Goal: Obtain resource: Download file/media

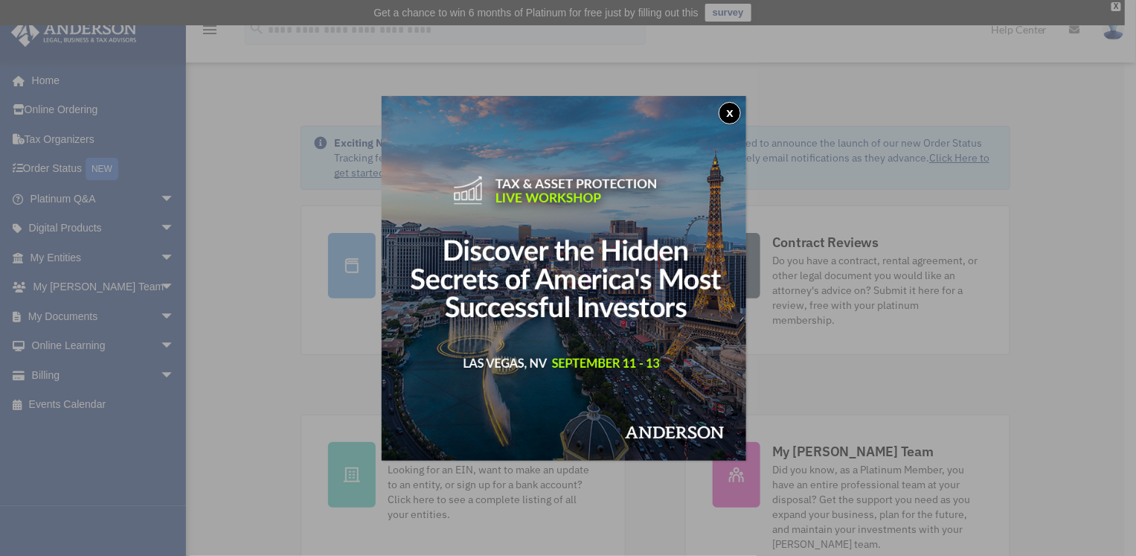
click at [144, 255] on div "x" at bounding box center [568, 278] width 1136 height 556
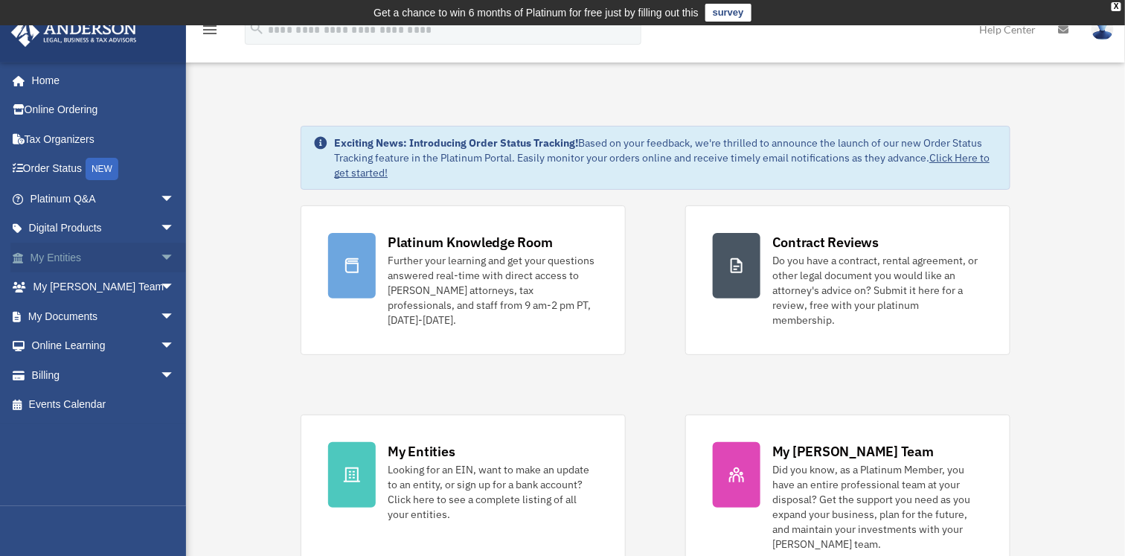
click at [160, 254] on span "arrow_drop_down" at bounding box center [175, 258] width 30 height 31
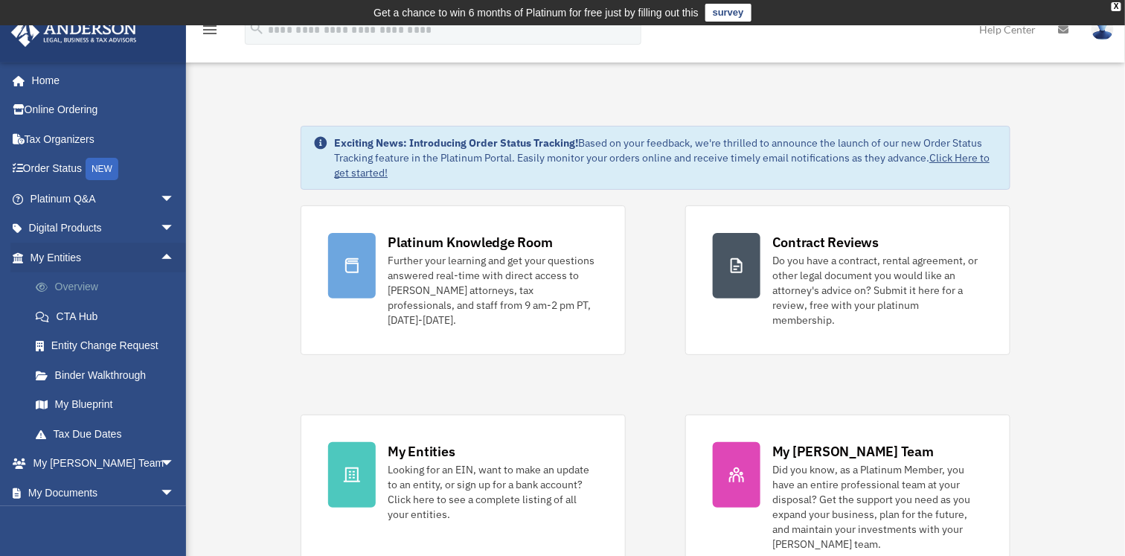
click at [83, 282] on link "Overview" at bounding box center [109, 287] width 176 height 30
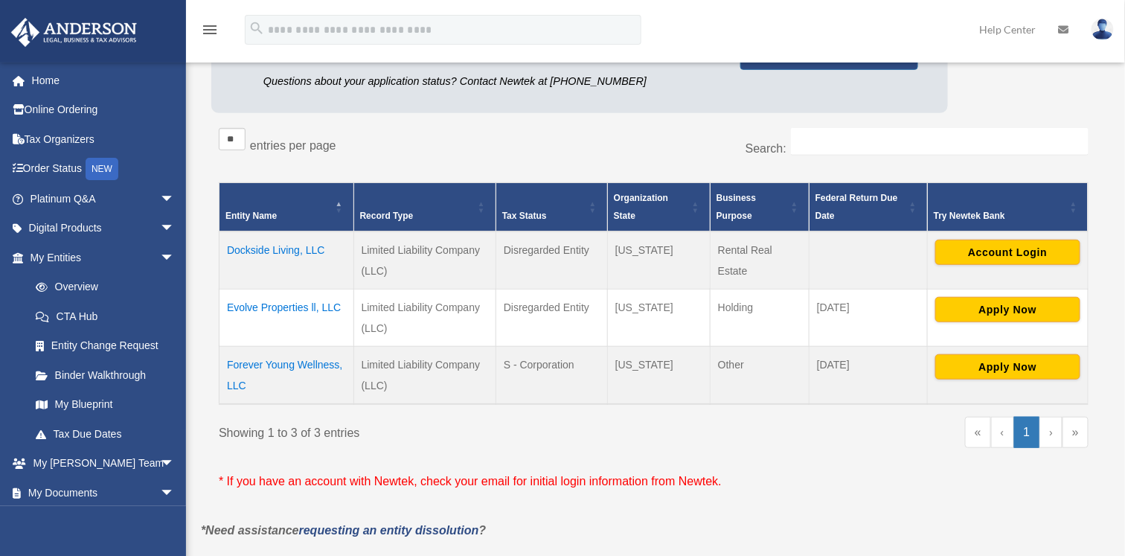
scroll to position [217, 0]
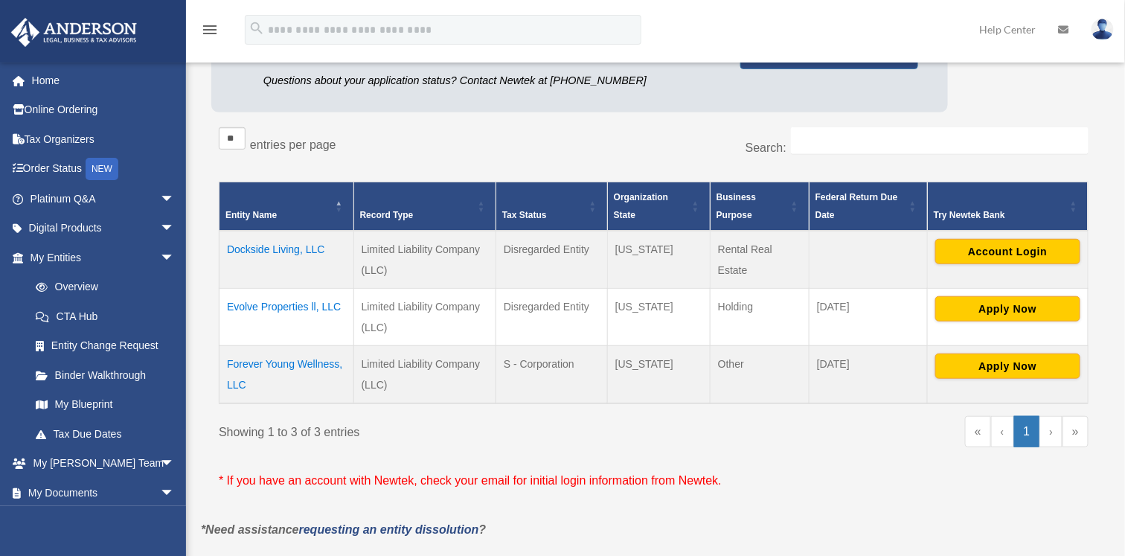
click at [279, 359] on td "Forever Young Wellness, LLC" at bounding box center [287, 375] width 135 height 58
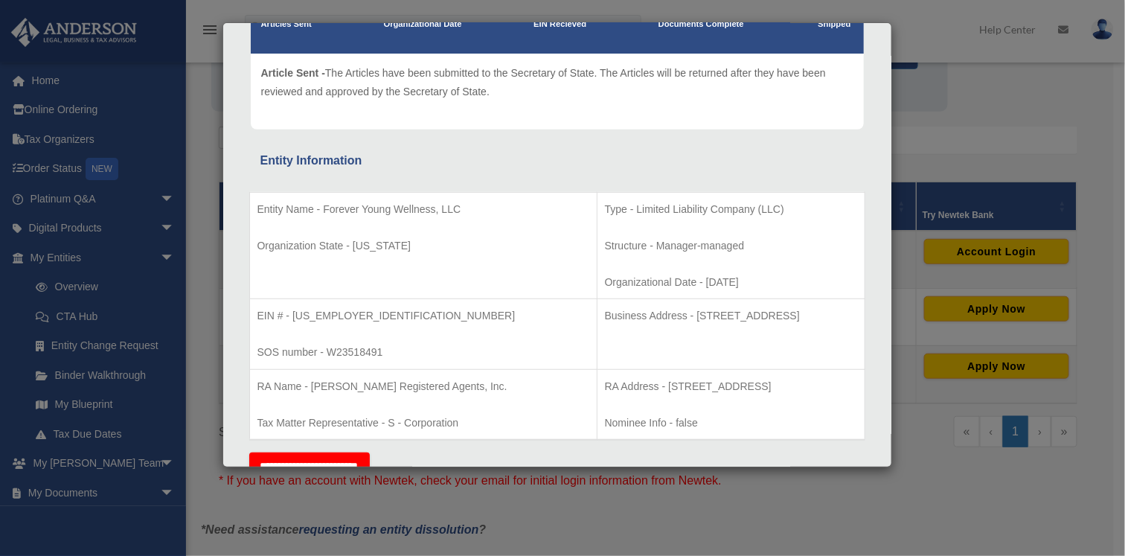
scroll to position [155, 0]
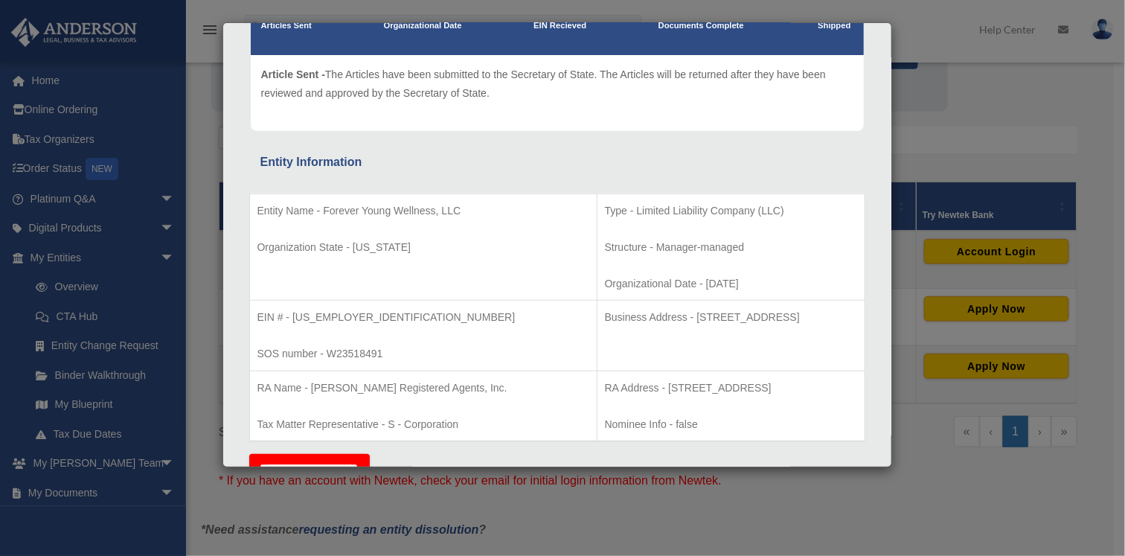
click at [150, 257] on div "Details × Articles Sent Organizational Date" at bounding box center [562, 278] width 1125 height 556
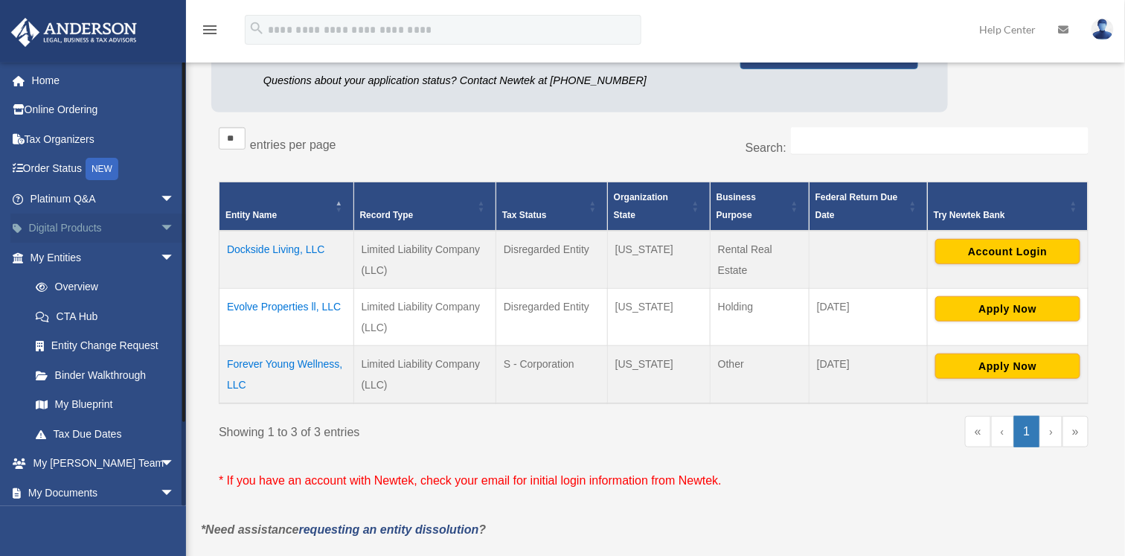
click at [160, 227] on span "arrow_drop_down" at bounding box center [175, 229] width 30 height 31
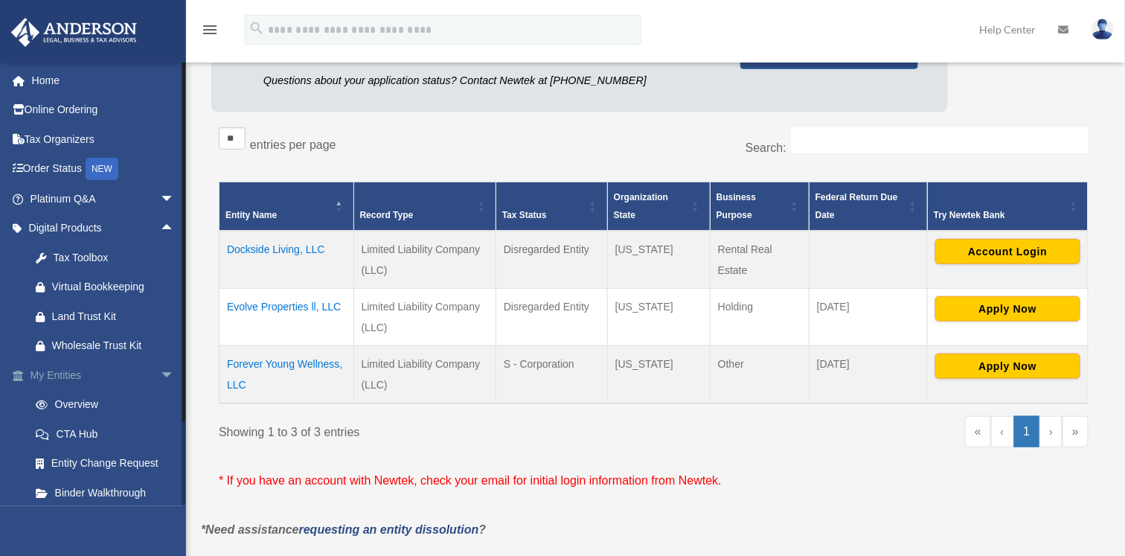
click at [160, 376] on span "arrow_drop_down" at bounding box center [175, 375] width 30 height 31
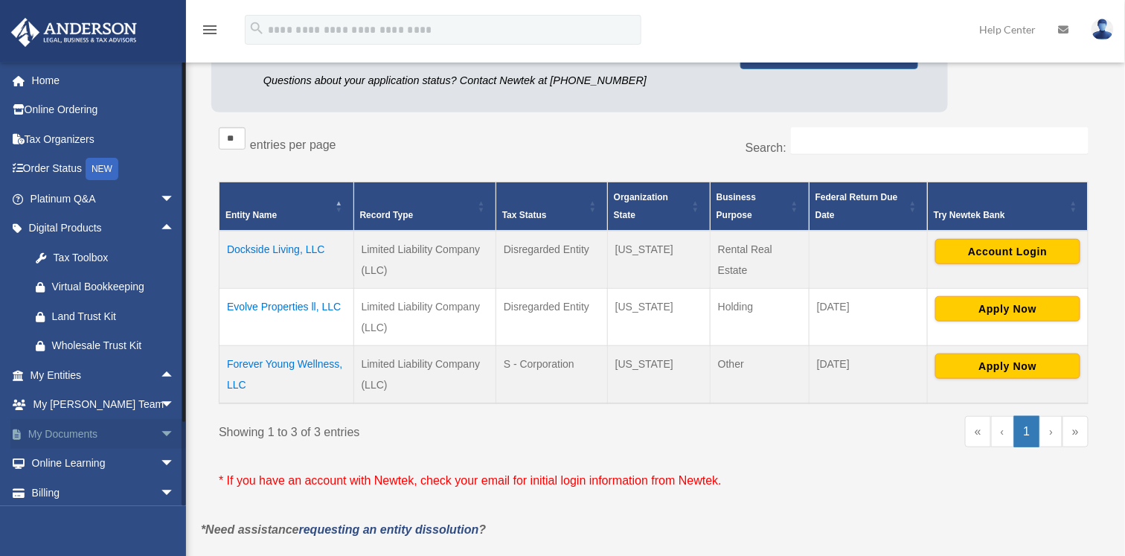
click at [160, 429] on span "arrow_drop_down" at bounding box center [175, 434] width 30 height 31
click at [62, 460] on link "Box" at bounding box center [109, 464] width 176 height 30
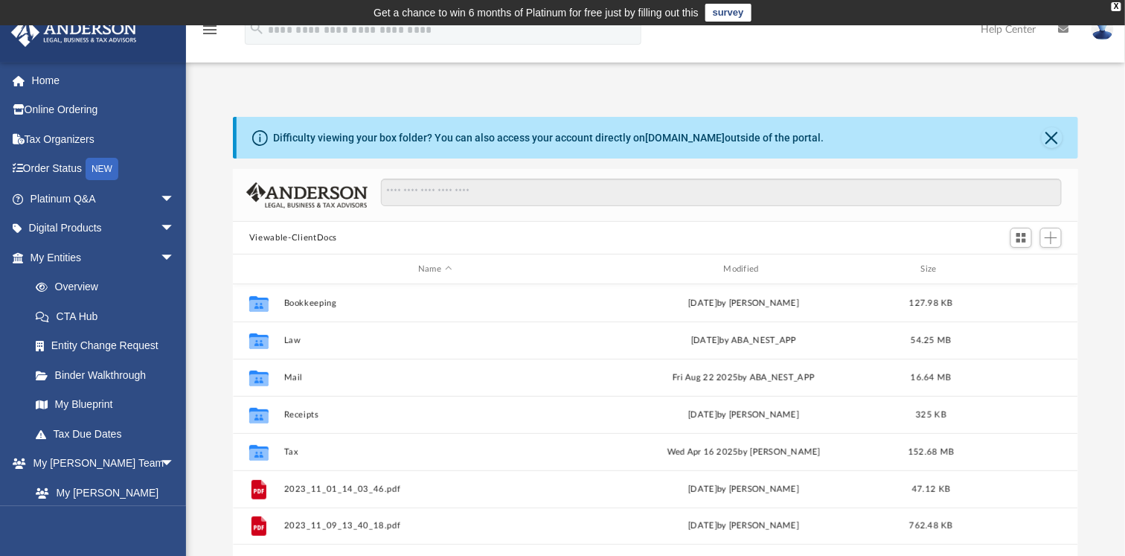
scroll to position [327, 834]
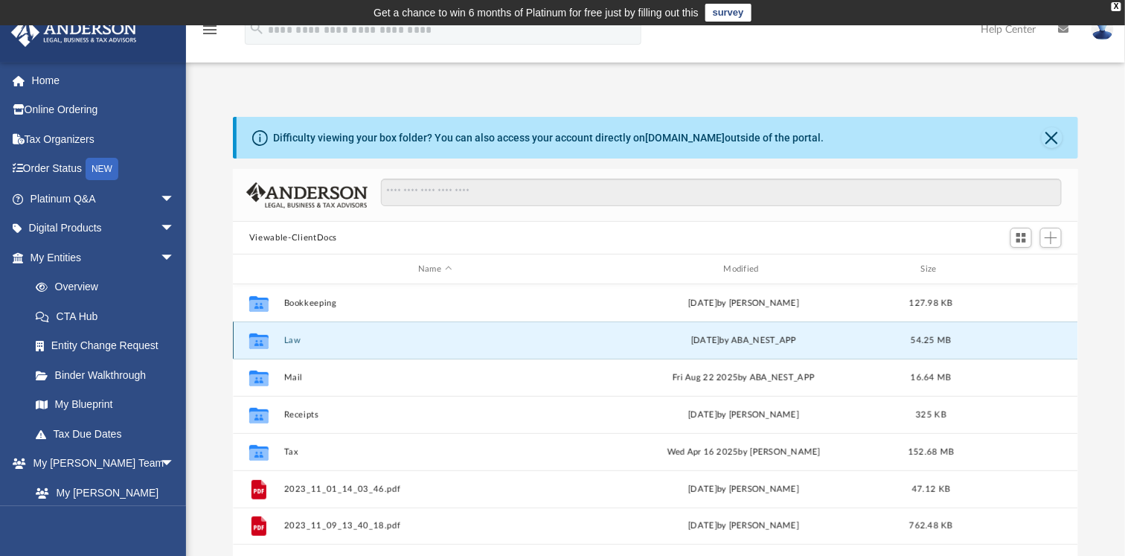
click at [290, 337] on button "Law" at bounding box center [435, 341] width 302 height 10
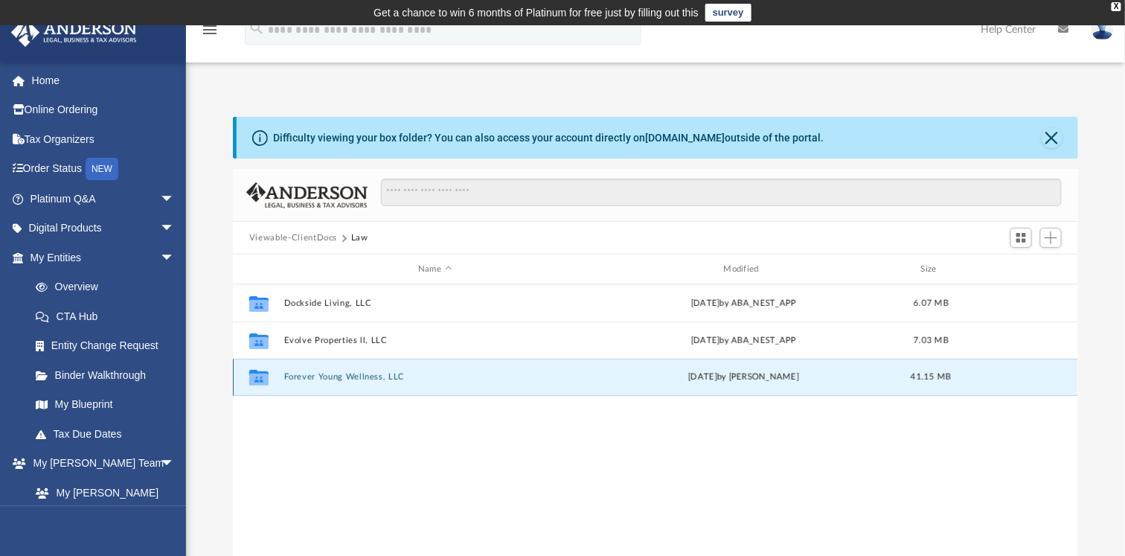
click at [307, 374] on button "Forever Young Wellness, LLC" at bounding box center [435, 377] width 302 height 10
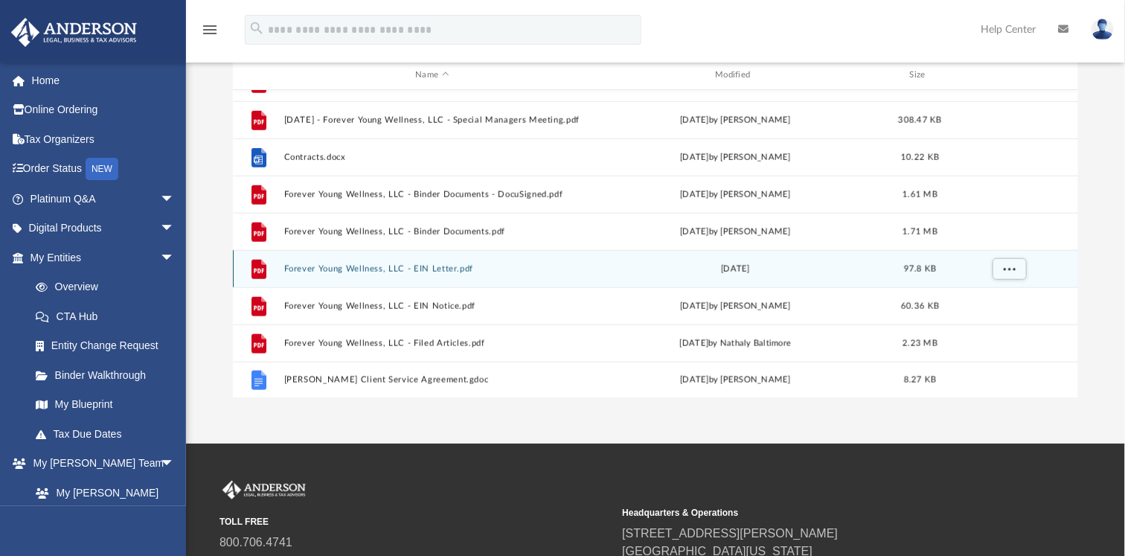
scroll to position [509, 0]
click at [439, 266] on div "File [DATE] - Forever Young Wellness, LLC - Special Managers Meeting.pdf [DATE]…" at bounding box center [655, 244] width 845 height 309
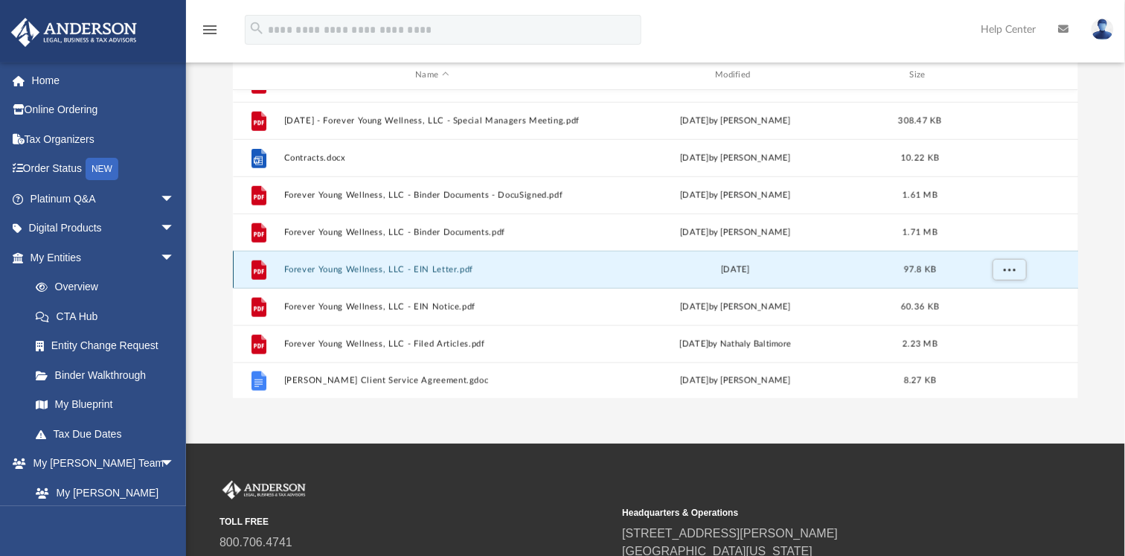
click at [433, 267] on button "Forever Young Wellness, LLC - EIN Letter.pdf" at bounding box center [432, 270] width 297 height 10
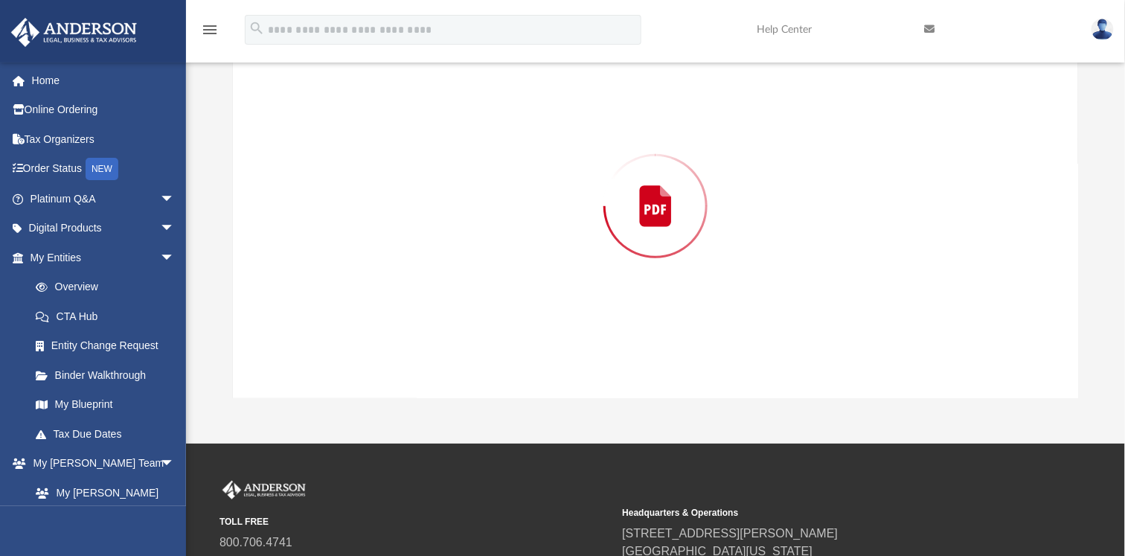
scroll to position [168, 0]
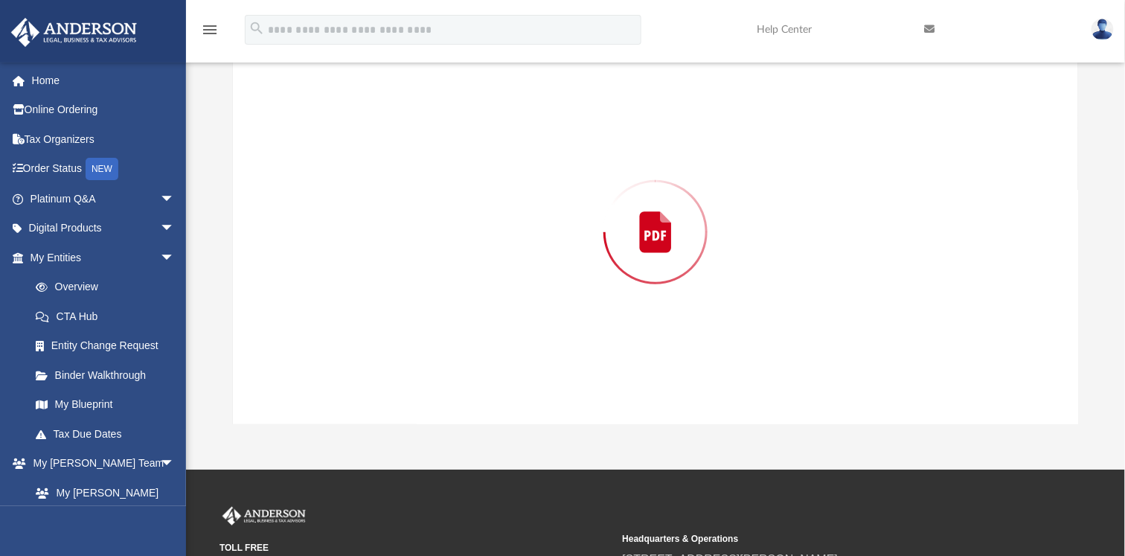
click at [433, 267] on div "Preview" at bounding box center [655, 232] width 845 height 384
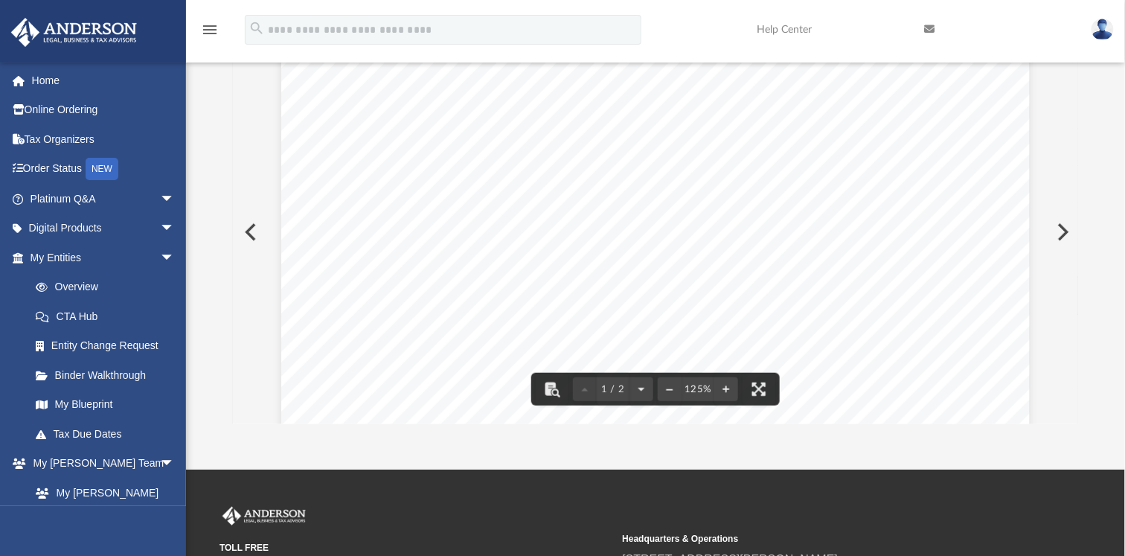
scroll to position [269, 0]
click at [671, 391] on button "File preview" at bounding box center [670, 389] width 24 height 33
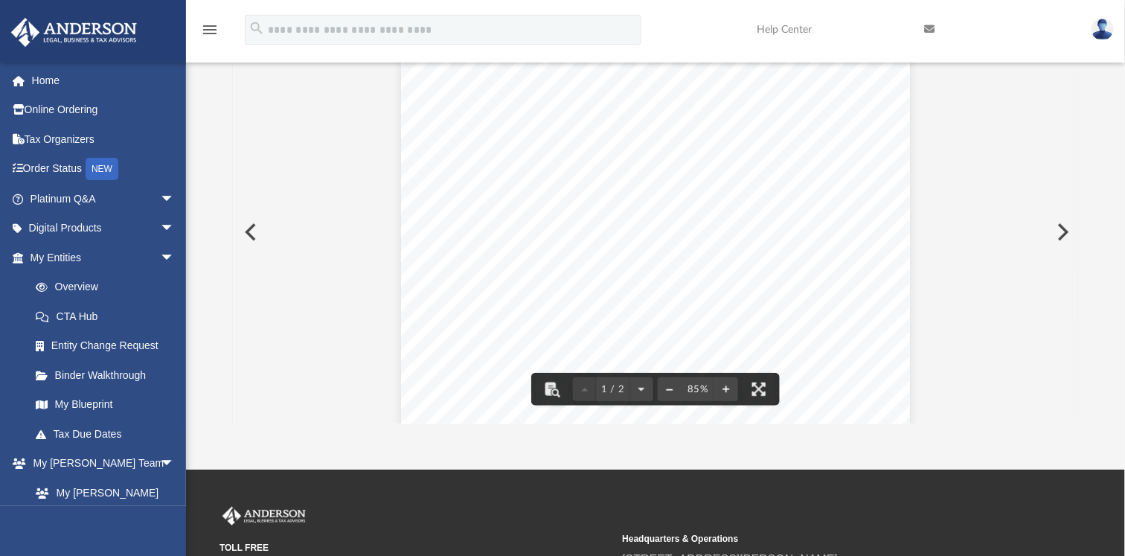
click at [671, 391] on button "File preview" at bounding box center [670, 389] width 24 height 33
click at [666, 388] on button "File preview" at bounding box center [670, 389] width 24 height 33
click at [673, 390] on button "File preview" at bounding box center [670, 389] width 24 height 33
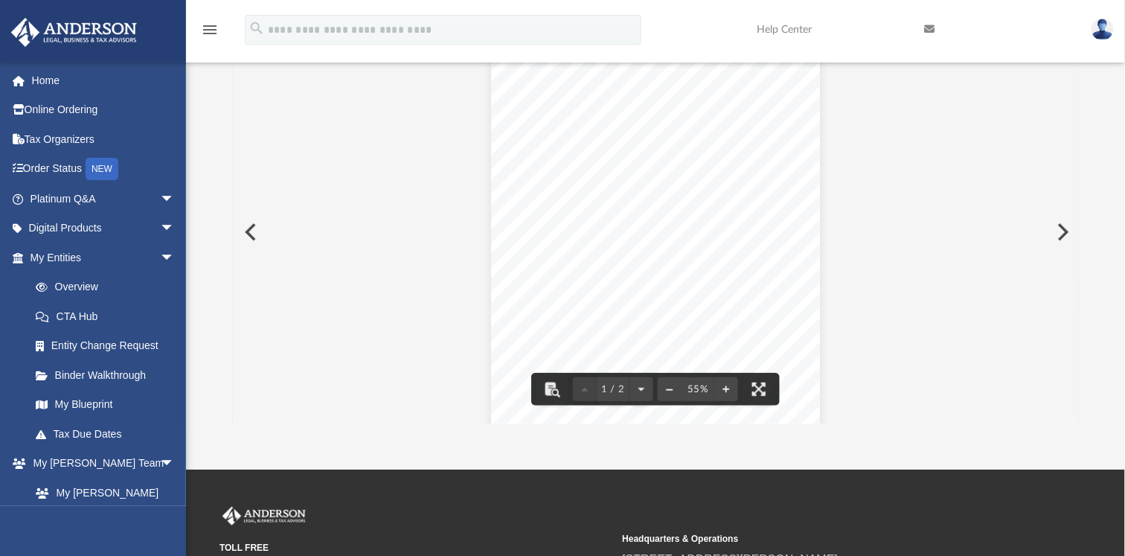
scroll to position [0, 0]
click at [853, 365] on div "Document Viewer" at bounding box center [655, 492] width 845 height 905
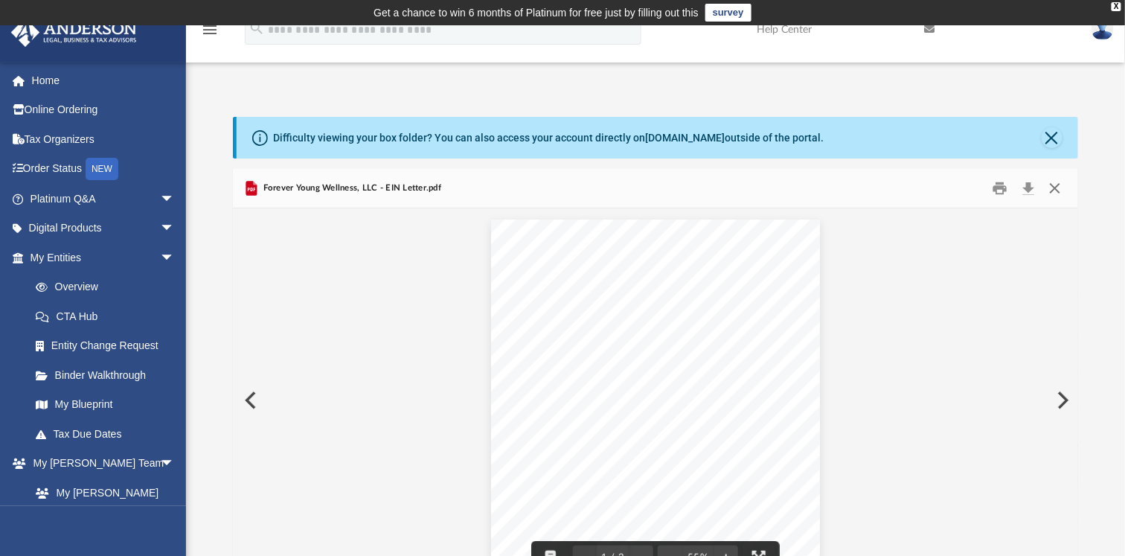
click at [1055, 184] on button "Close" at bounding box center [1055, 188] width 27 height 23
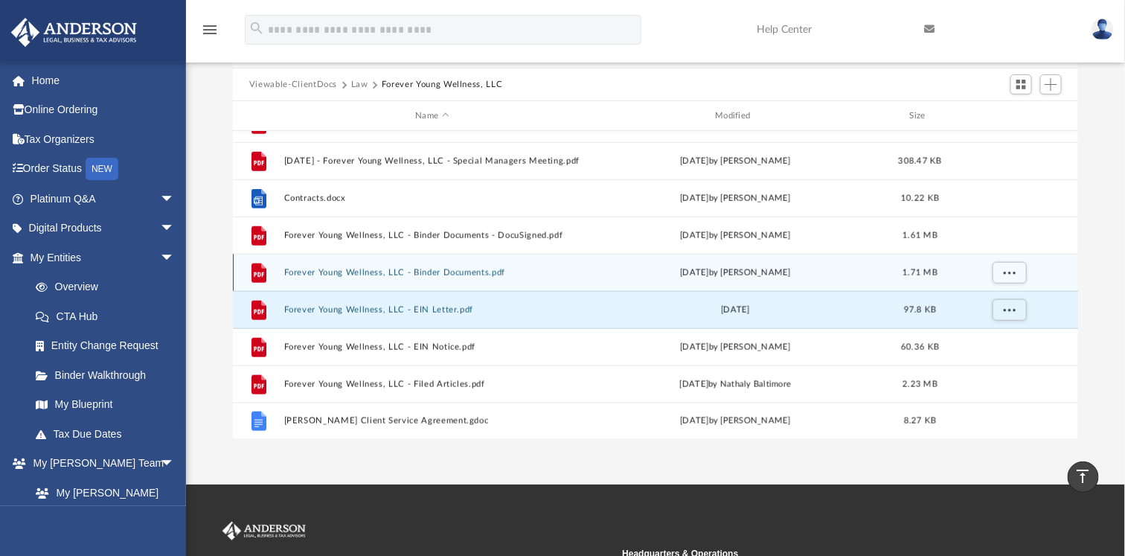
scroll to position [153, 0]
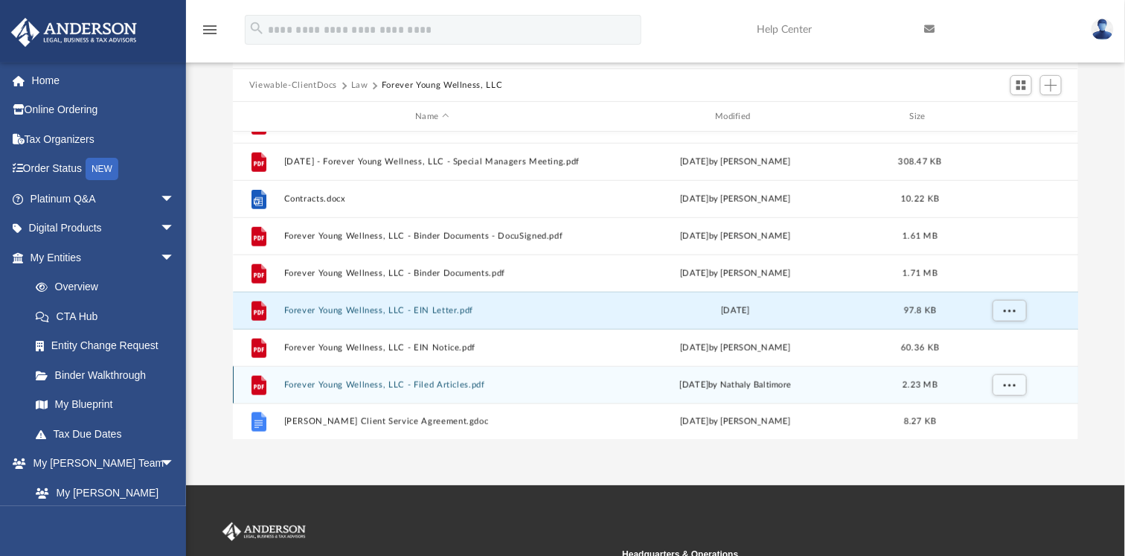
click at [379, 387] on div "File 2024.02.04 - Forever Young Wellness, LLC - Special Managers Meeting.pdf Fr…" at bounding box center [655, 286] width 845 height 309
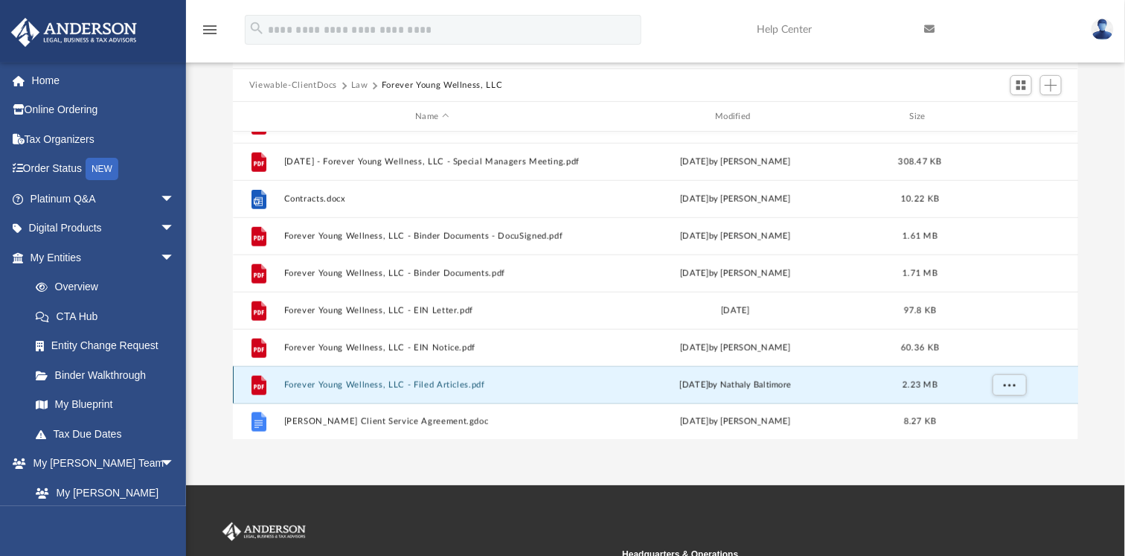
scroll to position [509, 0]
click at [380, 385] on button "Forever Young Wellness, LLC - Filed Articles.pdf" at bounding box center [432, 386] width 297 height 10
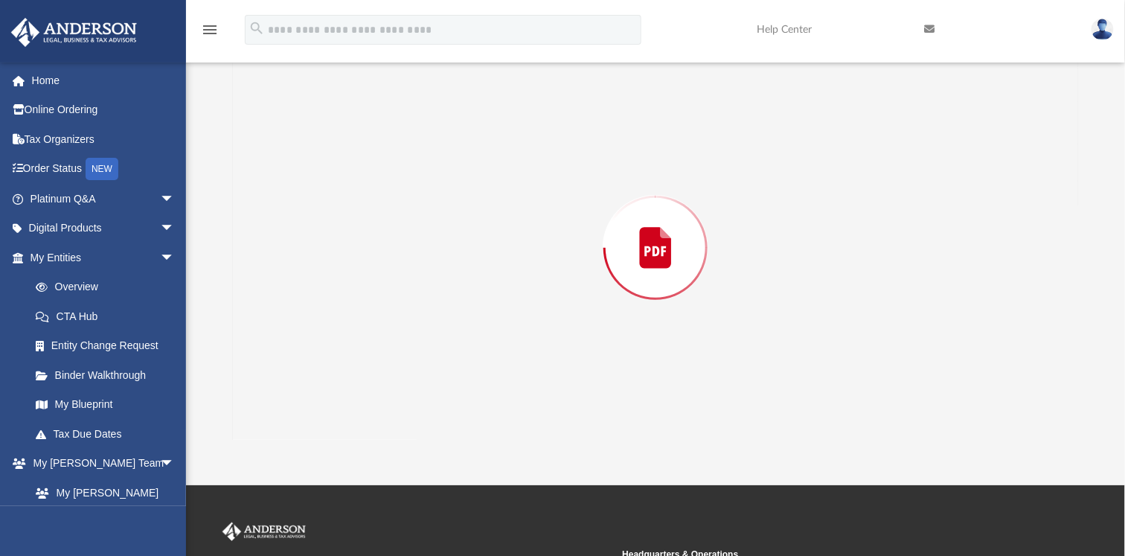
click at [380, 385] on div "Preview" at bounding box center [655, 248] width 845 height 384
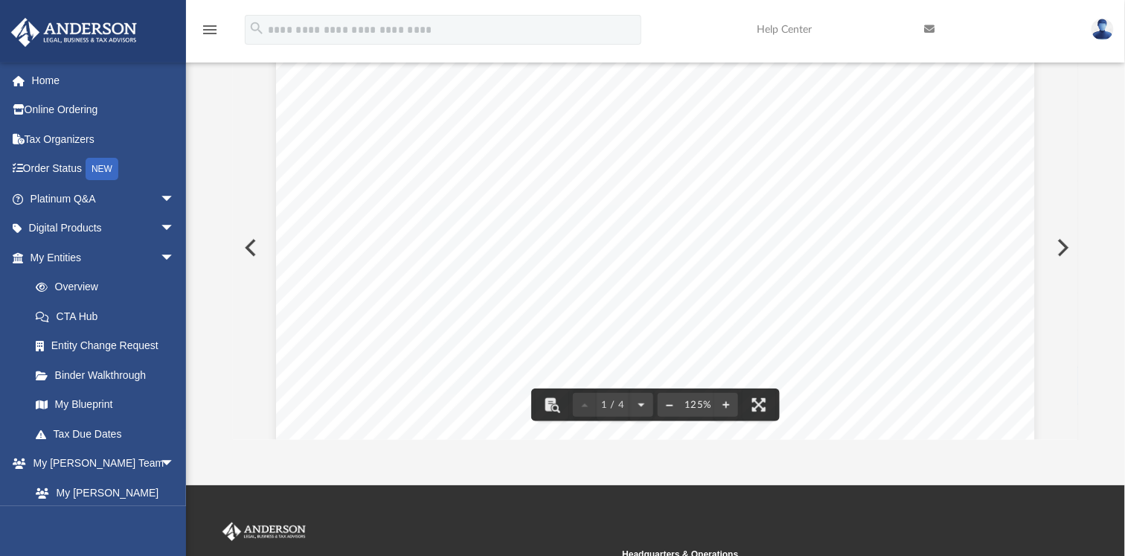
click at [674, 403] on button "File preview" at bounding box center [670, 404] width 24 height 33
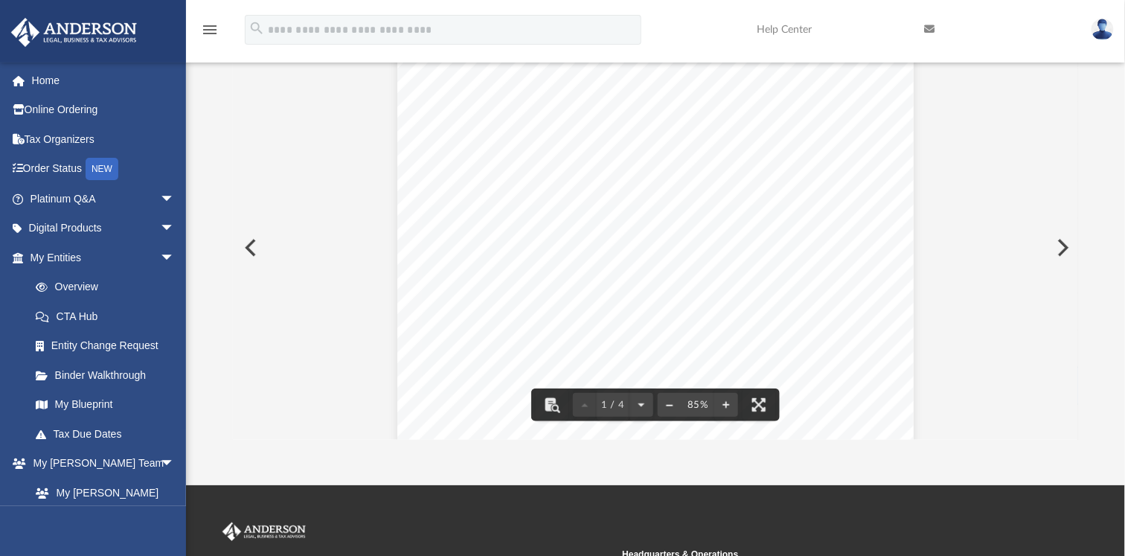
click at [677, 403] on button "File preview" at bounding box center [670, 404] width 24 height 33
click at [671, 404] on button "File preview" at bounding box center [670, 404] width 24 height 33
click at [665, 407] on button "File preview" at bounding box center [670, 404] width 24 height 33
click at [668, 404] on button "File preview" at bounding box center [670, 404] width 24 height 33
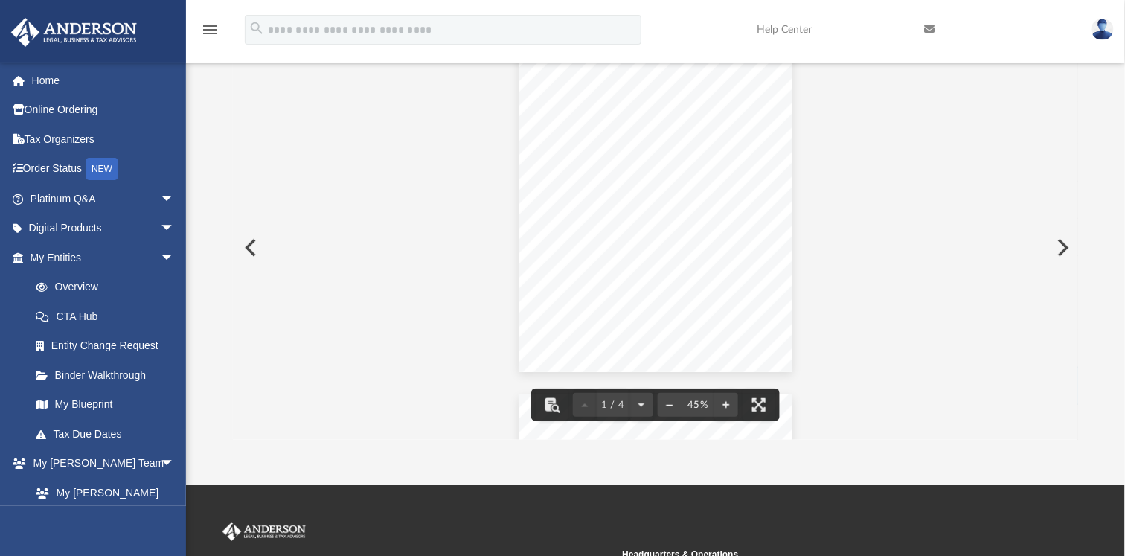
scroll to position [0, 0]
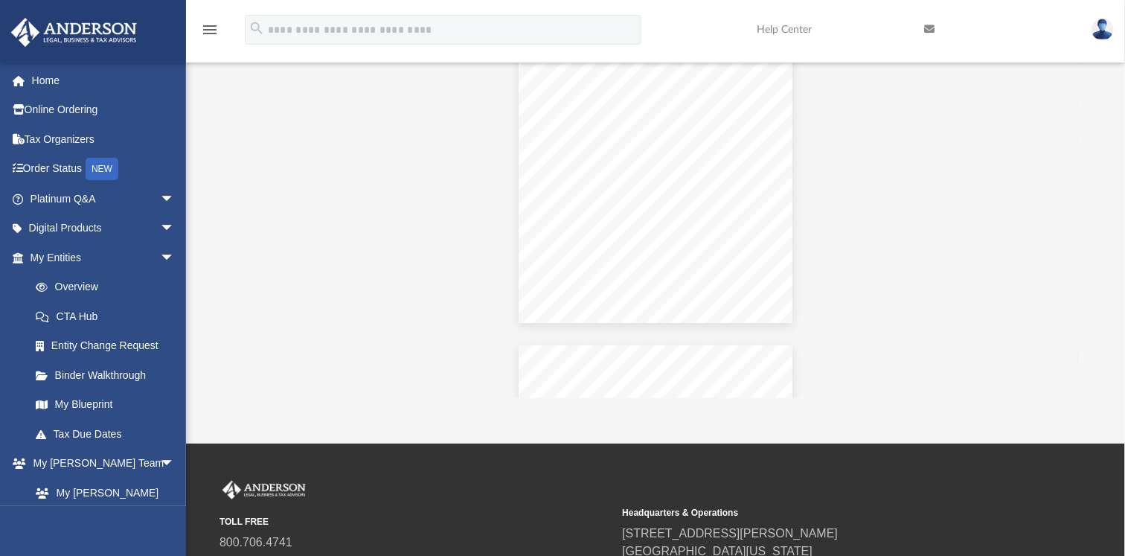
scroll to position [447, 0]
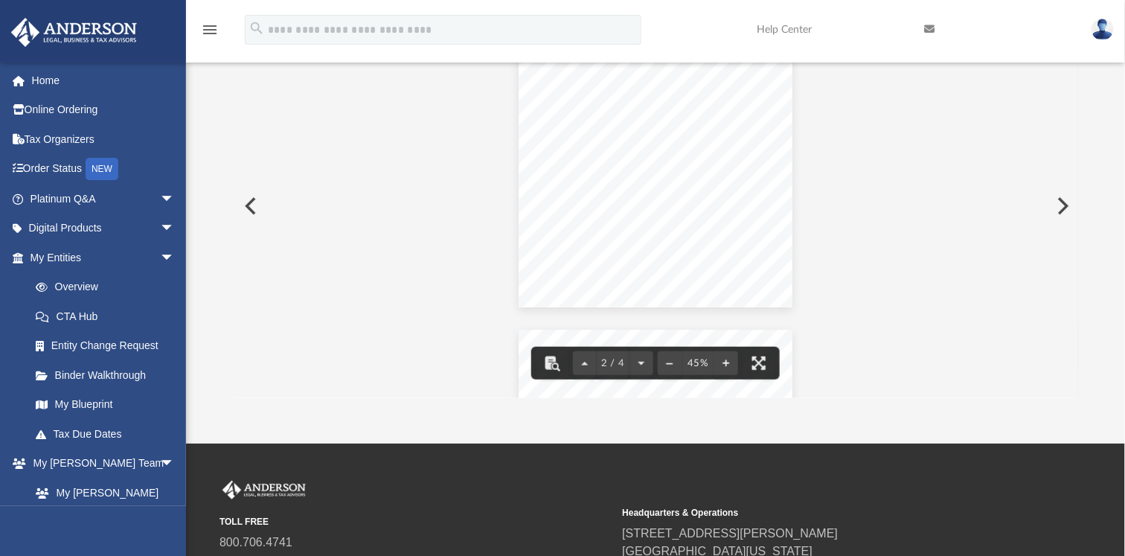
drag, startPoint x: 1075, startPoint y: 218, endPoint x: 1071, endPoint y: 207, distance: 11.8
click at [1071, 207] on button "Preview" at bounding box center [1062, 206] width 33 height 42
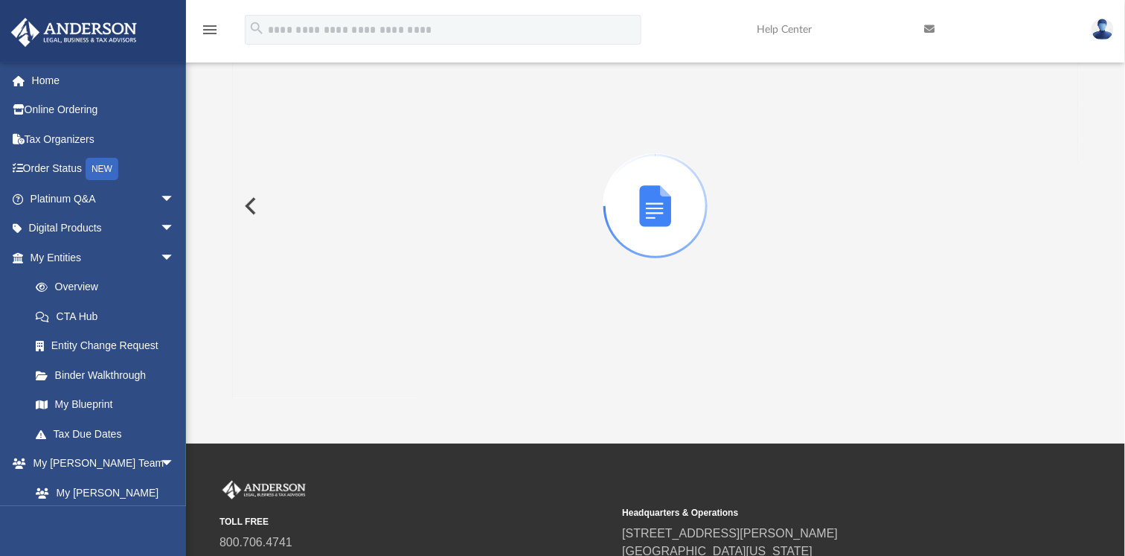
scroll to position [168, 0]
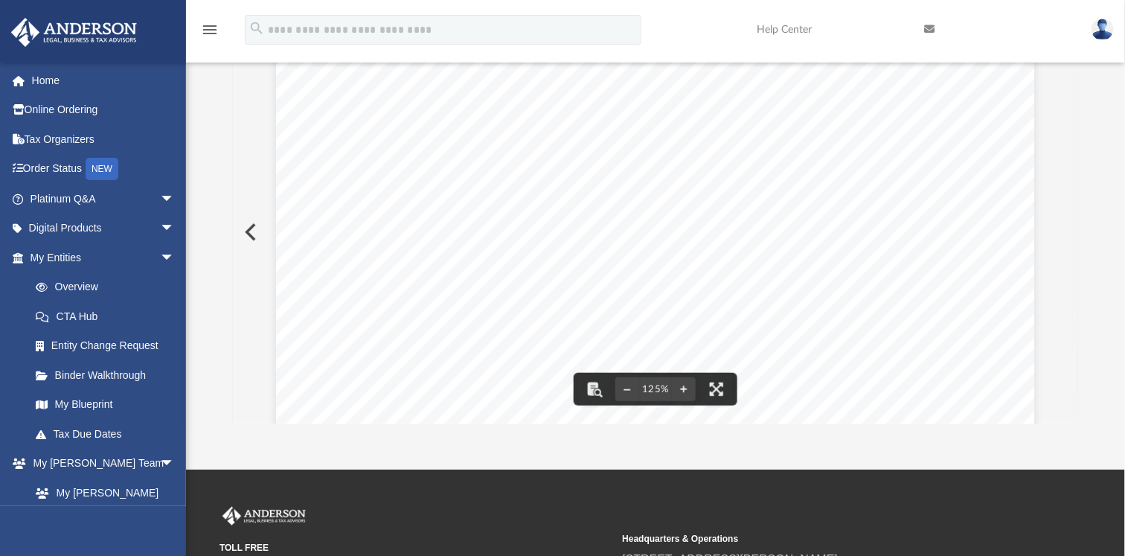
click at [255, 234] on button "Preview" at bounding box center [249, 232] width 33 height 42
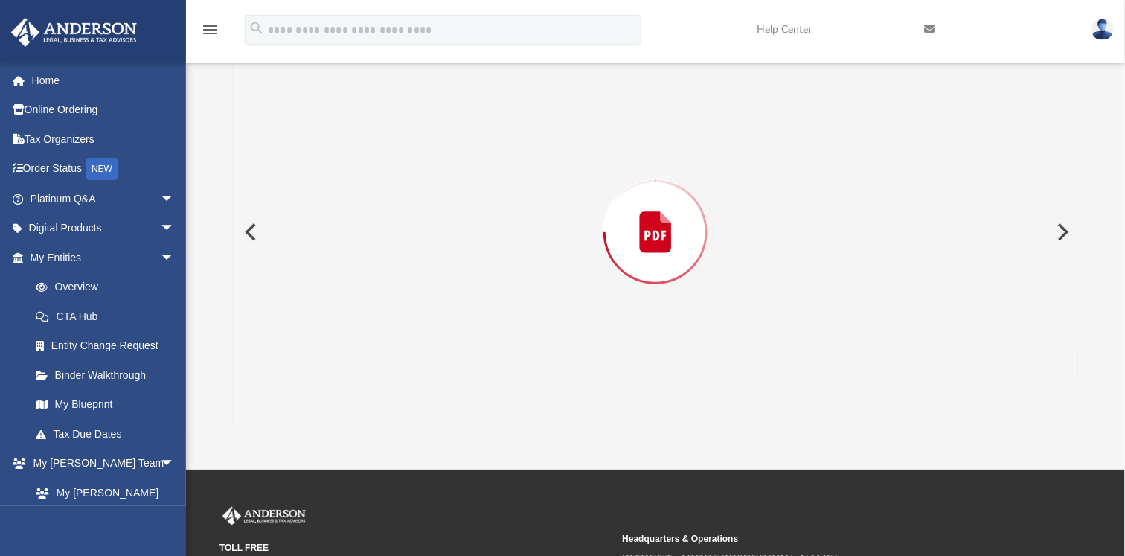
scroll to position [1004, 0]
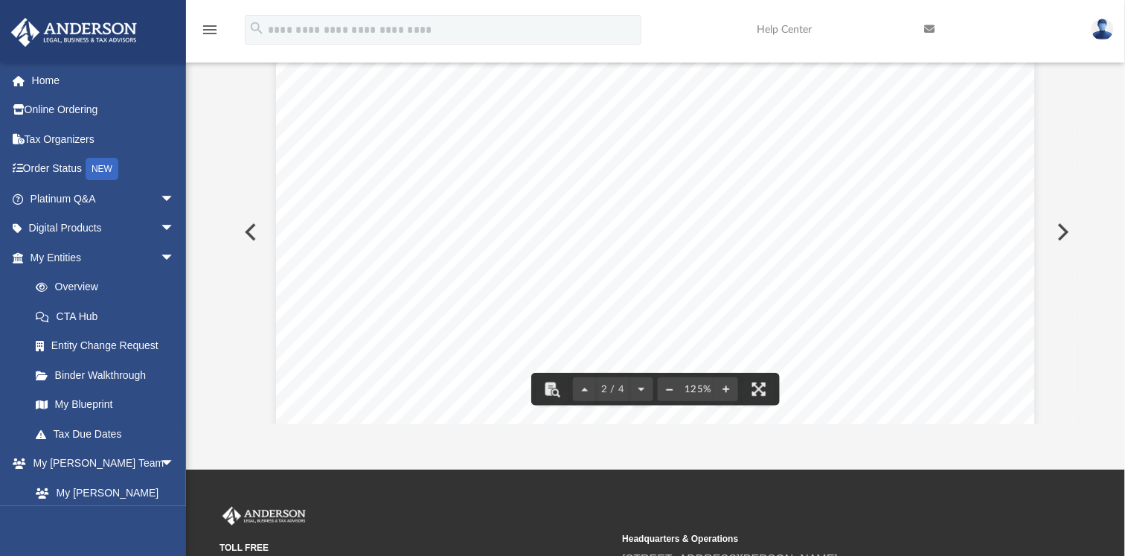
click at [670, 389] on button "File preview" at bounding box center [670, 389] width 24 height 33
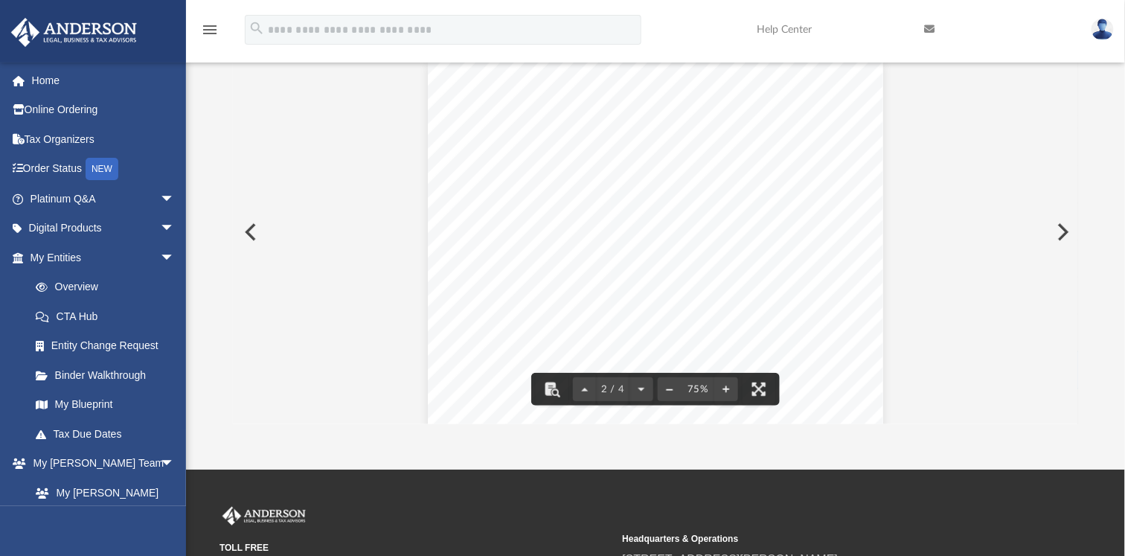
click at [670, 389] on button "File preview" at bounding box center [670, 389] width 24 height 33
click at [1066, 225] on button "Preview" at bounding box center [1062, 232] width 33 height 42
click at [248, 232] on button "Preview" at bounding box center [249, 232] width 33 height 42
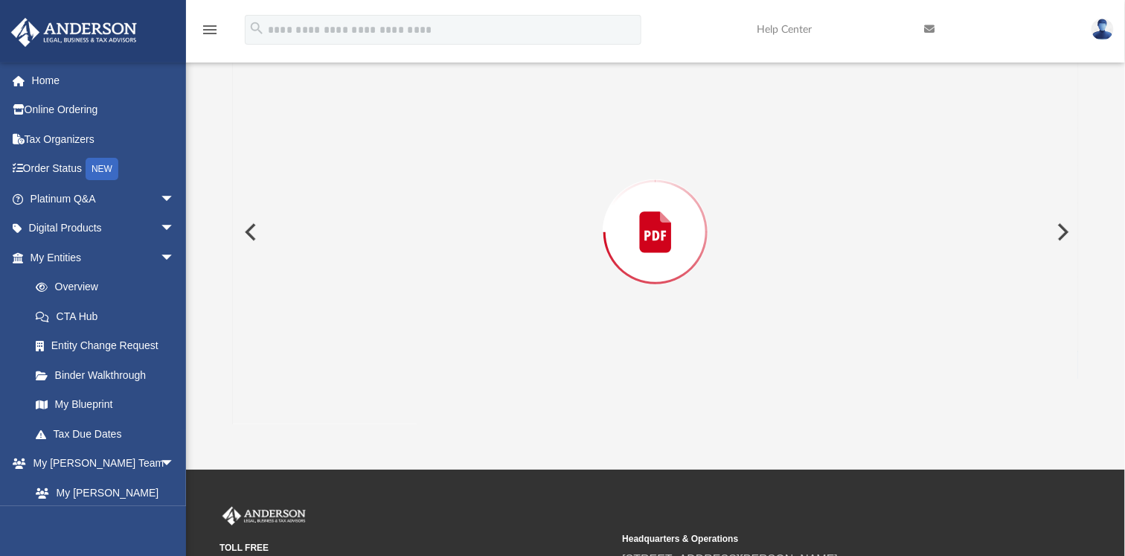
scroll to position [1004, 0]
click at [246, 232] on button "Preview" at bounding box center [249, 232] width 33 height 42
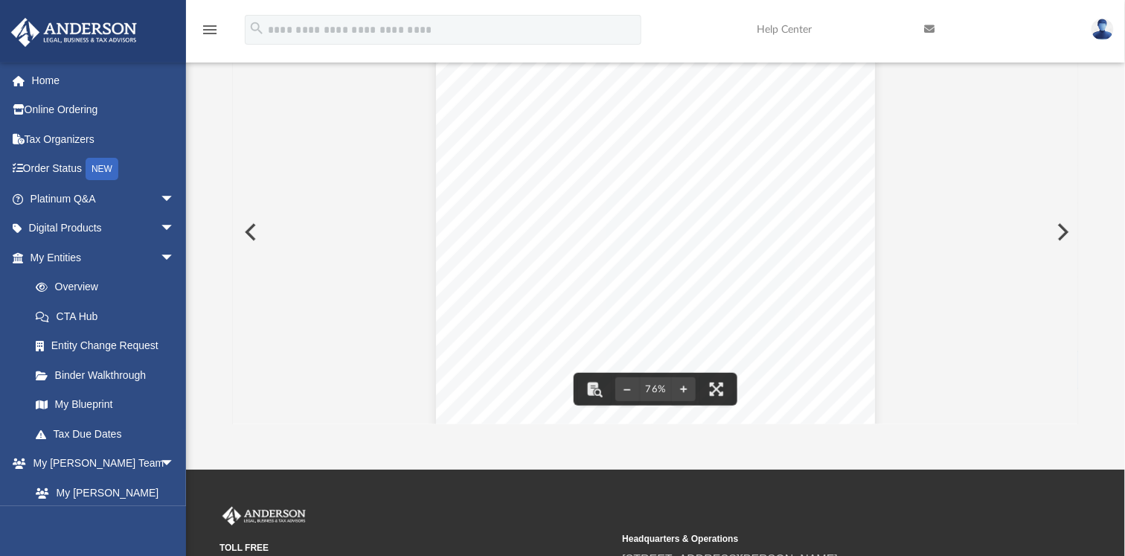
click at [243, 230] on button "Preview" at bounding box center [249, 232] width 33 height 42
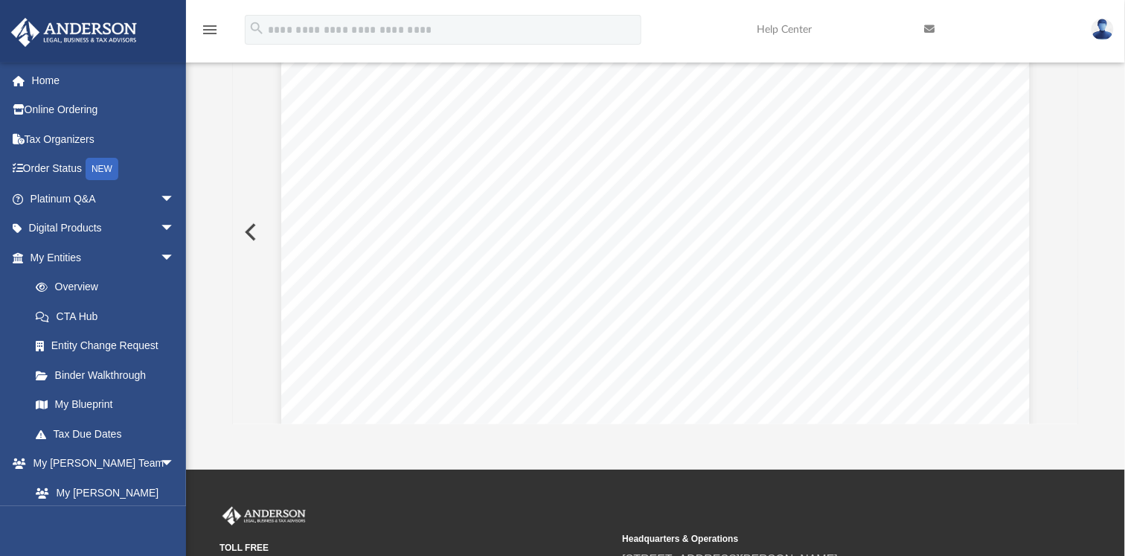
click at [243, 230] on button "Preview" at bounding box center [249, 232] width 33 height 42
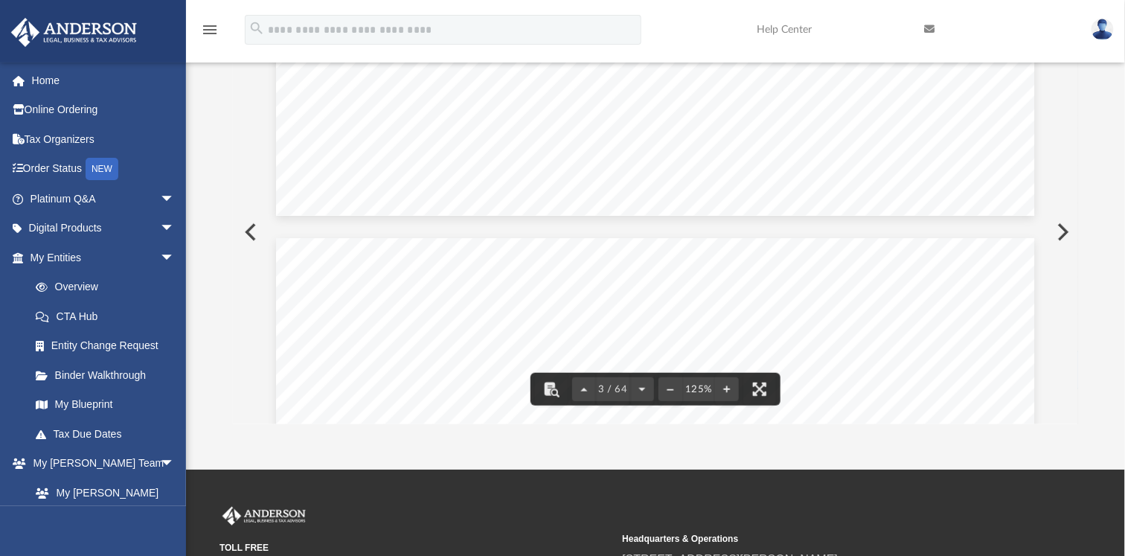
scroll to position [1827, 0]
click at [671, 386] on button "File preview" at bounding box center [671, 389] width 24 height 33
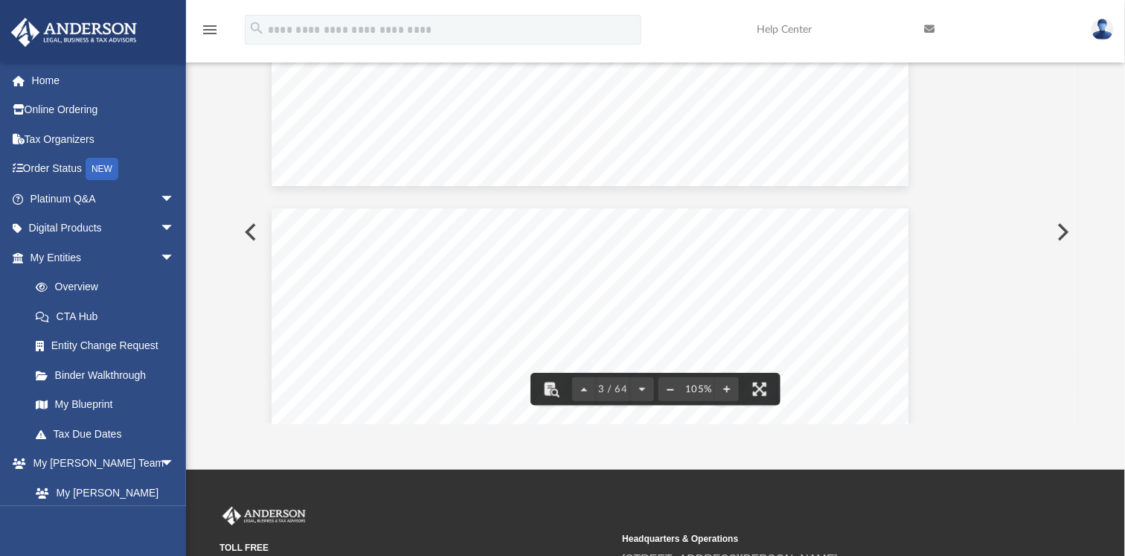
click at [671, 386] on button "File preview" at bounding box center [671, 389] width 24 height 33
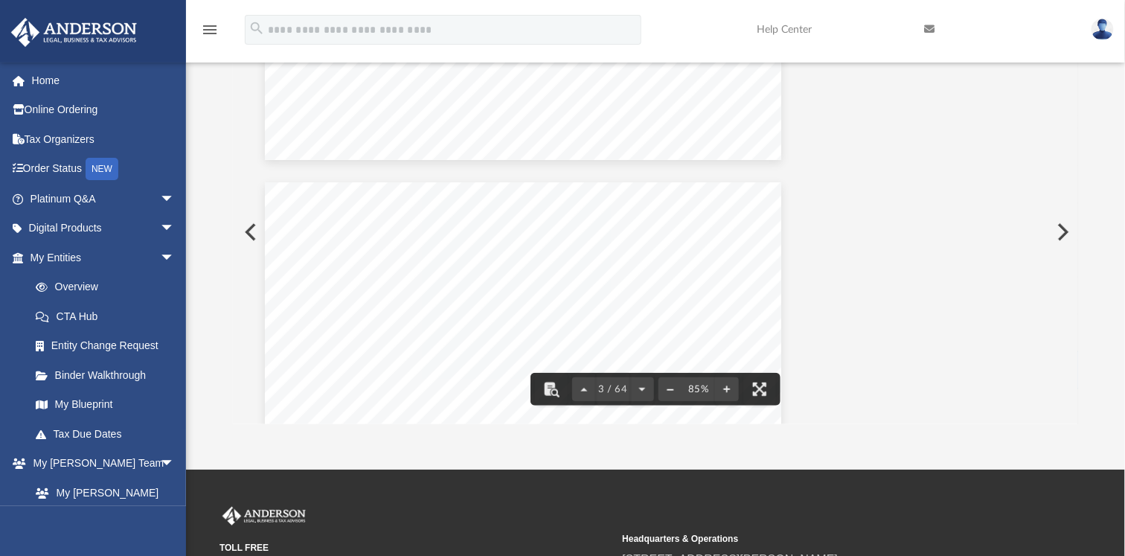
click at [671, 386] on button "File preview" at bounding box center [671, 389] width 24 height 33
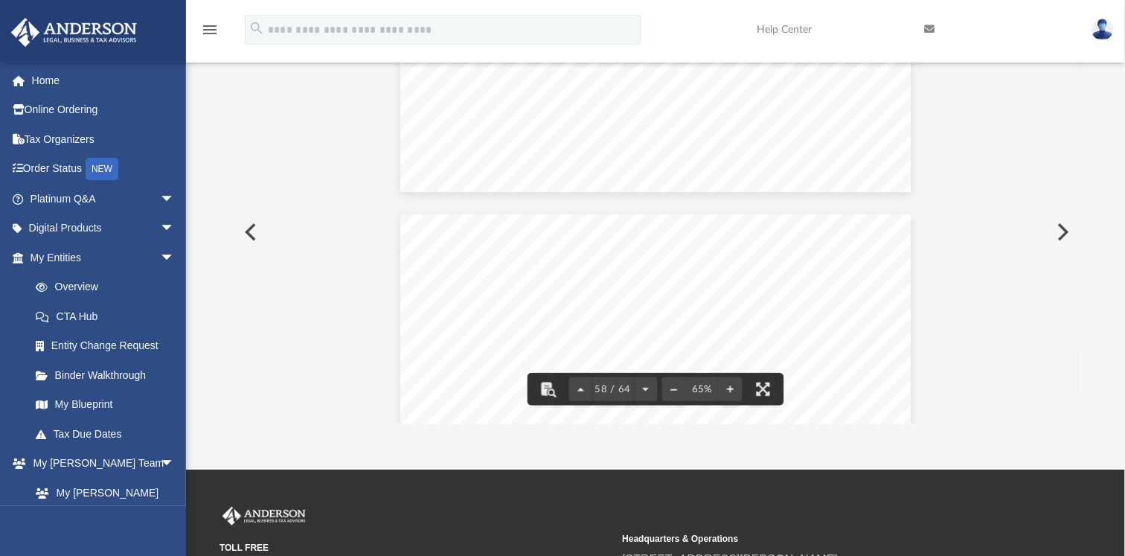
scroll to position [30381, 0]
click at [671, 389] on button "File preview" at bounding box center [674, 389] width 24 height 33
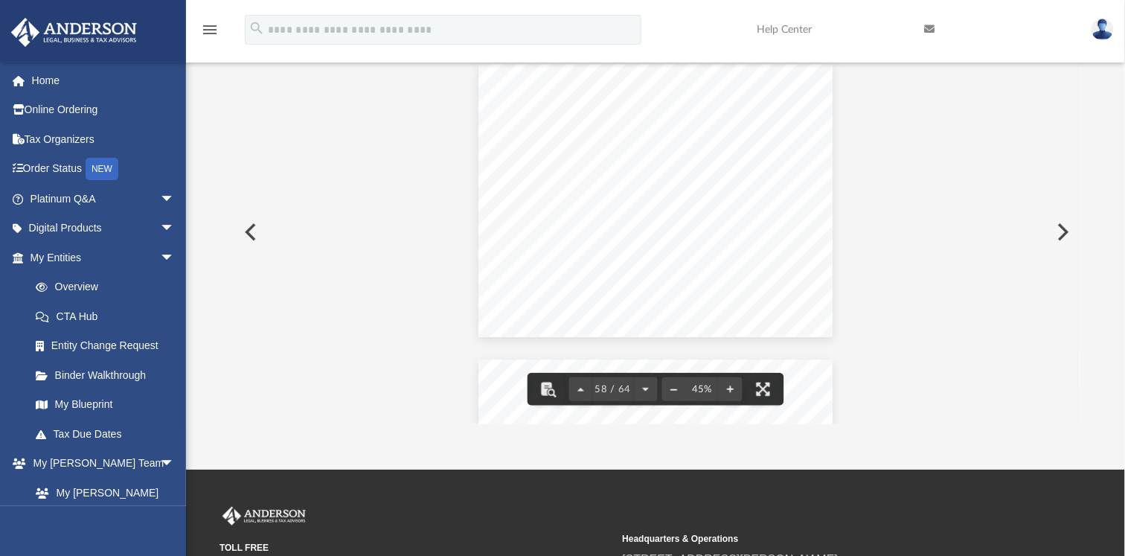
click at [671, 389] on button "File preview" at bounding box center [674, 389] width 24 height 33
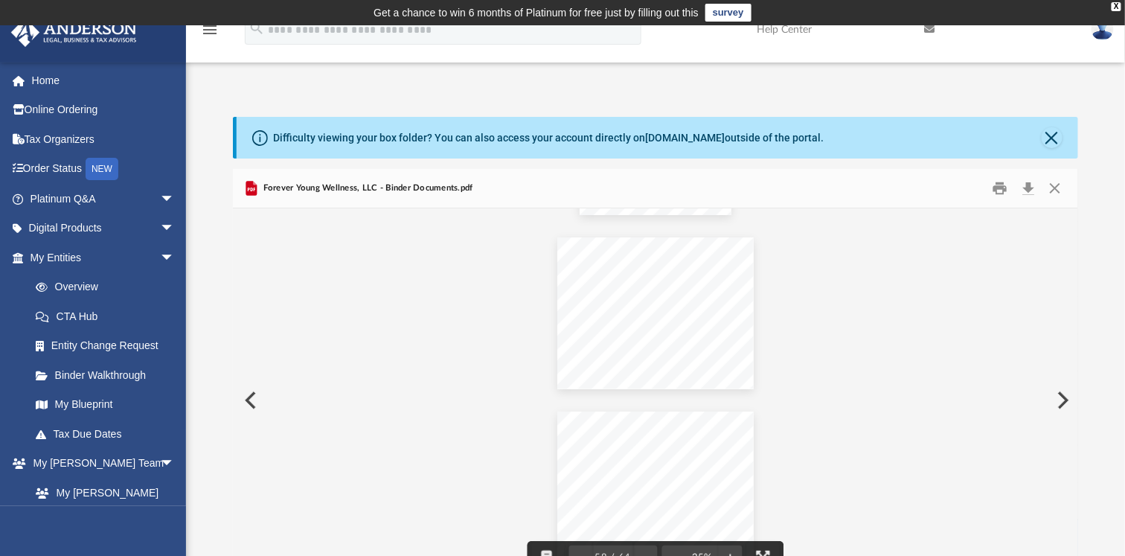
scroll to position [0, 0]
click at [1051, 185] on button "Close" at bounding box center [1055, 188] width 27 height 23
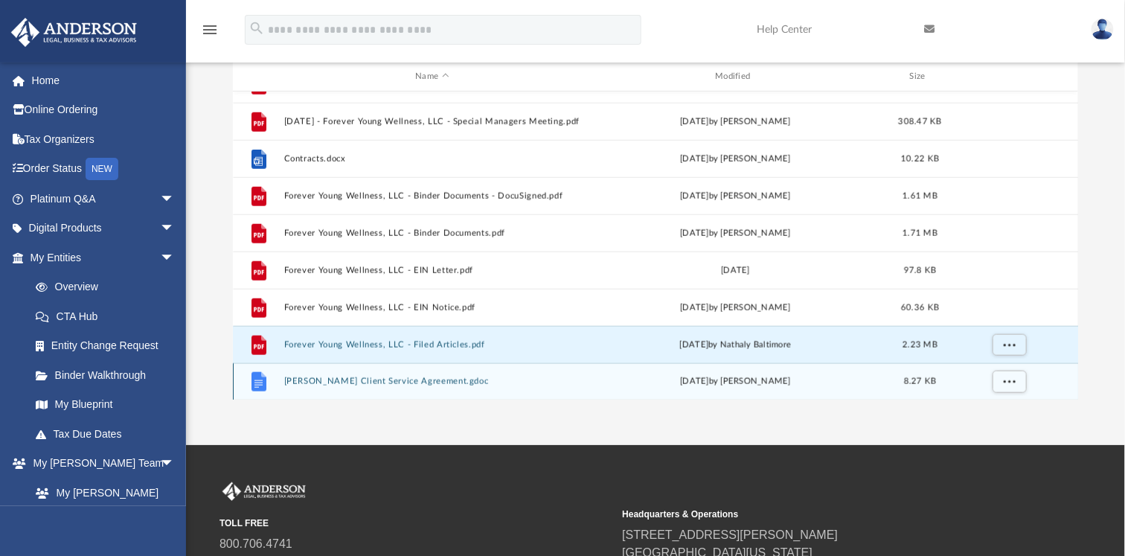
scroll to position [194, 0]
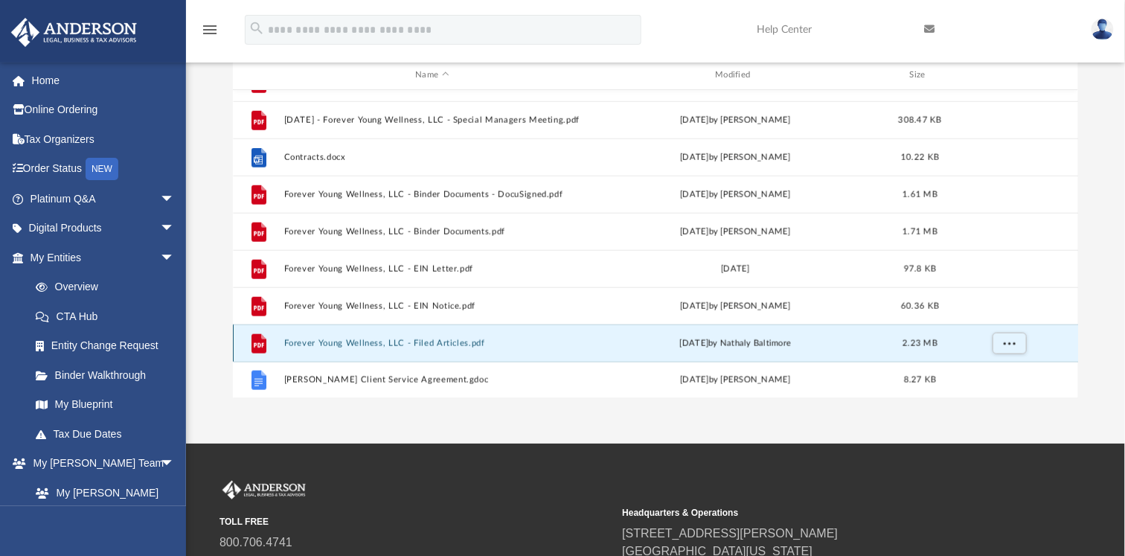
click at [442, 339] on button "Forever Young Wellness, LLC - Filed Articles.pdf" at bounding box center [432, 344] width 297 height 10
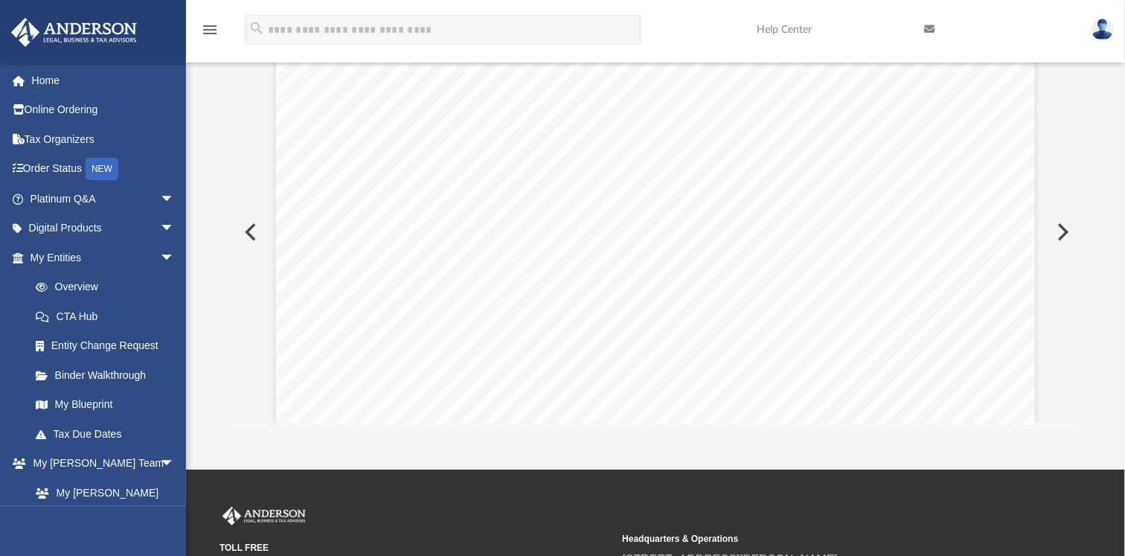
scroll to position [1004, 0]
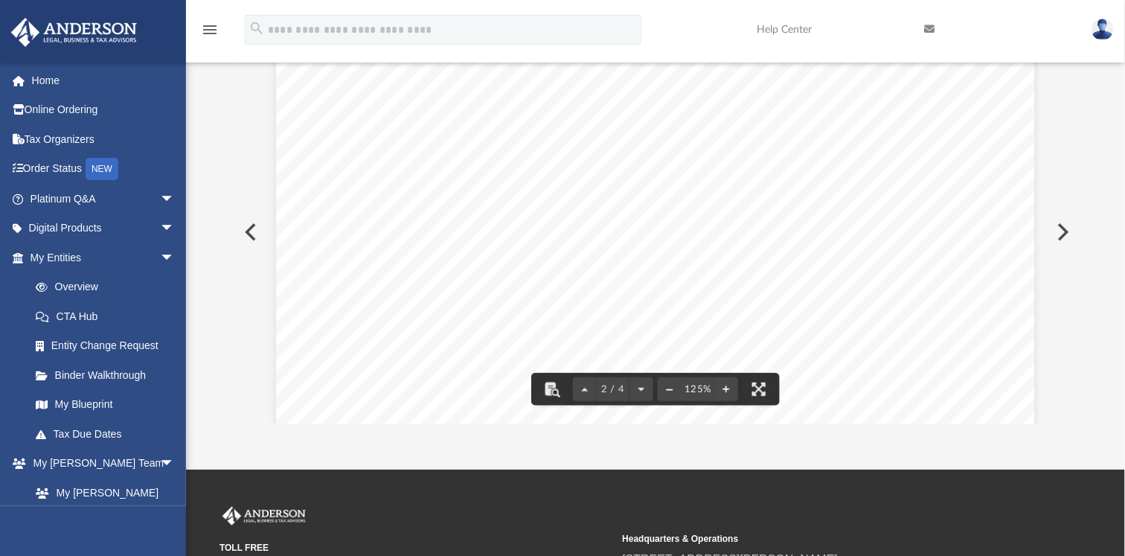
click at [674, 385] on button "File preview" at bounding box center [670, 389] width 24 height 33
click at [673, 387] on button "File preview" at bounding box center [670, 389] width 24 height 33
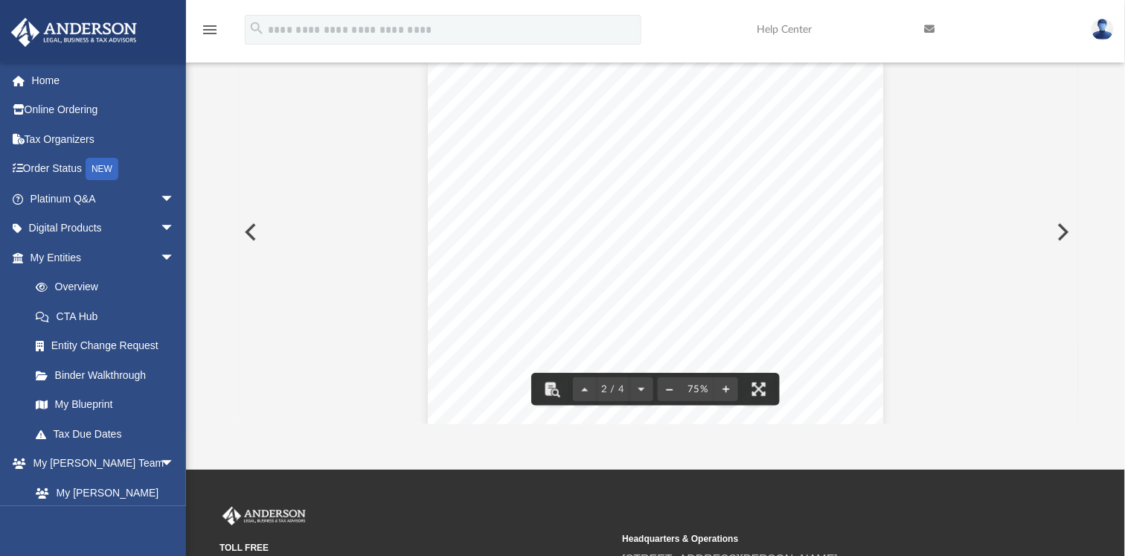
click at [673, 387] on button "File preview" at bounding box center [670, 389] width 24 height 33
click at [252, 231] on button "Preview" at bounding box center [249, 232] width 33 height 42
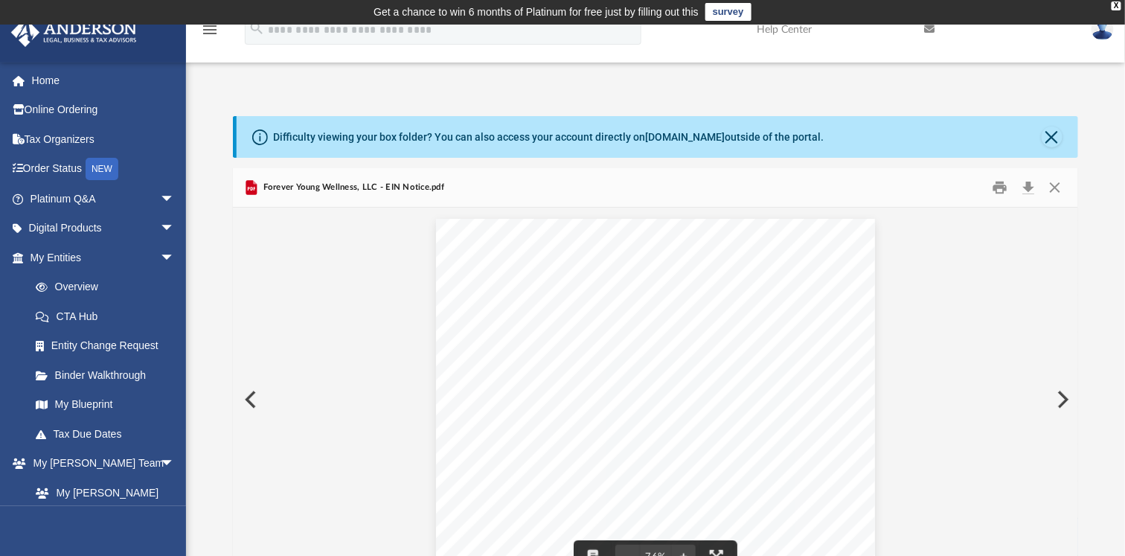
scroll to position [0, 0]
click at [1053, 193] on button "Close" at bounding box center [1055, 188] width 27 height 23
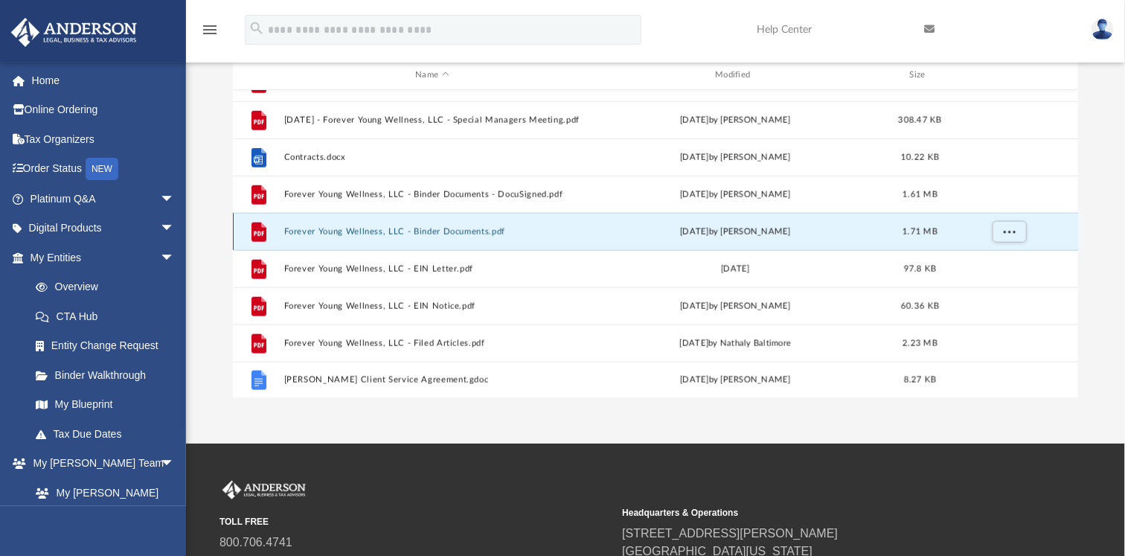
scroll to position [509, 0]
click at [484, 228] on div "File 2023.08.18 - Forever Young Wellness, LLC - Special Members Meeting - DocuS…" at bounding box center [655, 244] width 845 height 309
click at [479, 228] on button "Forever Young Wellness, LLC - Binder Documents.pdf" at bounding box center [432, 233] width 297 height 10
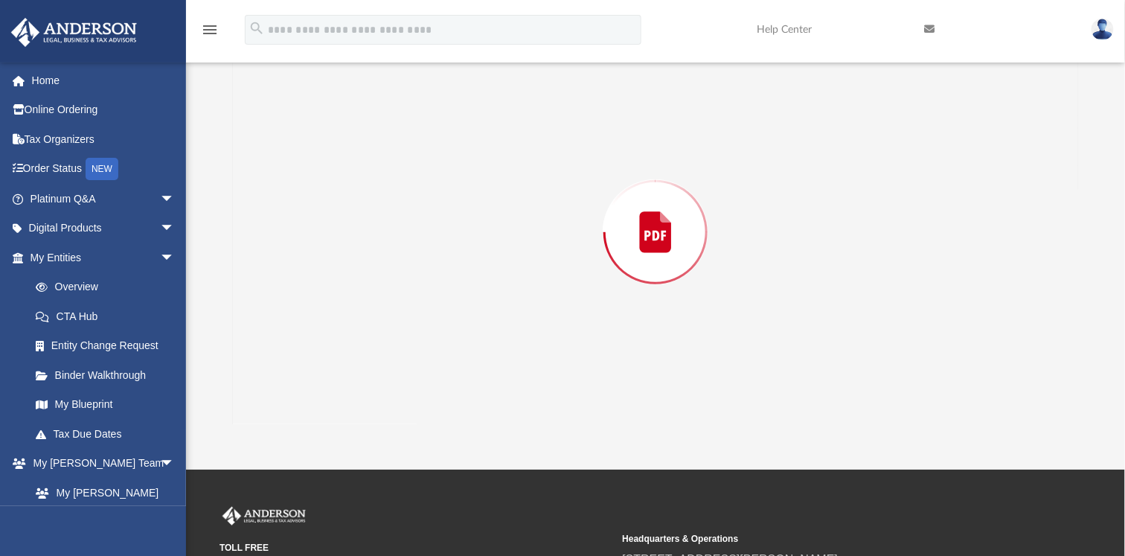
click at [479, 227] on div "Preview" at bounding box center [655, 232] width 845 height 384
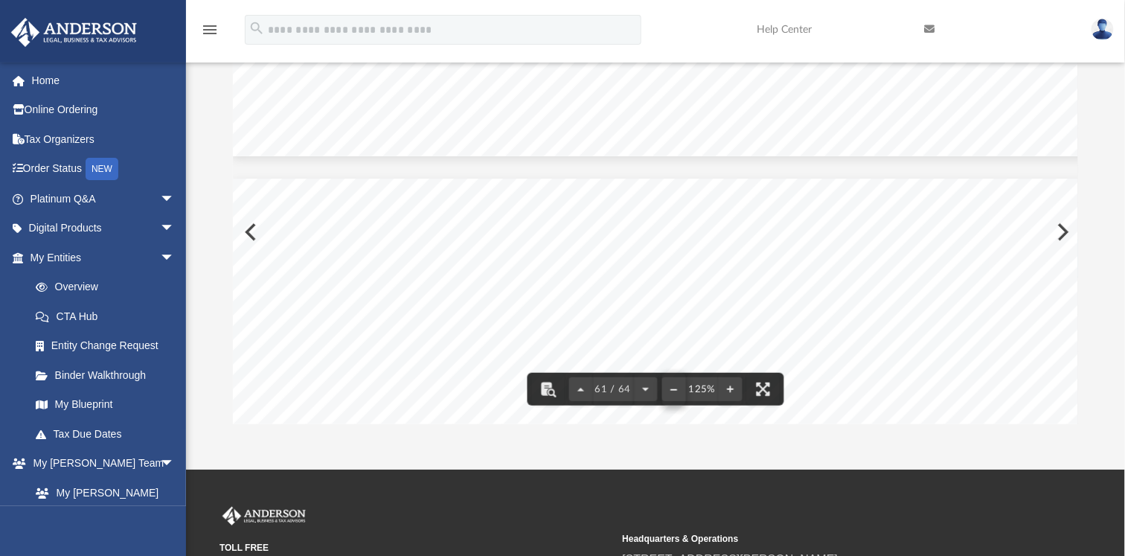
scroll to position [59484, 0]
click at [671, 386] on button "File preview" at bounding box center [674, 389] width 24 height 33
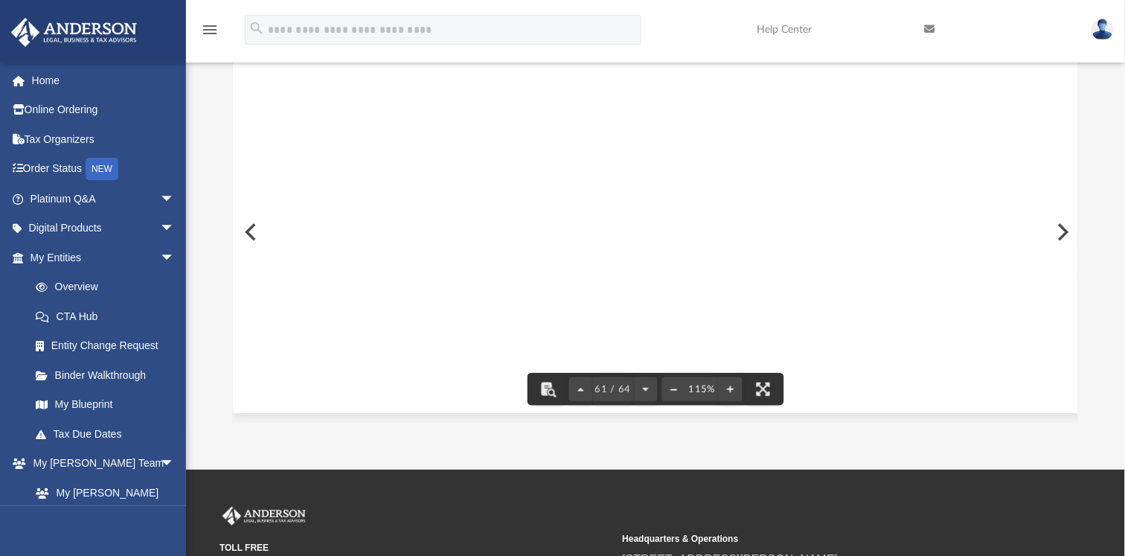
scroll to position [54831, 0]
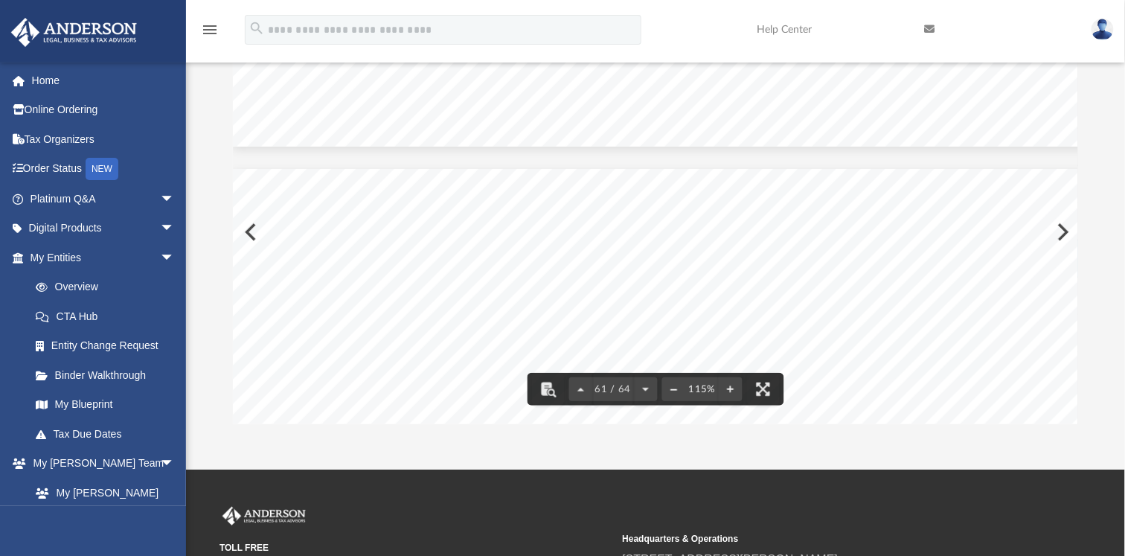
click at [671, 386] on button "File preview" at bounding box center [674, 389] width 24 height 33
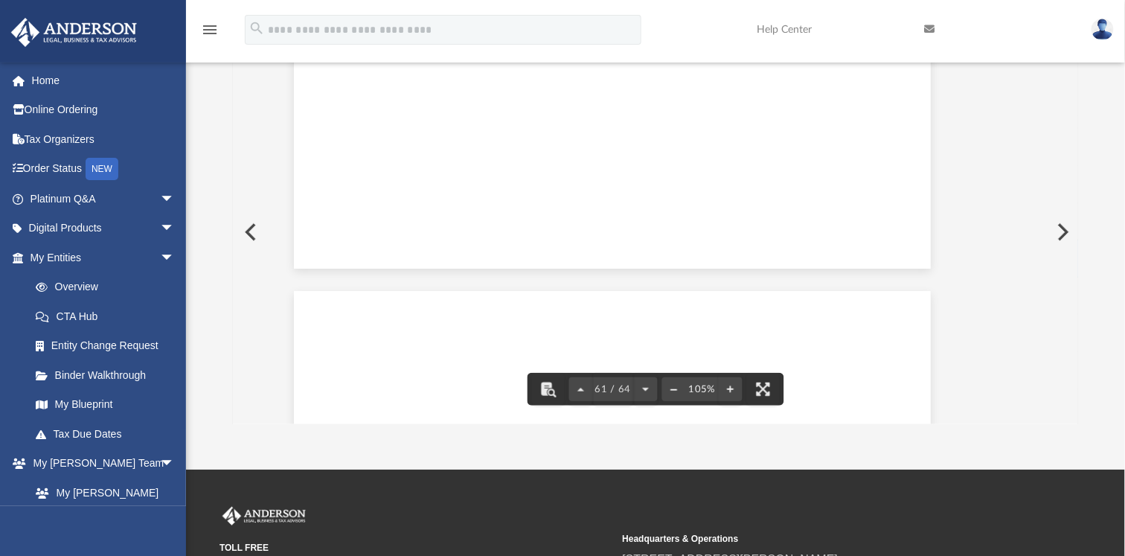
click at [671, 386] on button "File preview" at bounding box center [674, 389] width 24 height 33
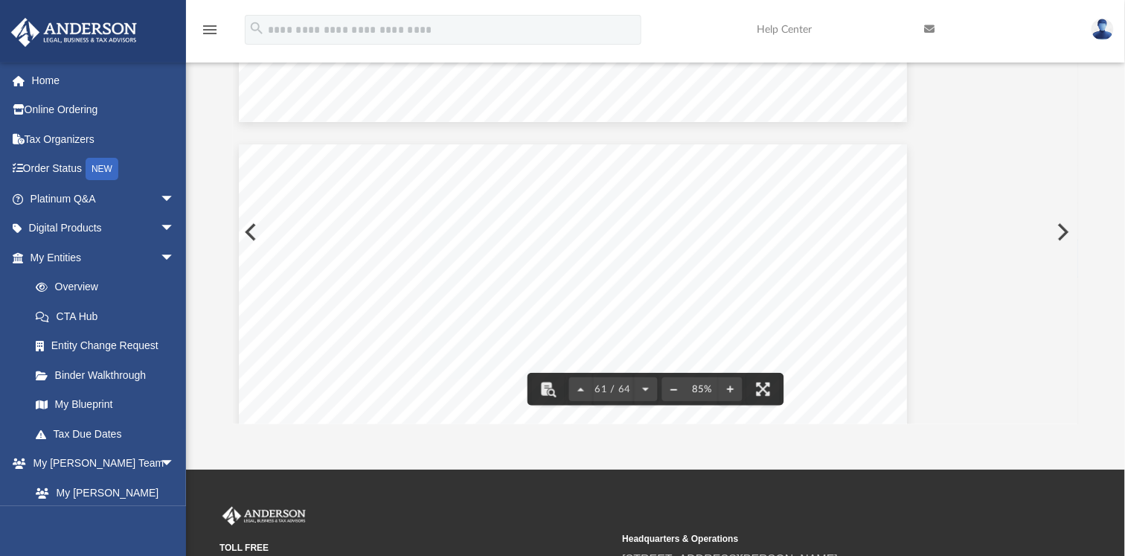
click at [671, 386] on button "File preview" at bounding box center [674, 389] width 24 height 33
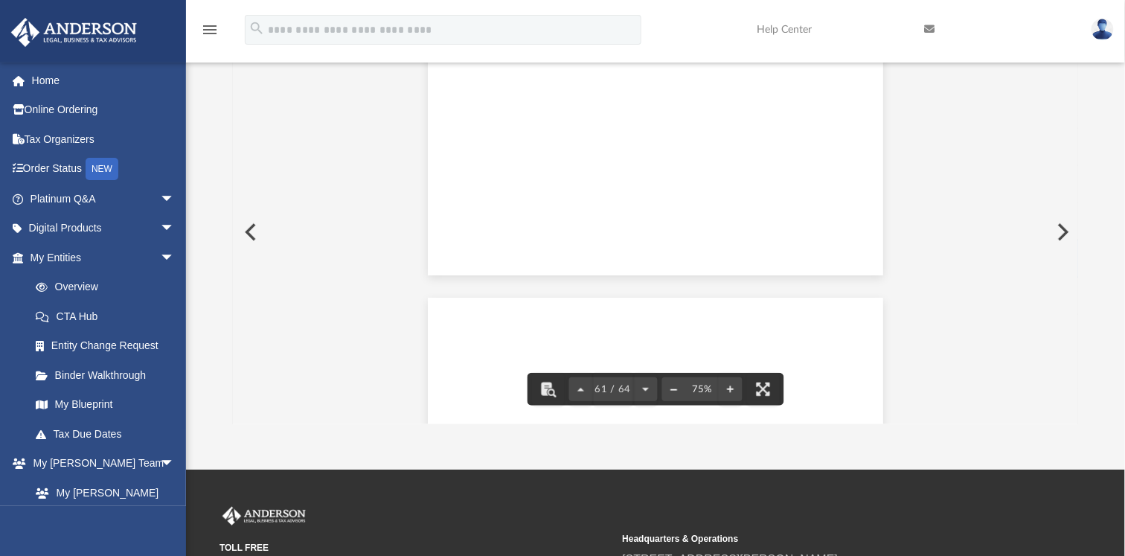
click at [671, 386] on button "File preview" at bounding box center [674, 389] width 24 height 33
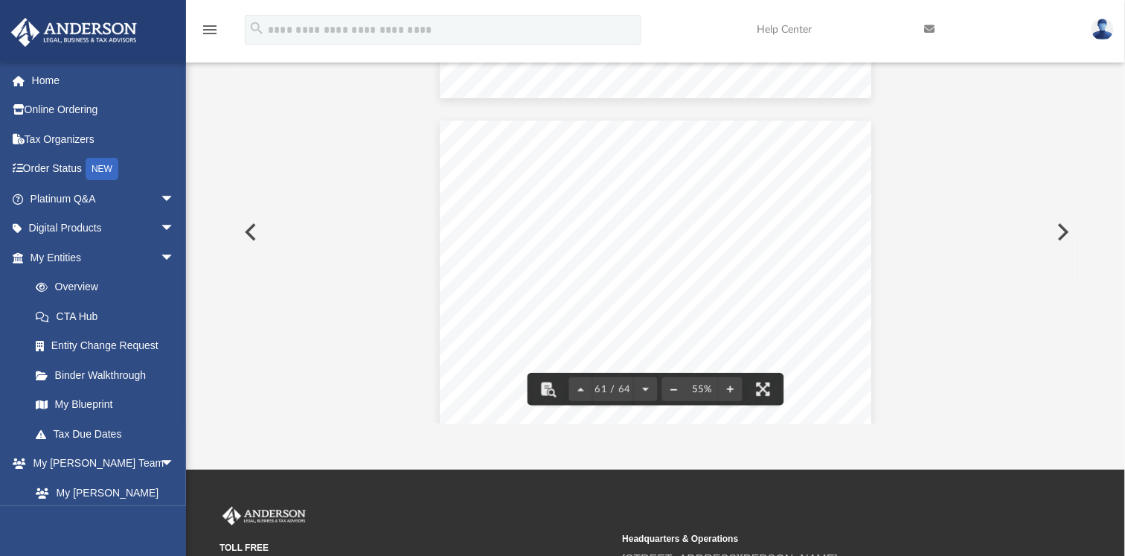
click at [671, 386] on button "File preview" at bounding box center [674, 389] width 24 height 33
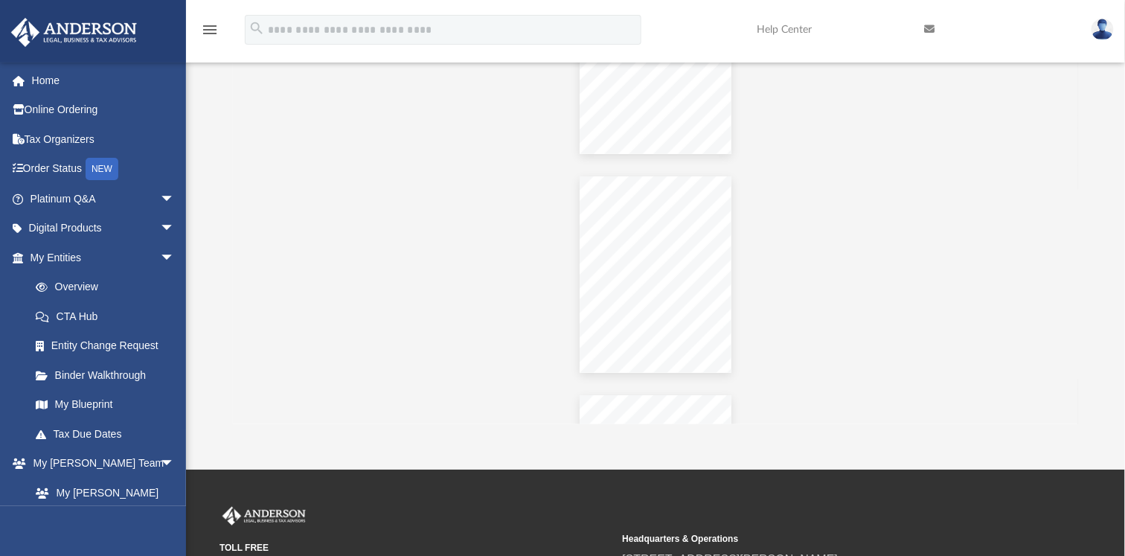
scroll to position [2553, 0]
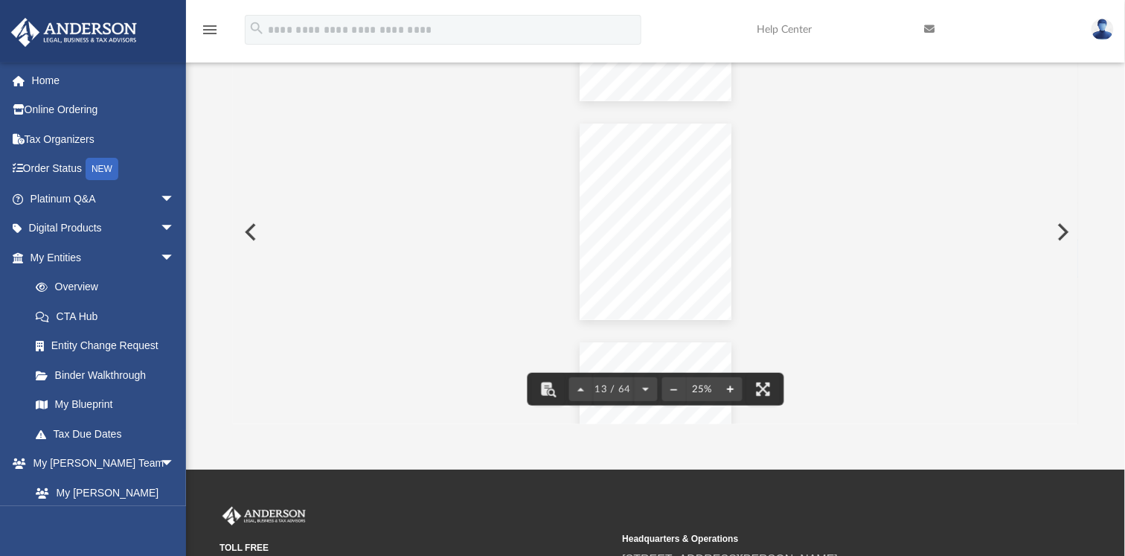
click at [732, 389] on button "File preview" at bounding box center [730, 389] width 24 height 33
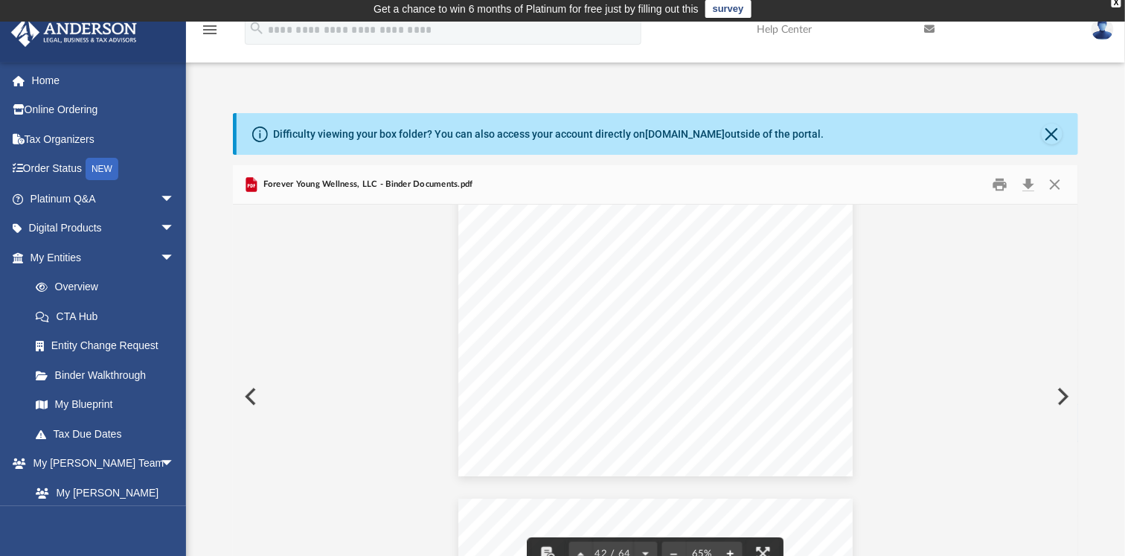
scroll to position [0, 0]
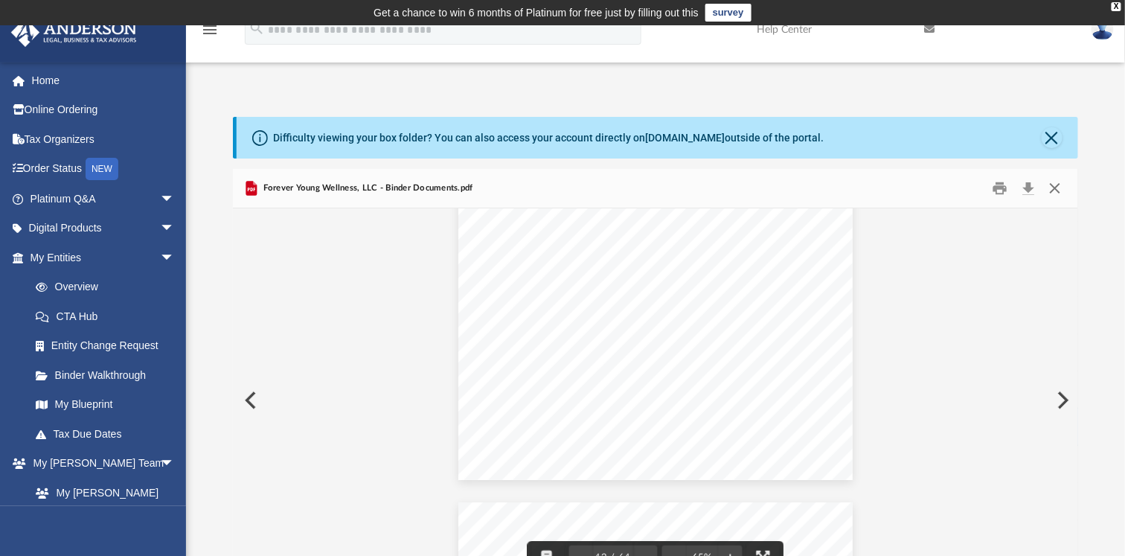
click at [1055, 188] on button "Close" at bounding box center [1055, 188] width 27 height 23
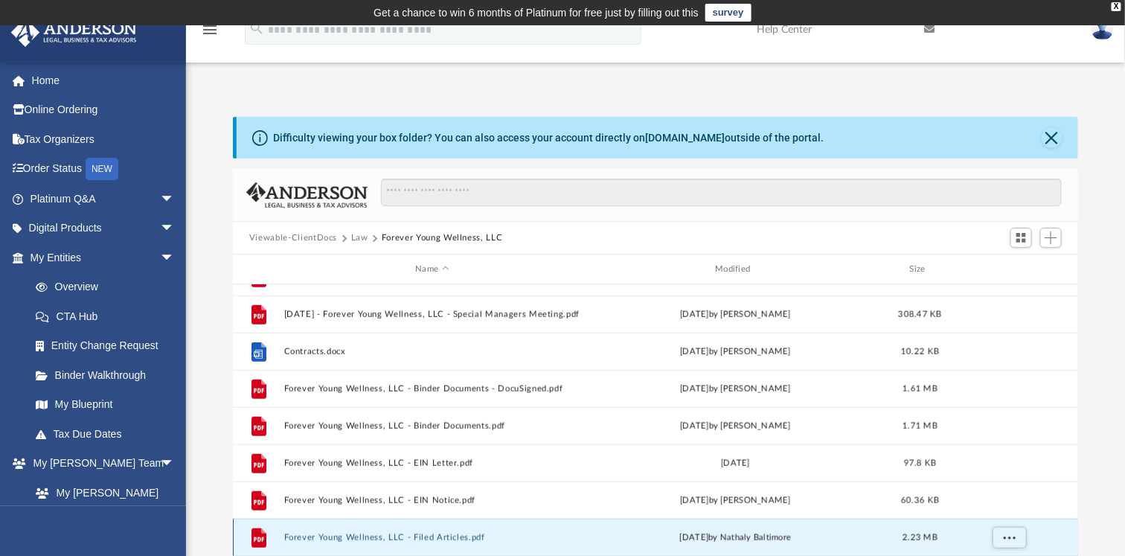
scroll to position [509, 0]
click at [481, 538] on div "File 2023.08.18 - Forever Young Wellness, LLC - Special Members Meeting - DocuS…" at bounding box center [655, 438] width 845 height 309
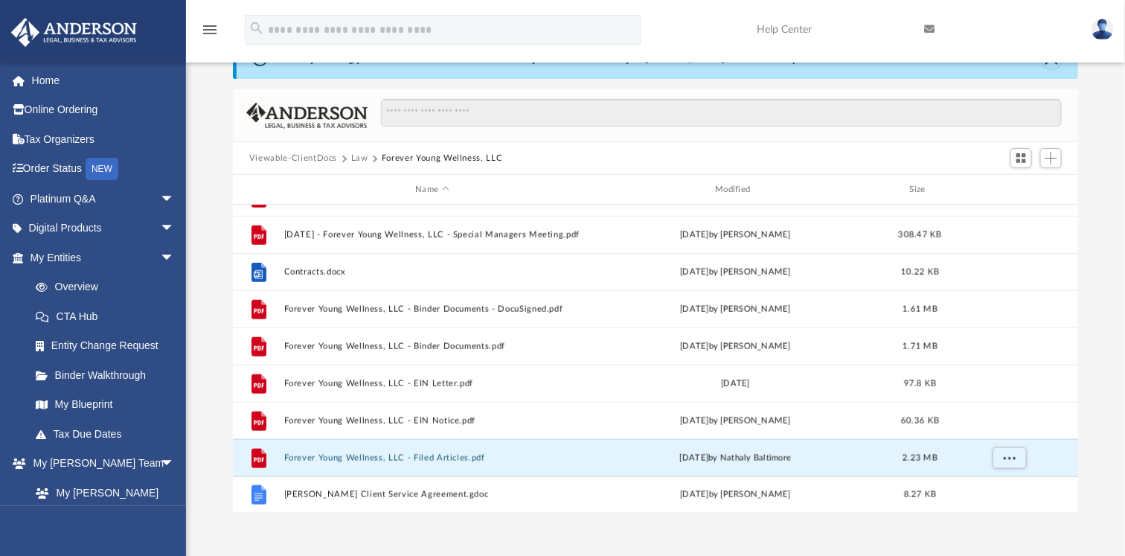
scroll to position [98, 0]
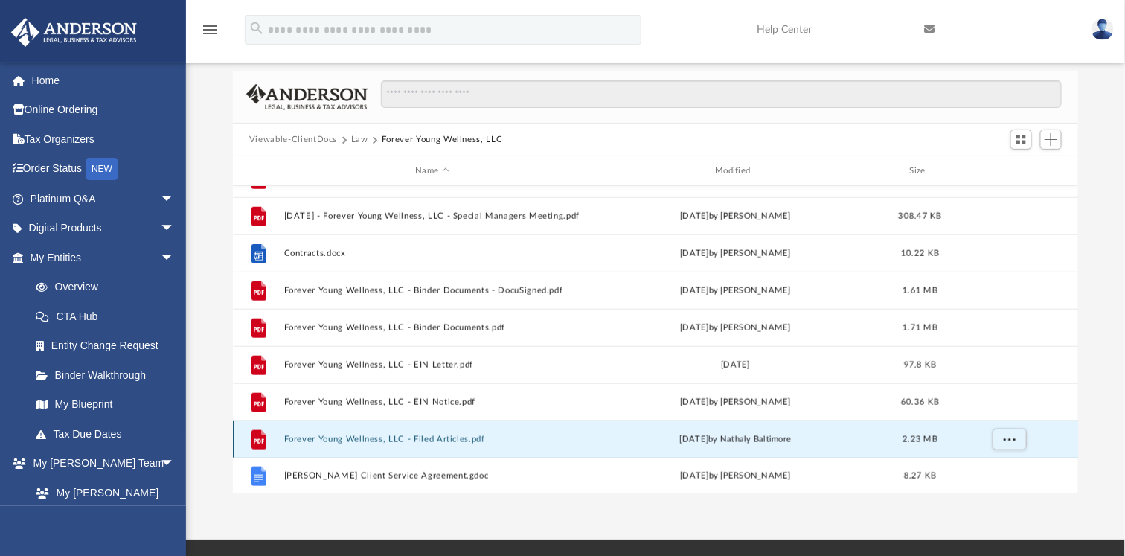
click at [428, 442] on button "Forever Young Wellness, LLC - Filed Articles.pdf" at bounding box center [432, 440] width 297 height 10
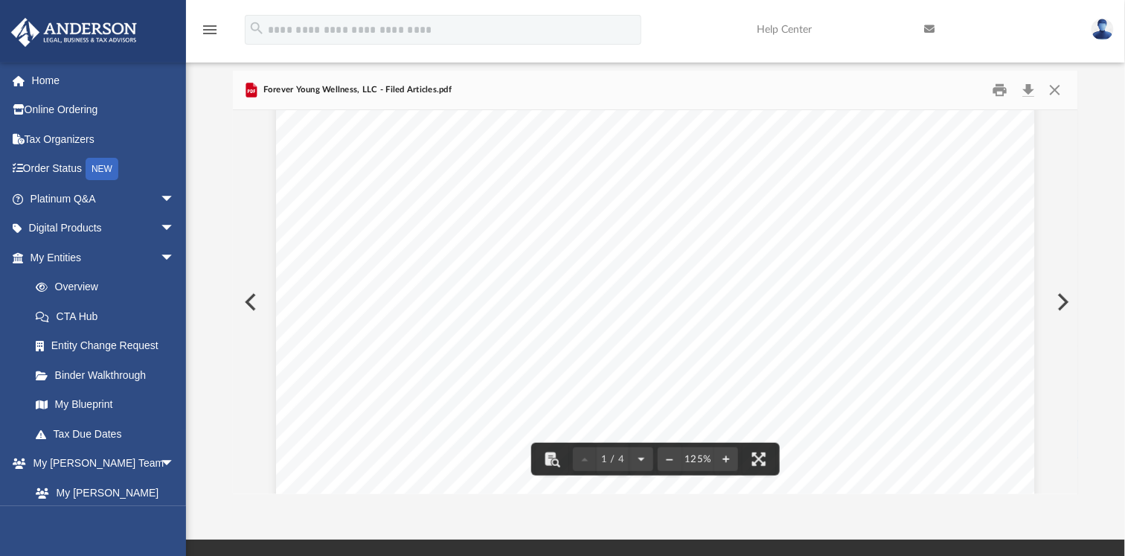
scroll to position [63, 0]
click at [672, 464] on button "File preview" at bounding box center [670, 459] width 24 height 33
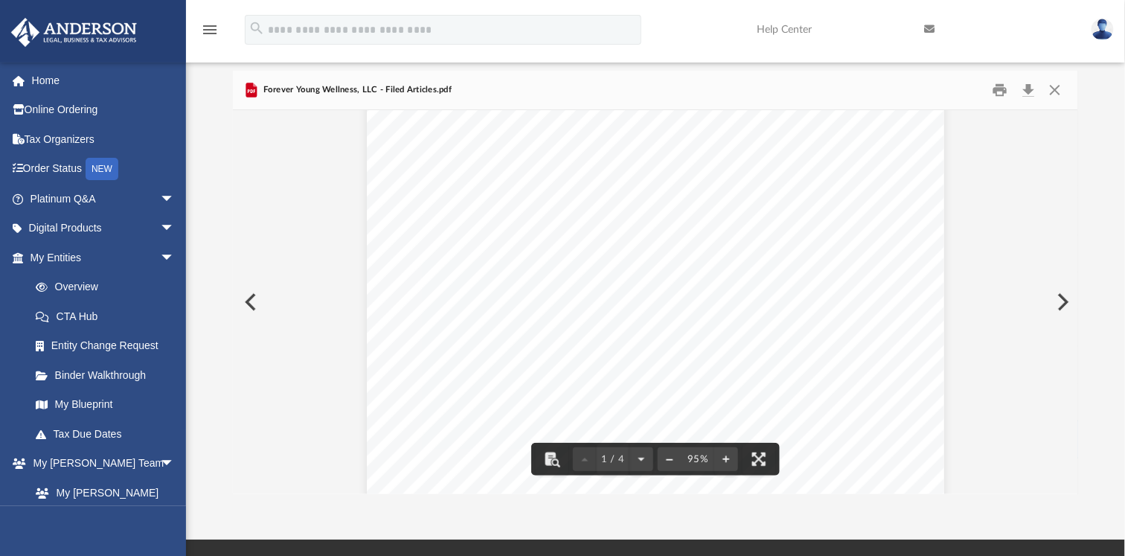
scroll to position [42, 0]
click at [672, 464] on button "File preview" at bounding box center [670, 459] width 24 height 33
click at [662, 461] on button "File preview" at bounding box center [670, 459] width 24 height 33
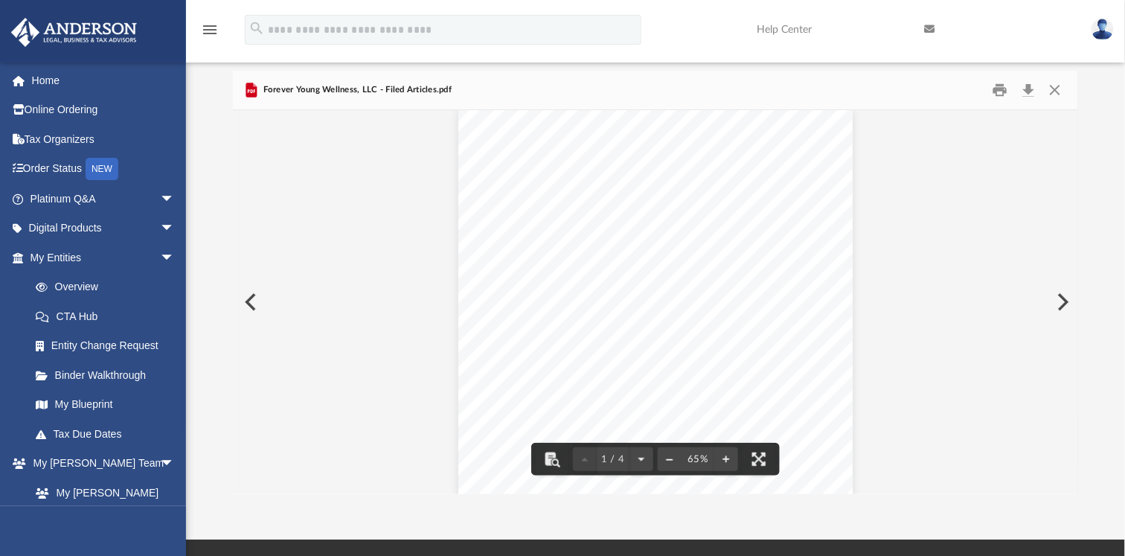
click at [675, 461] on button "File preview" at bounding box center [670, 459] width 24 height 33
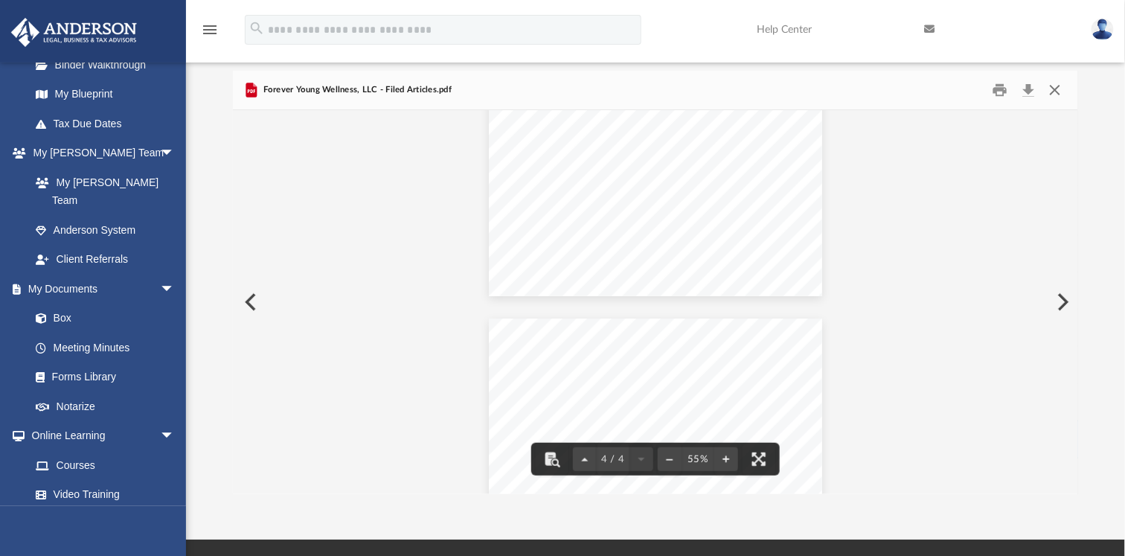
scroll to position [1165, 0]
click at [1062, 95] on button "Close" at bounding box center [1055, 90] width 27 height 23
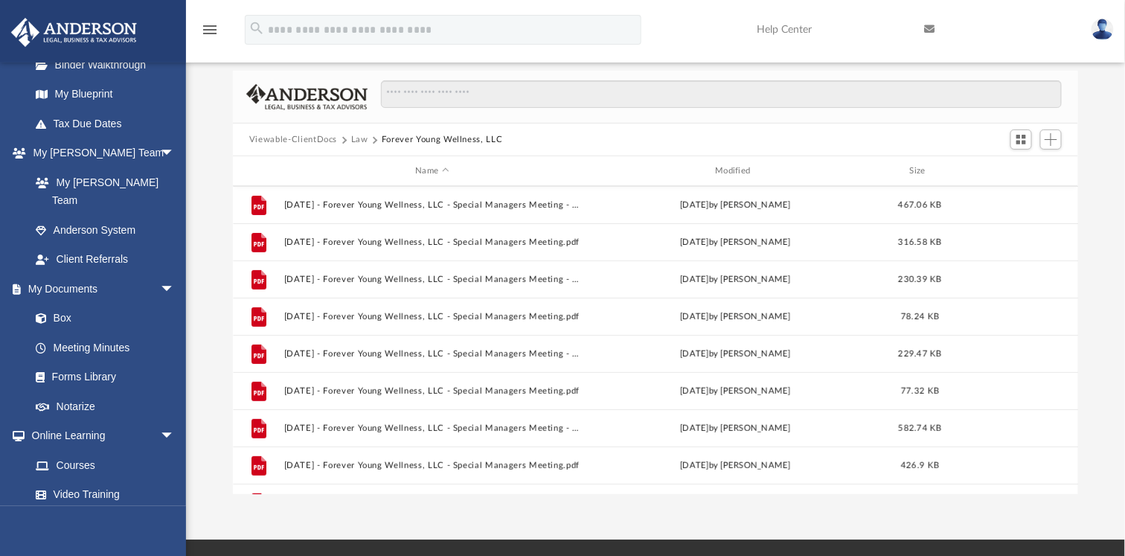
scroll to position [185, 0]
click at [319, 135] on button "Viewable-ClientDocs" at bounding box center [293, 139] width 88 height 13
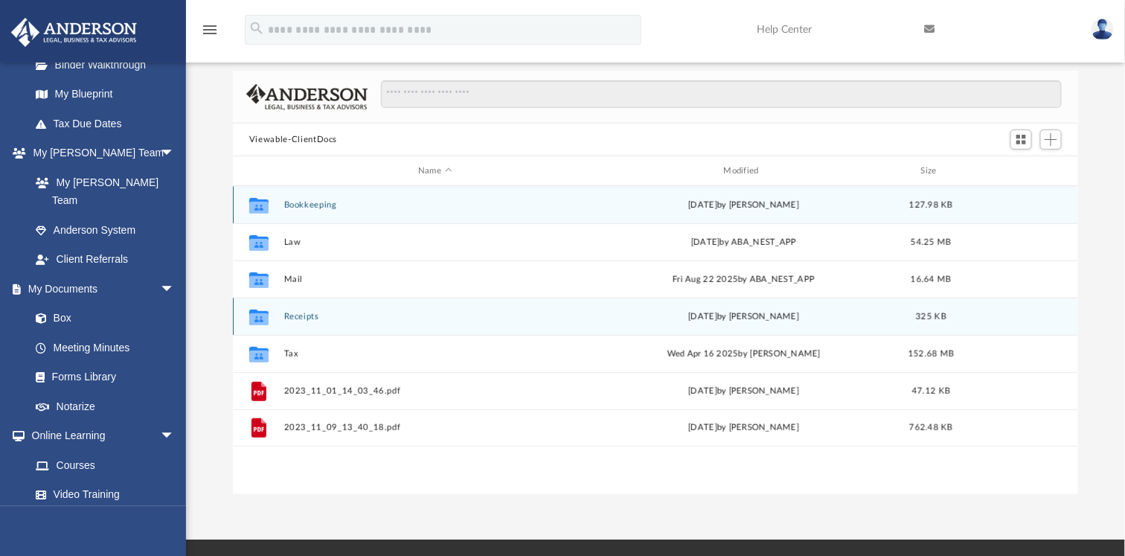
scroll to position [0, 0]
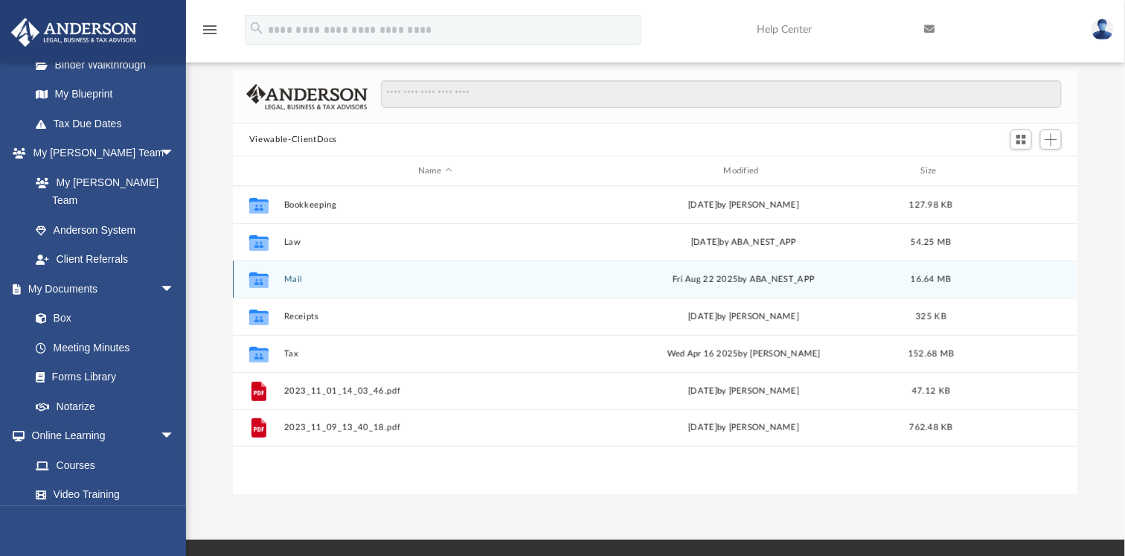
click at [298, 275] on button "Mail" at bounding box center [435, 280] width 302 height 10
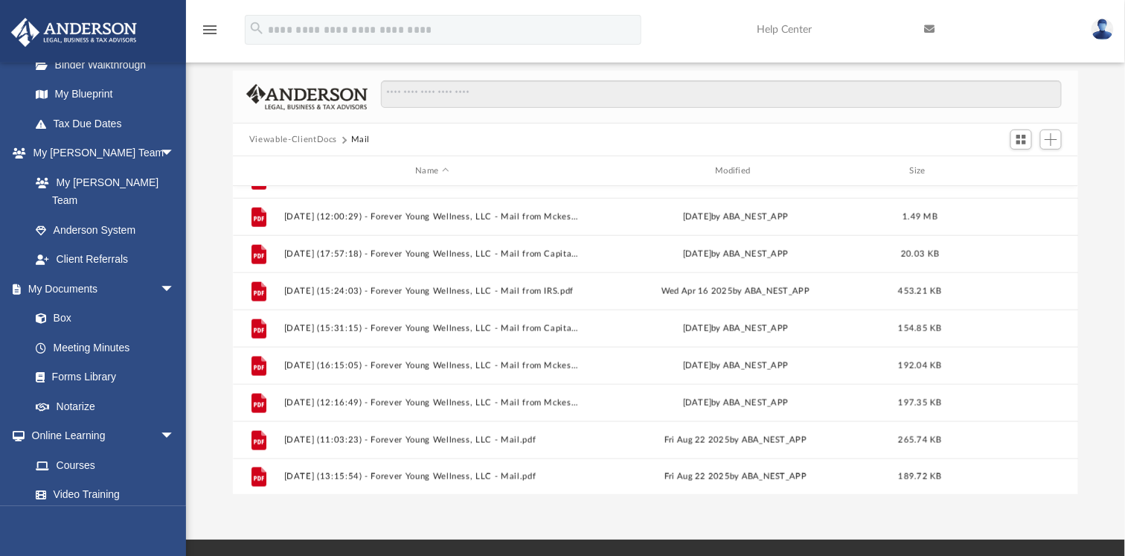
scroll to position [659, 0]
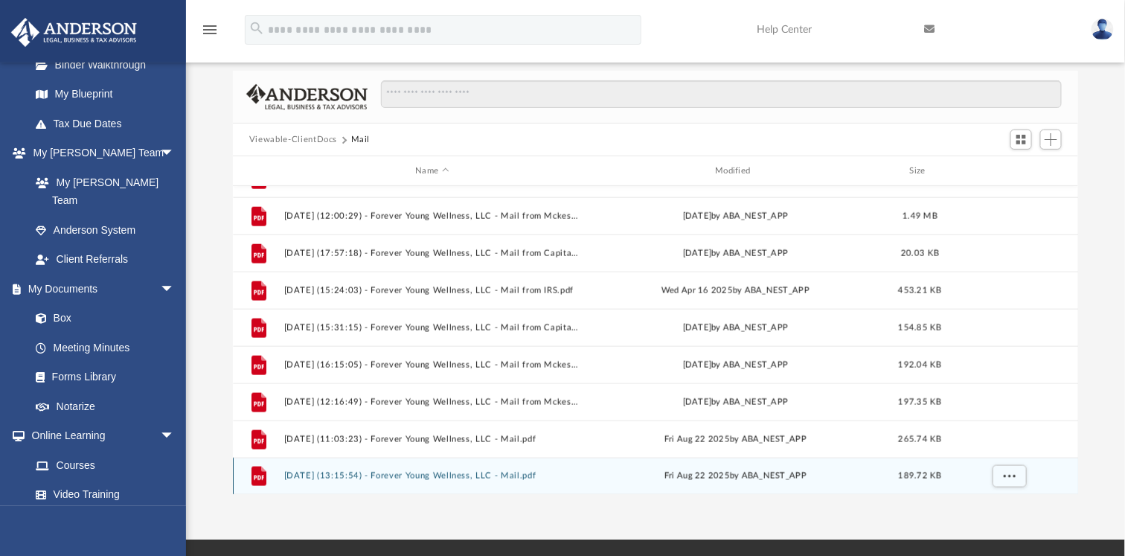
click at [464, 476] on div "File 2025.02.24 (11:16:54) - Dockside Living, LLC - Mail from Business Posting …" at bounding box center [655, 340] width 845 height 309
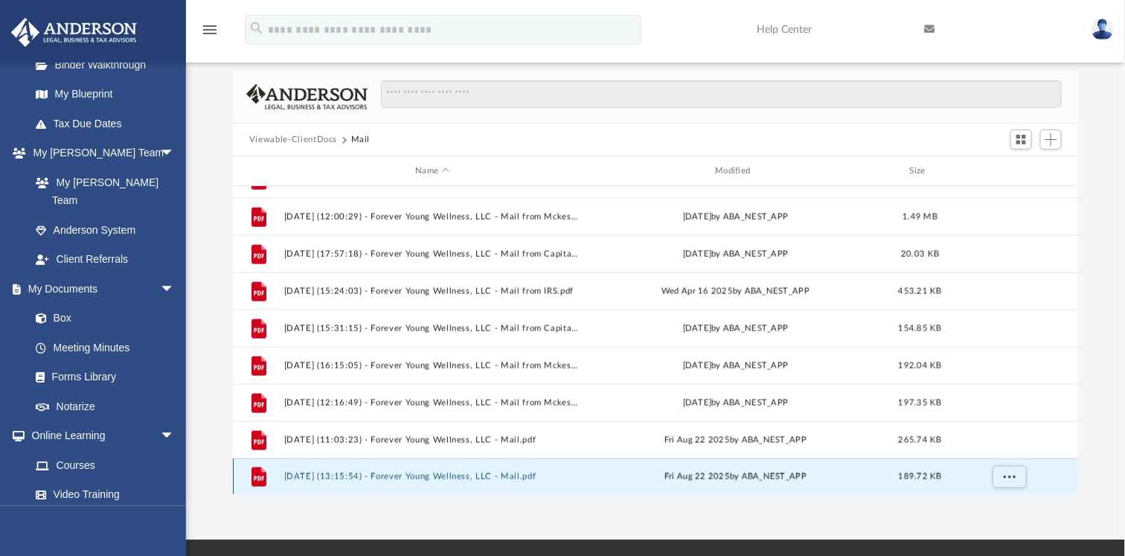
click at [458, 472] on button "2025.08.22 (13:15:54) - Forever Young Wellness, LLC - Mail.pdf" at bounding box center [432, 477] width 297 height 10
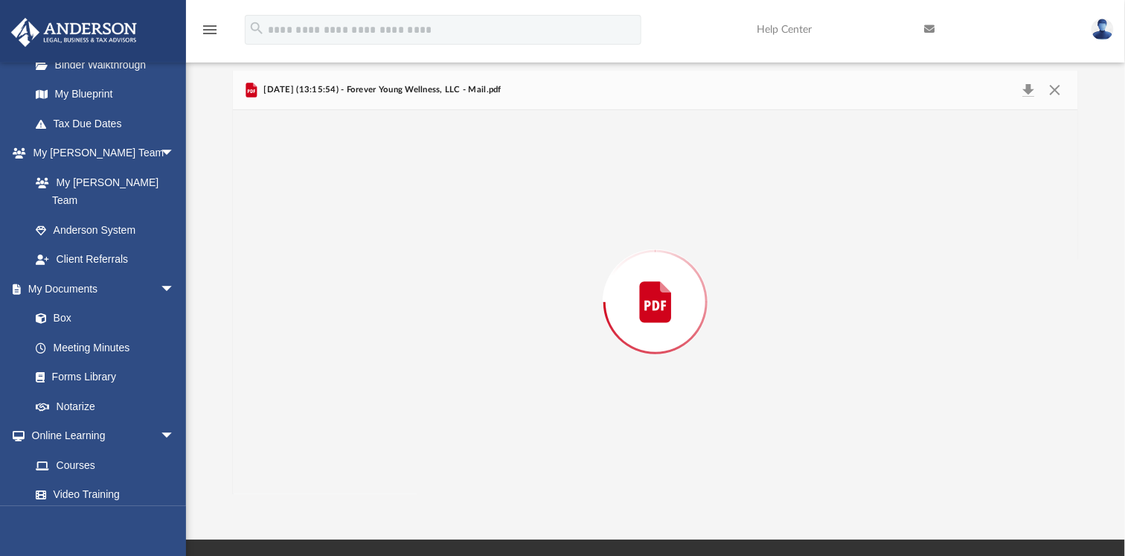
click at [458, 472] on div "Preview" at bounding box center [655, 302] width 845 height 384
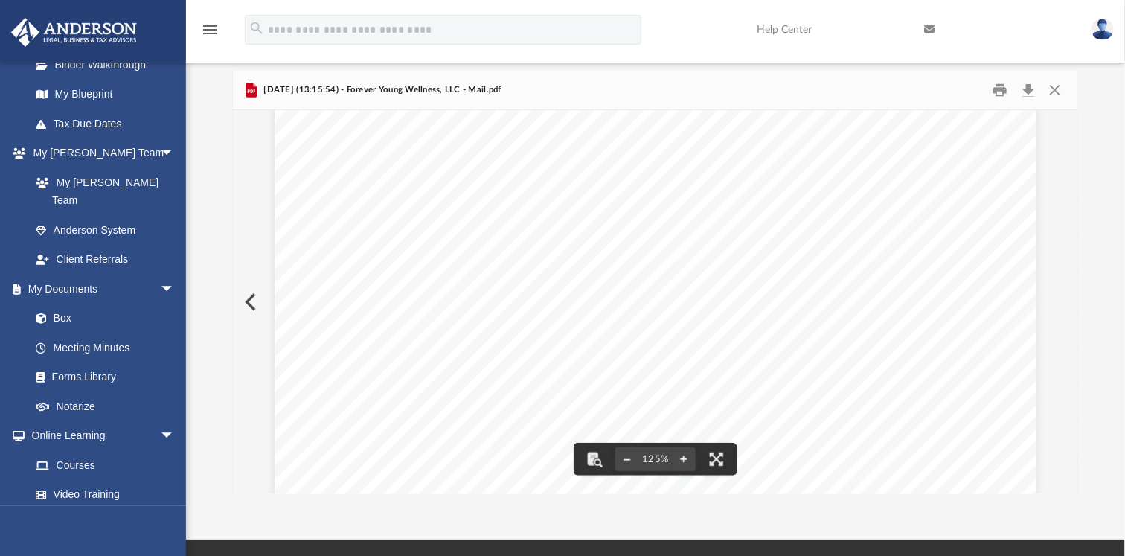
click at [636, 458] on button "File preview" at bounding box center [627, 459] width 24 height 33
click at [632, 458] on div "Page 1" at bounding box center [655, 528] width 701 height 927
click at [632, 458] on div "125%" at bounding box center [655, 302] width 845 height 384
click at [632, 458] on button "File preview" at bounding box center [627, 459] width 24 height 33
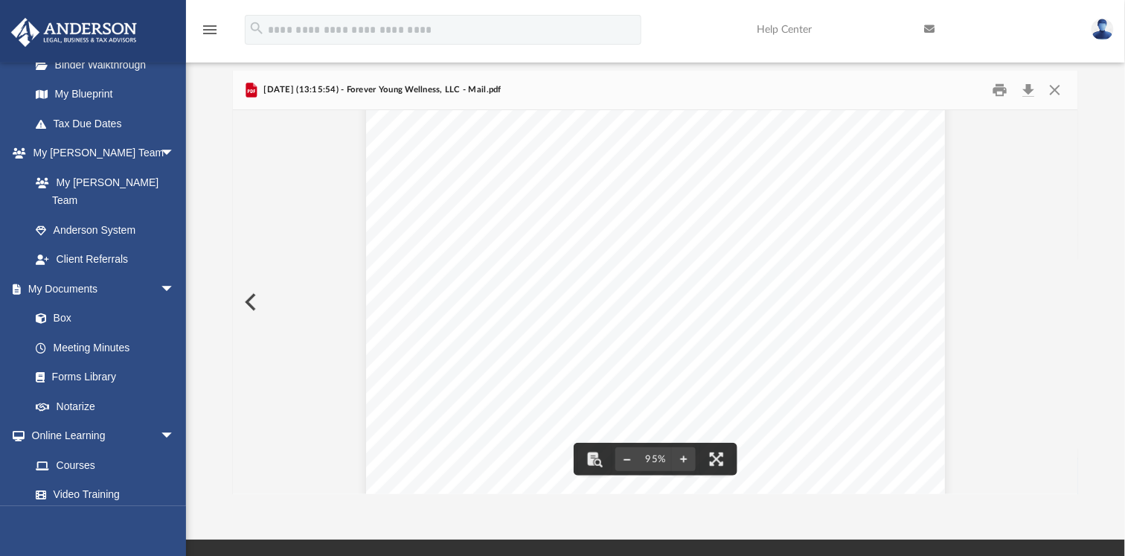
click at [632, 458] on button "File preview" at bounding box center [627, 459] width 24 height 33
click at [1058, 86] on button "Close" at bounding box center [1055, 90] width 27 height 23
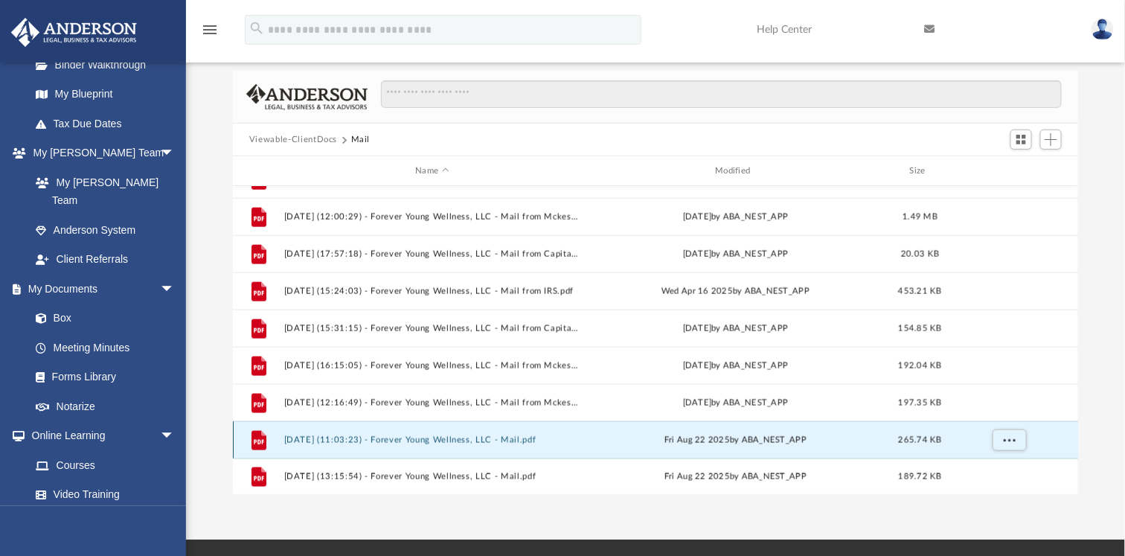
click at [454, 441] on button "2025.08.22 (11:03:23) - Forever Young Wellness, LLC - Mail.pdf" at bounding box center [432, 440] width 297 height 10
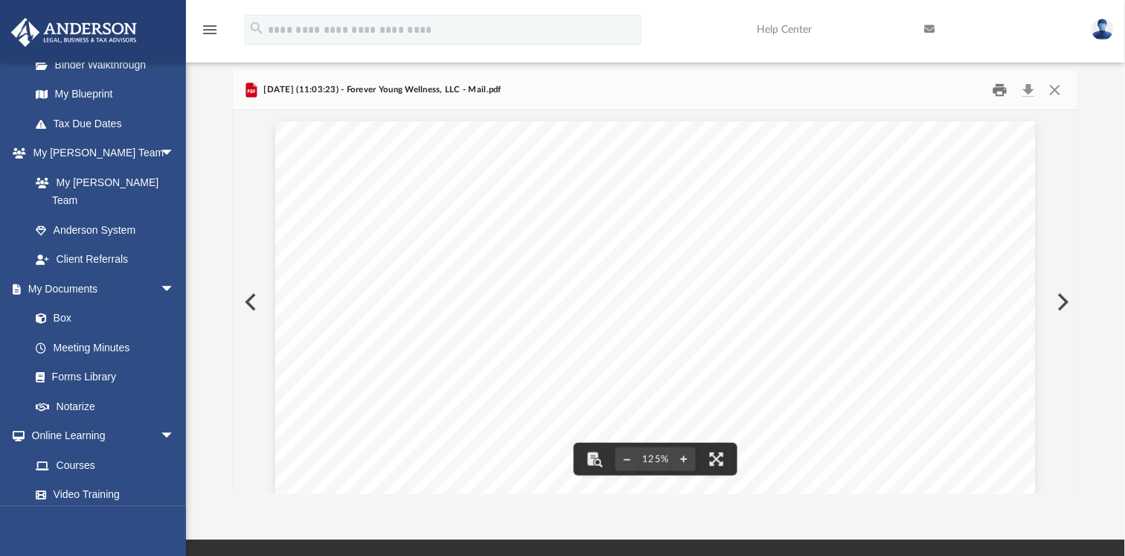
click at [1002, 88] on button "Print" at bounding box center [1001, 90] width 30 height 23
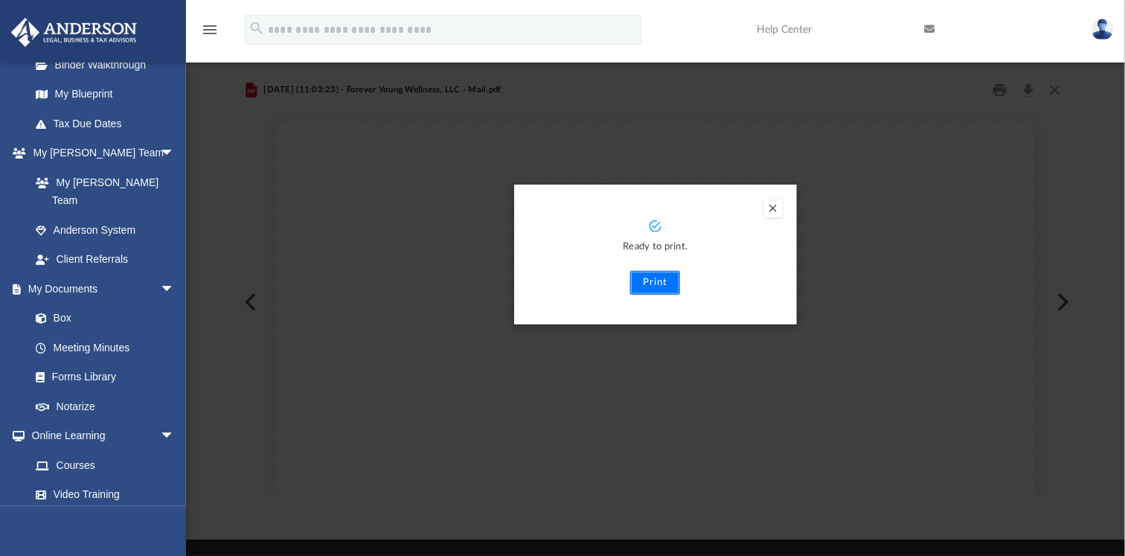
click at [646, 281] on button "Print" at bounding box center [655, 283] width 50 height 24
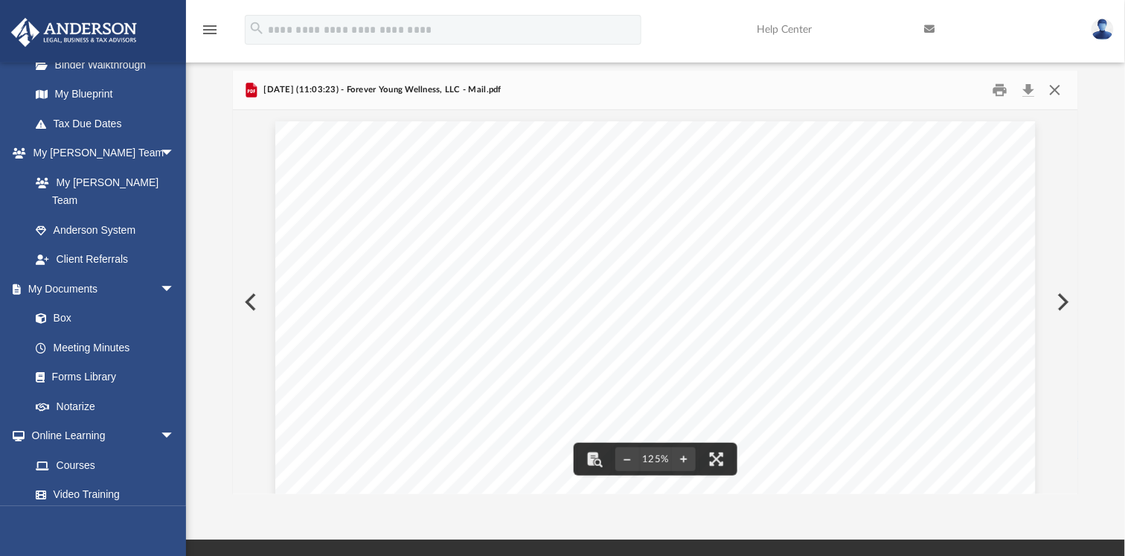
click at [1055, 89] on button "Close" at bounding box center [1055, 90] width 27 height 23
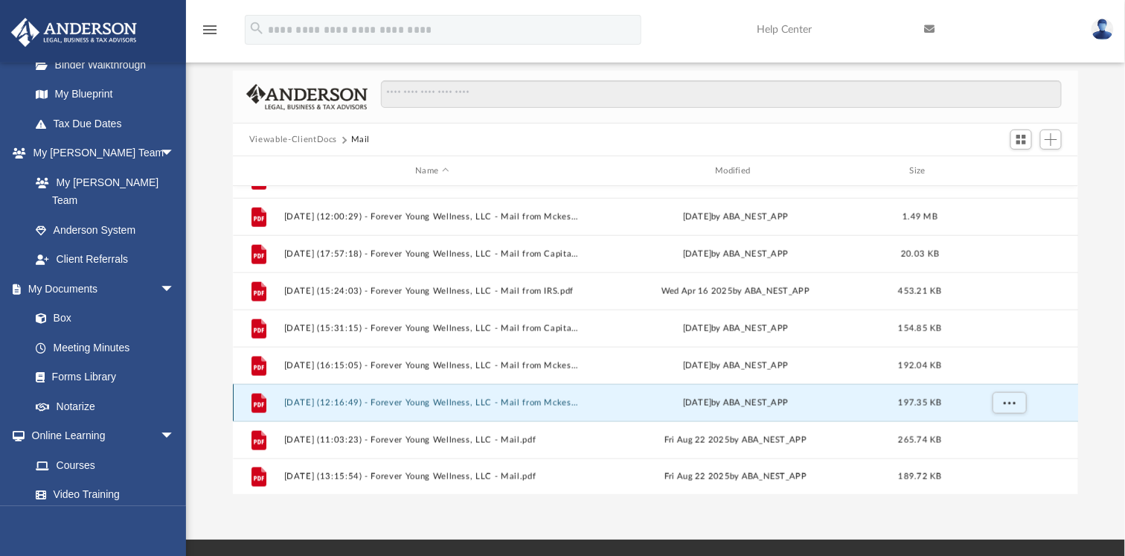
click at [508, 398] on button "2025.08.08 (12:16:49) - Forever Young Wellness, LLC - Mail from Mckesson Specia…" at bounding box center [432, 403] width 297 height 10
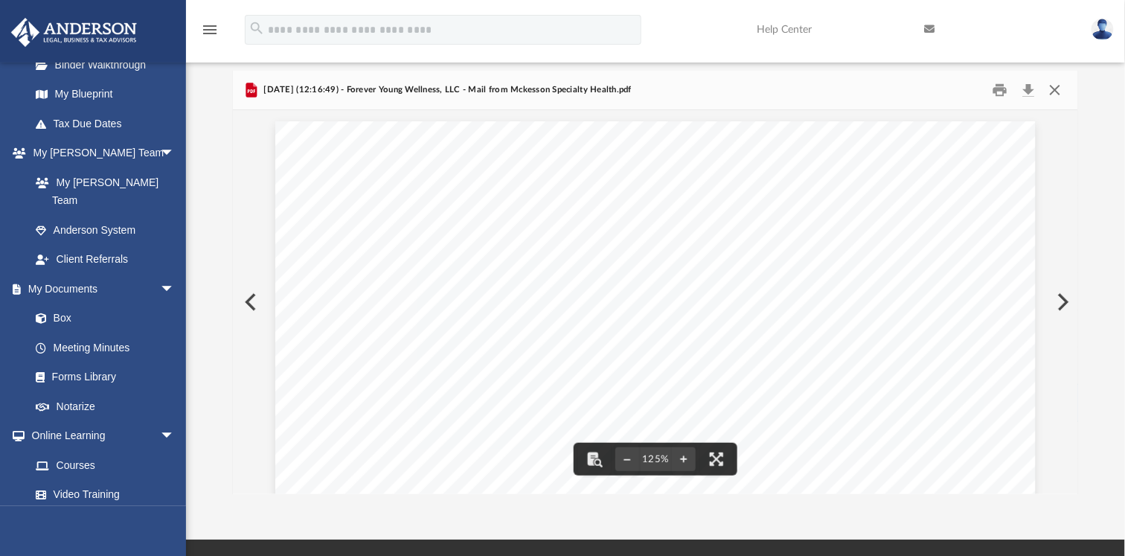
click at [1057, 89] on button "Close" at bounding box center [1055, 90] width 27 height 23
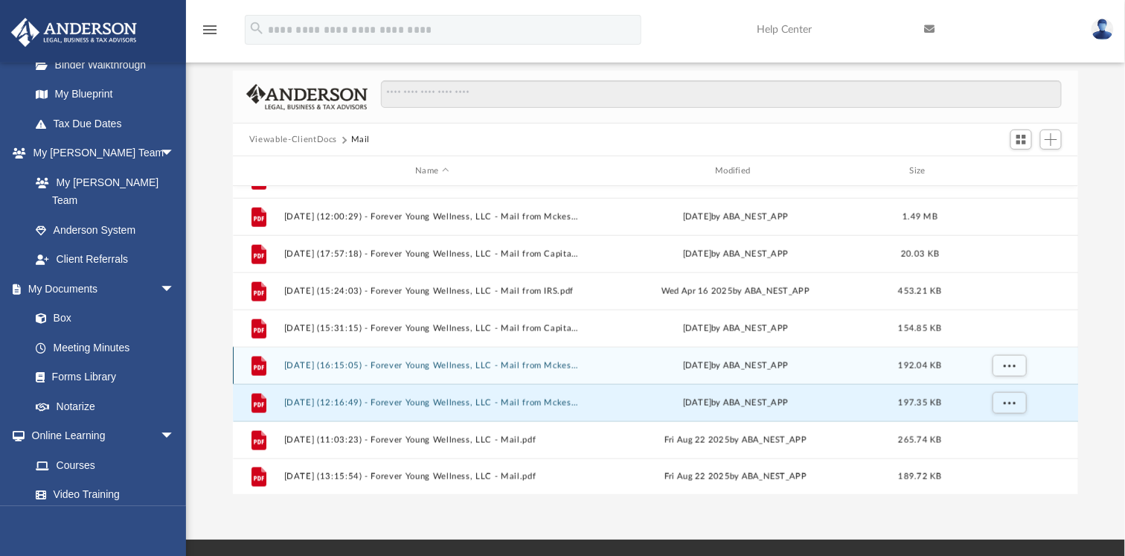
click at [516, 370] on div "File 2025.06.19 (16:15:05) - Forever Young Wellness, LLC - Mail from Mckesson S…" at bounding box center [655, 365] width 845 height 37
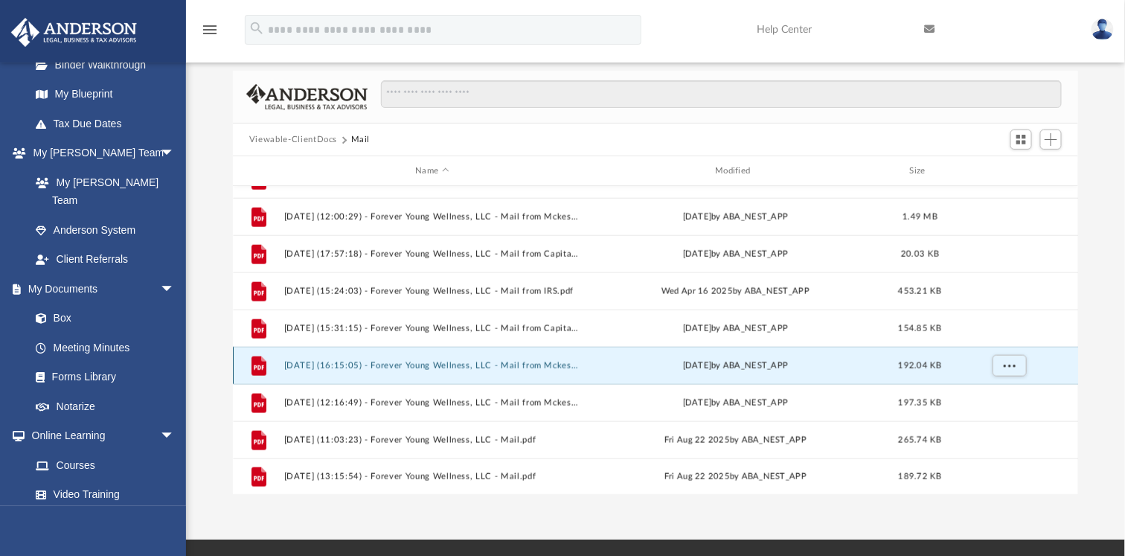
click at [561, 365] on button "2025.06.19 (16:15:05) - Forever Young Wellness, LLC - Mail from Mckesson Specia…" at bounding box center [432, 366] width 297 height 10
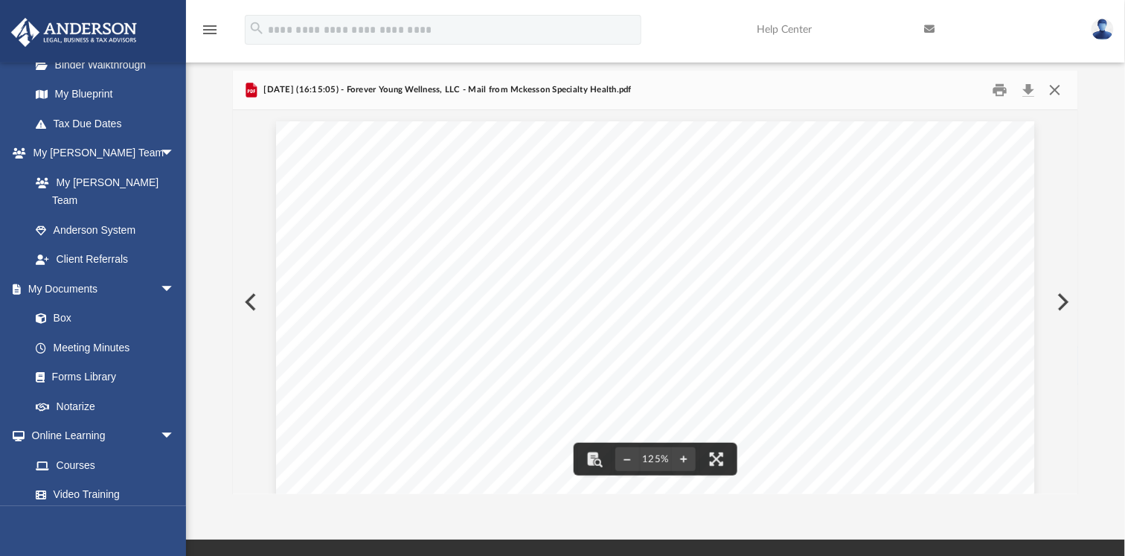
click at [1055, 91] on button "Close" at bounding box center [1055, 90] width 27 height 23
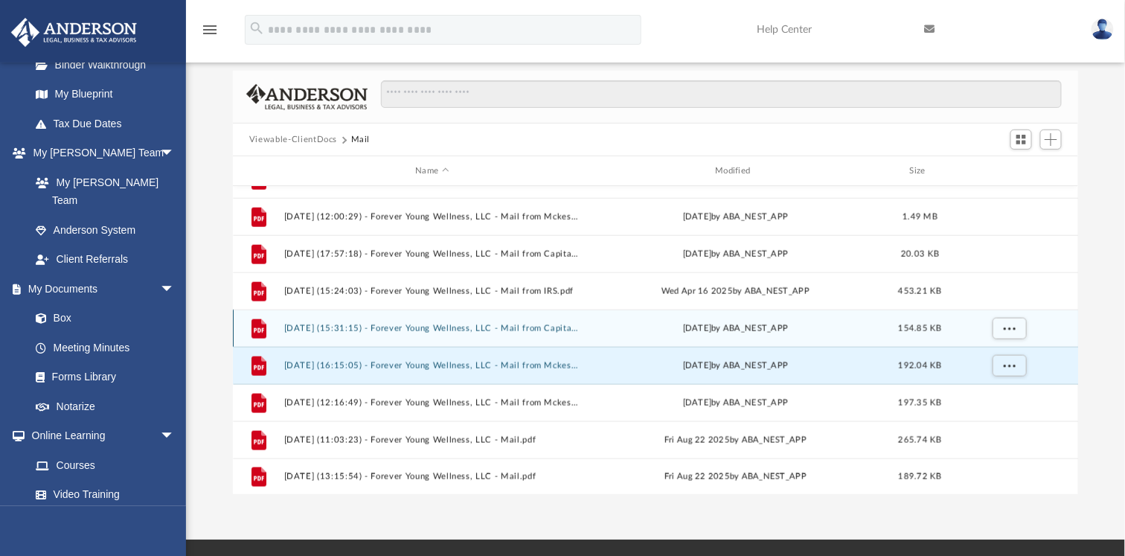
click at [566, 328] on button "2025.05.01 (15:31:15) - Forever Young Wellness, LLC - Mail from CapitalOne.pdf" at bounding box center [432, 329] width 297 height 10
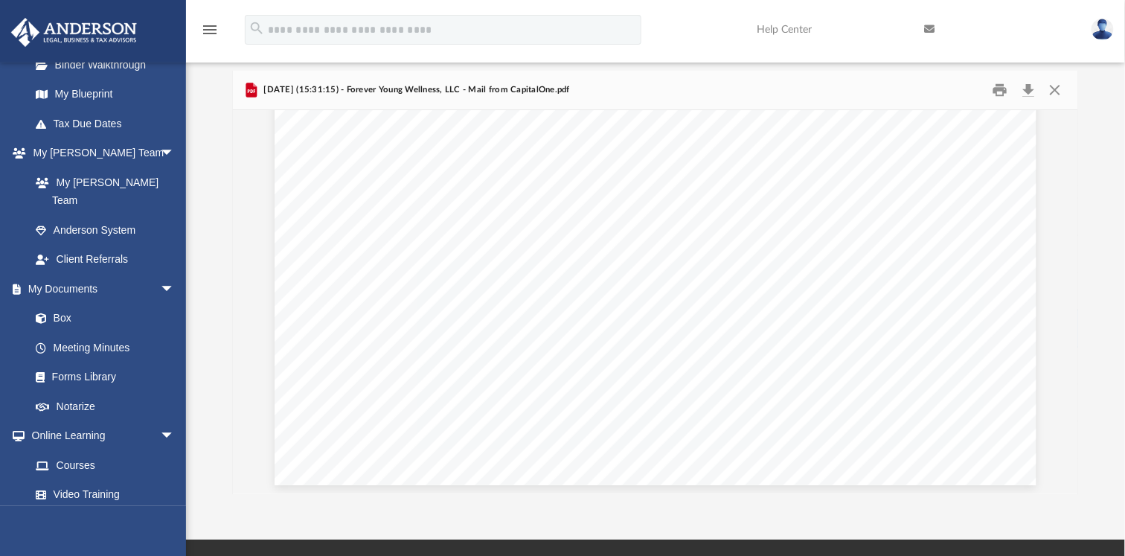
scroll to position [1616, 0]
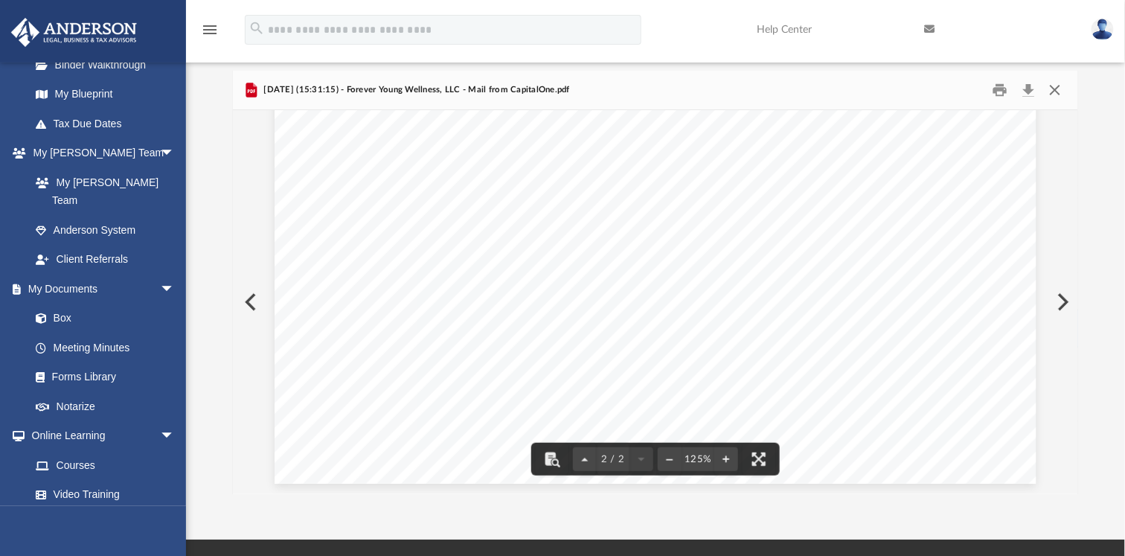
drag, startPoint x: 1060, startPoint y: 89, endPoint x: 1053, endPoint y: 98, distance: 11.2
click at [1060, 90] on button "Close" at bounding box center [1055, 90] width 27 height 23
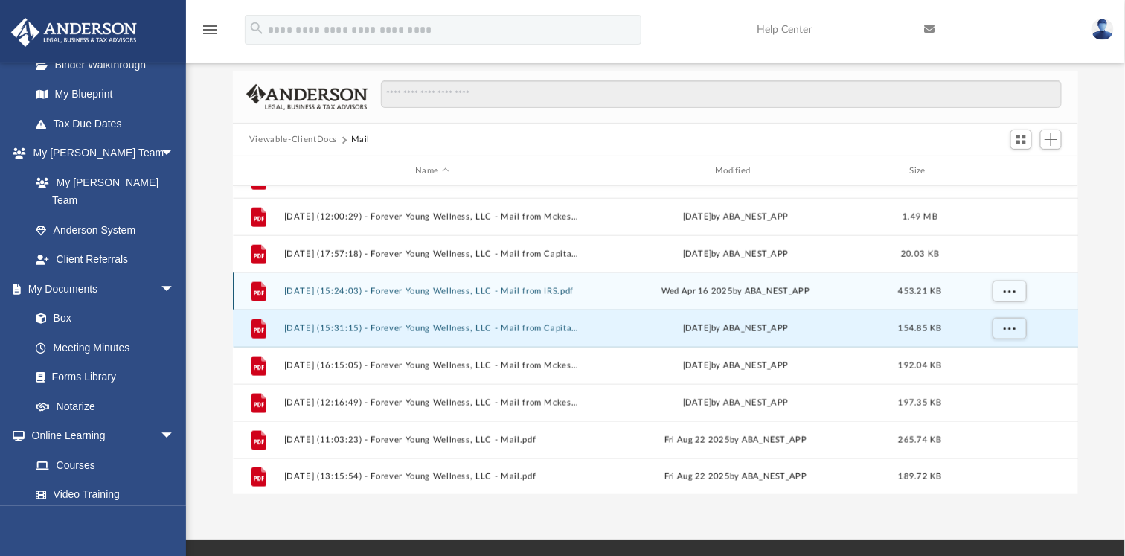
drag, startPoint x: 592, startPoint y: 283, endPoint x: 600, endPoint y: 294, distance: 13.8
click at [591, 287] on div "Wed Apr 16 2025 by ABA_NEST_APP" at bounding box center [735, 291] width 297 height 13
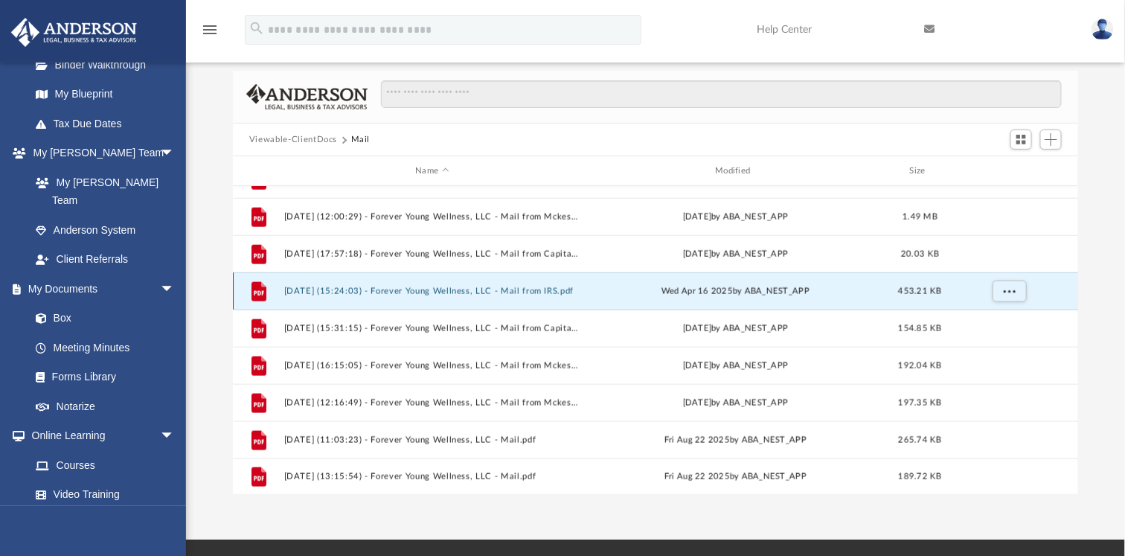
click at [557, 287] on button "2025.04.16 (15:24:03) - Forever Young Wellness, LLC - Mail from IRS.pdf" at bounding box center [432, 292] width 297 height 10
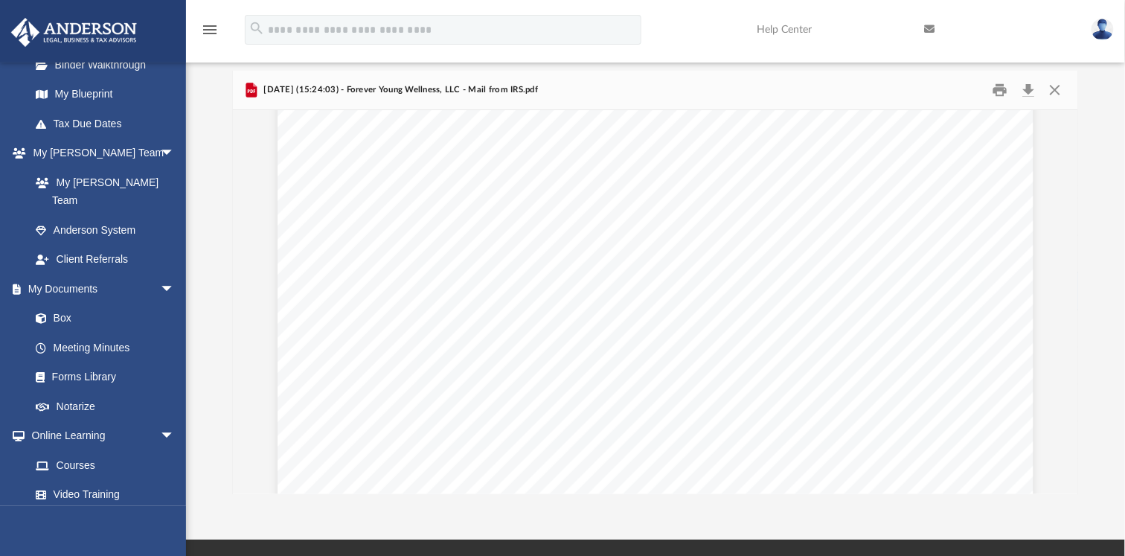
scroll to position [307, 0]
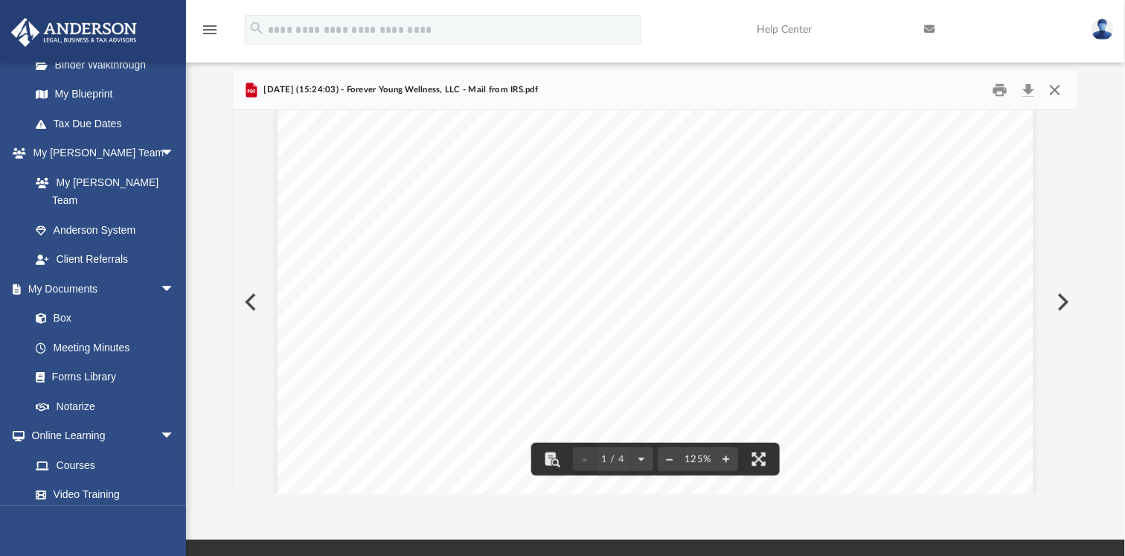
click at [1055, 89] on button "Close" at bounding box center [1055, 90] width 27 height 23
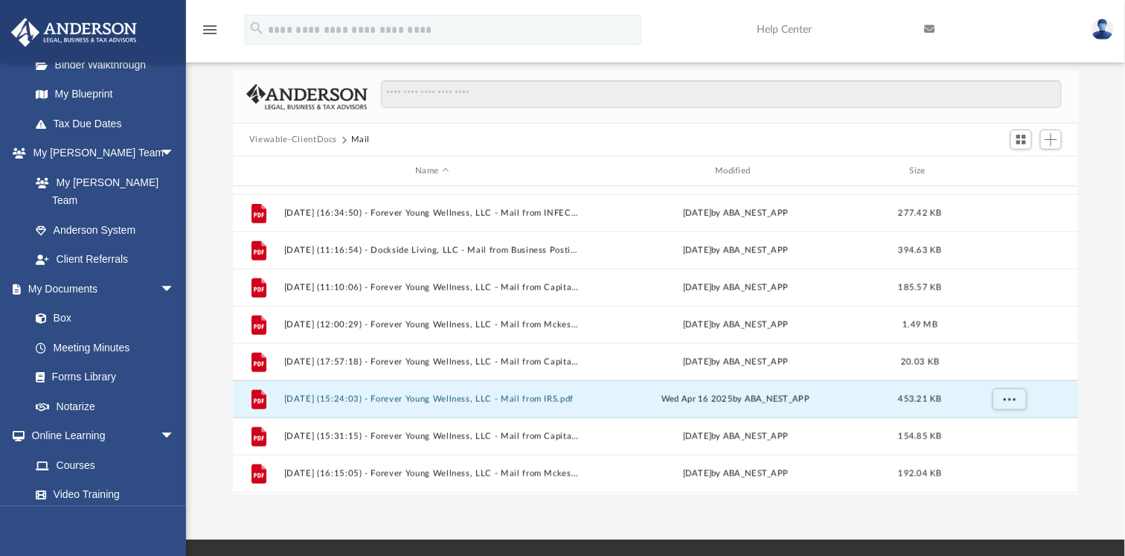
scroll to position [549, 0]
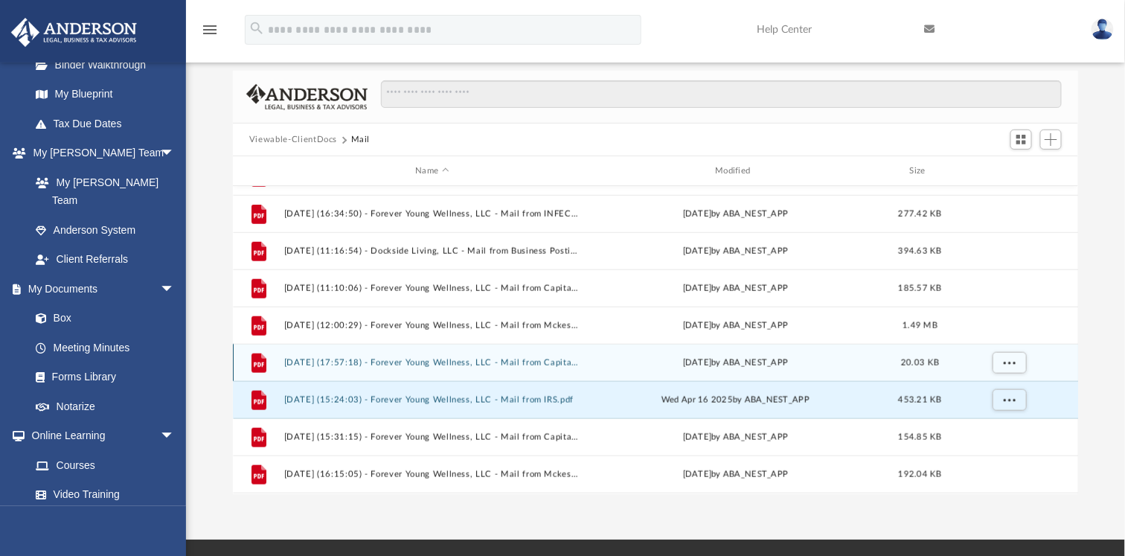
click at [521, 362] on button "2025.04.10 (17:57:18) - Forever Young Wellness, LLC - Mail from Capital One Cus…" at bounding box center [432, 363] width 297 height 10
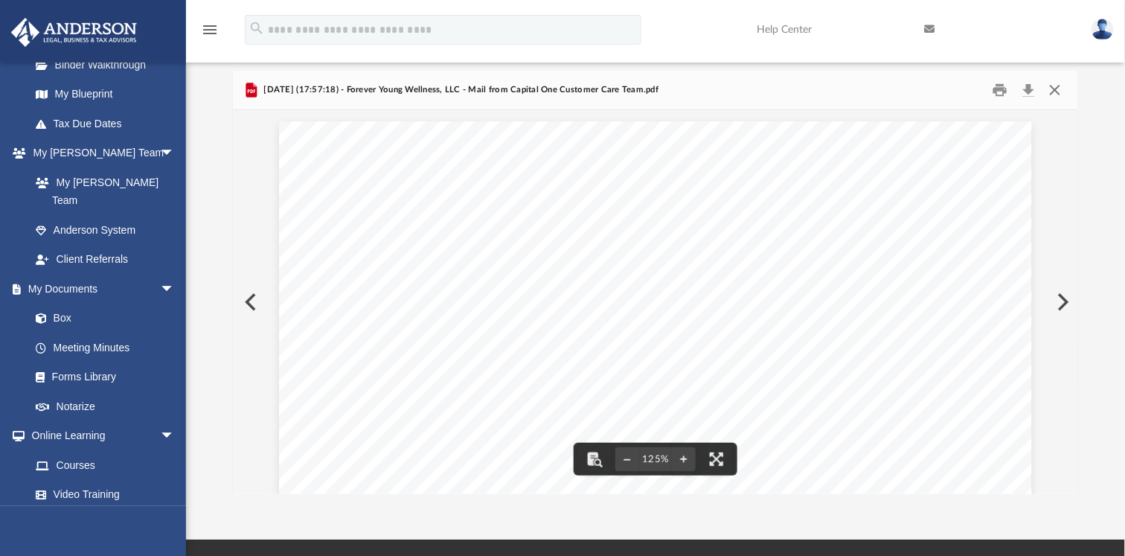
click at [1059, 86] on button "Close" at bounding box center [1055, 90] width 27 height 23
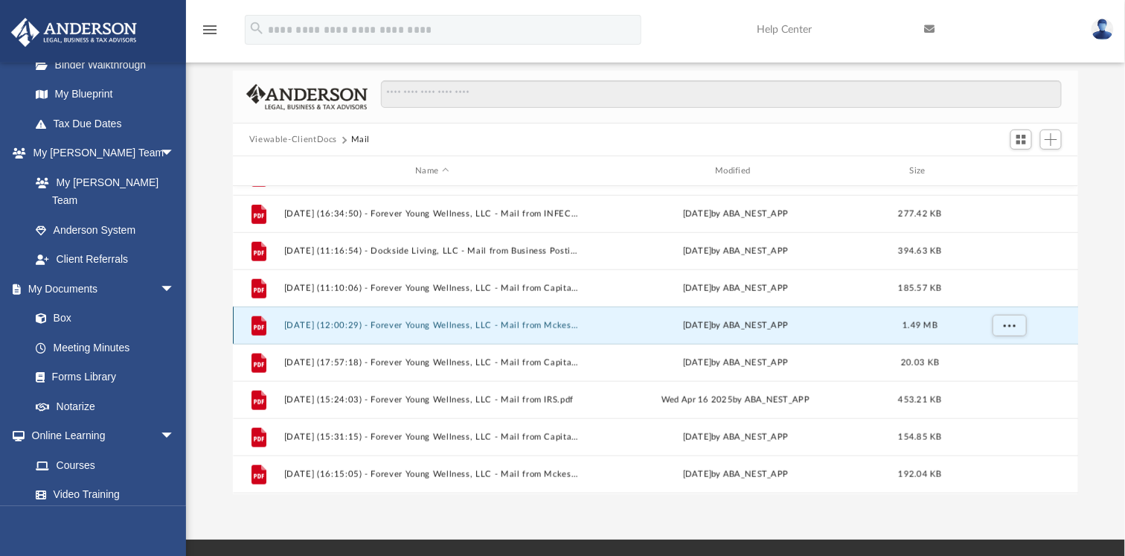
click at [546, 324] on button "2025.03.07 (12:00:29) - Forever Young Wellness, LLC - Mail from Mckesson Medica…" at bounding box center [432, 326] width 297 height 10
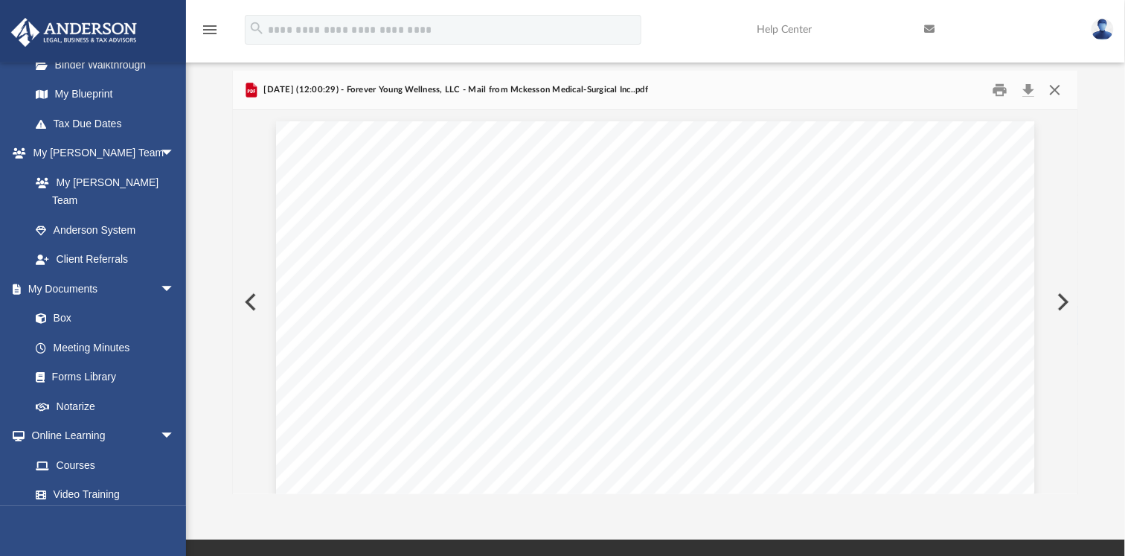
click at [1058, 87] on button "Close" at bounding box center [1055, 90] width 27 height 23
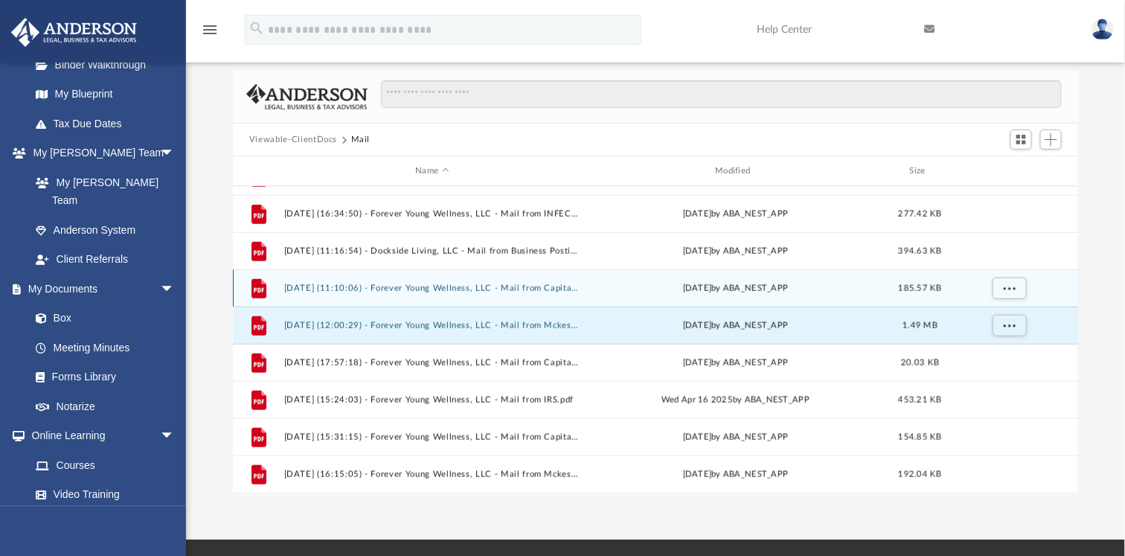
click at [589, 289] on div "Fri Mar 7 2025 by ABA_NEST_APP" at bounding box center [735, 288] width 297 height 13
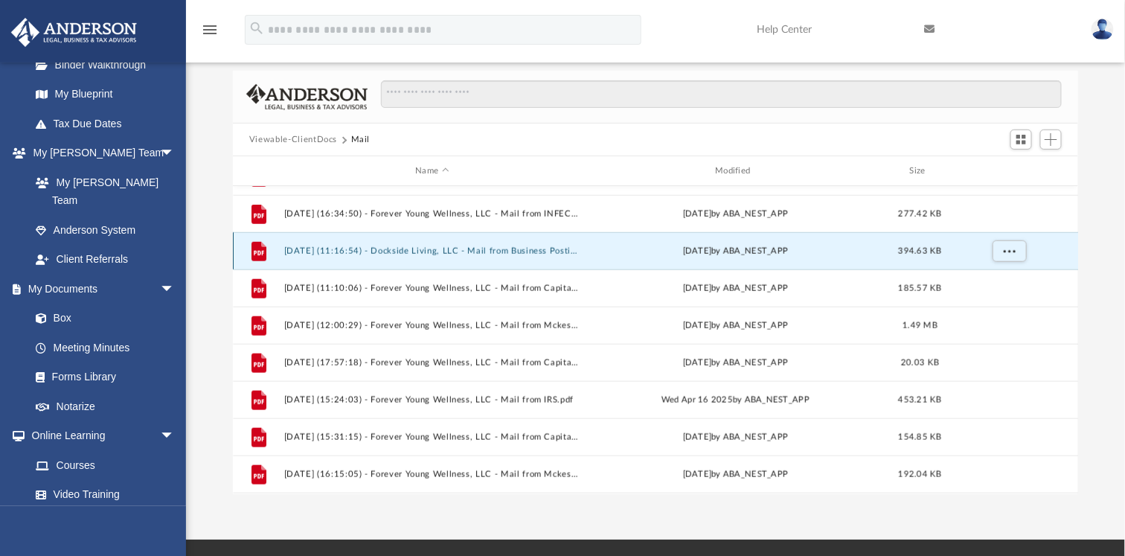
click at [571, 252] on button "2025.02.24 (11:16:54) - Dockside Living, LLC - Mail from Business Posting Depar…" at bounding box center [432, 251] width 297 height 10
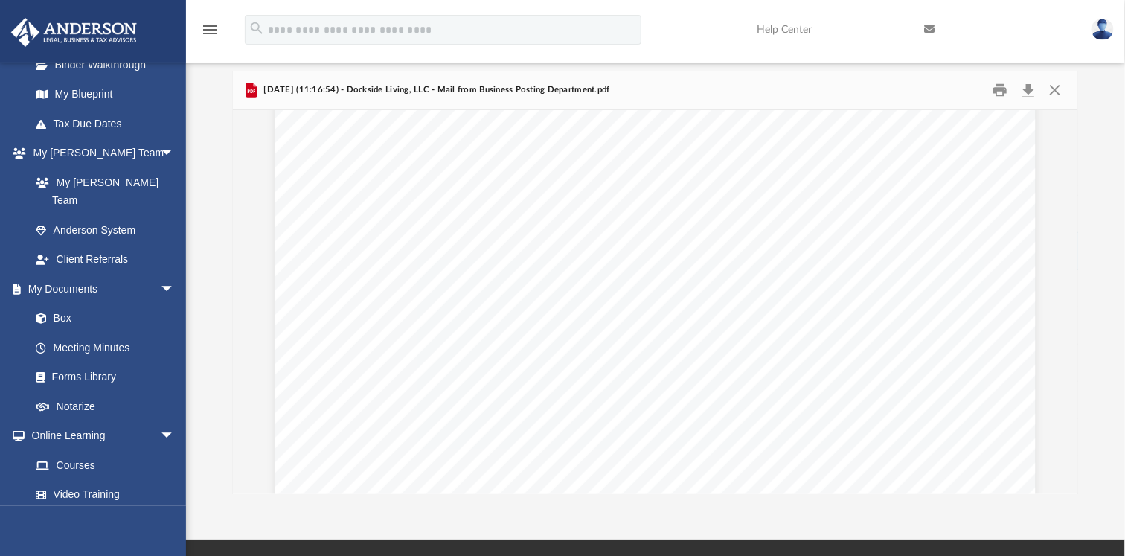
scroll to position [269, 0]
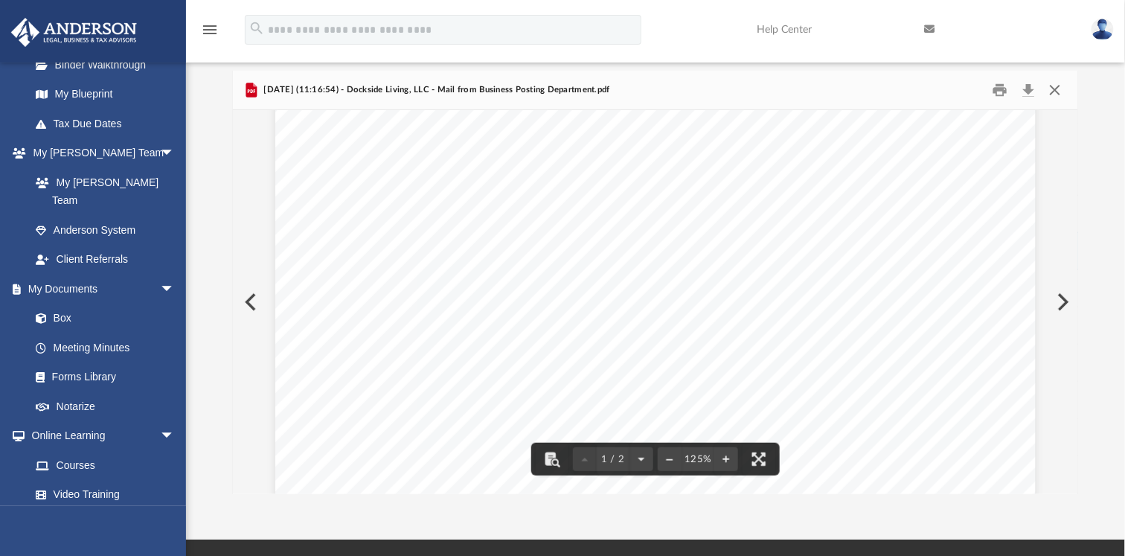
click at [1056, 92] on button "Close" at bounding box center [1055, 90] width 27 height 23
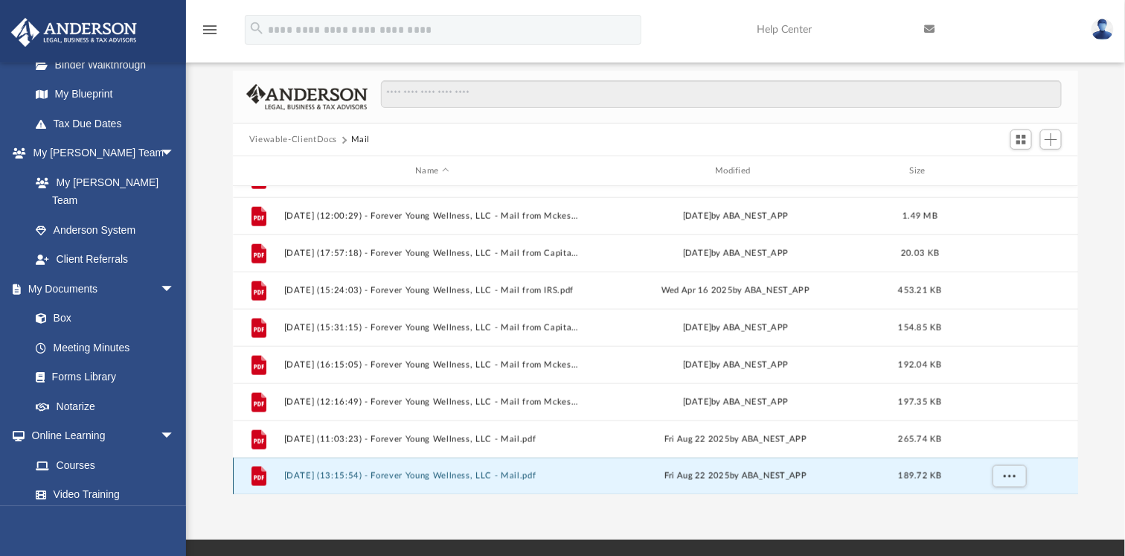
scroll to position [658, 0]
click at [503, 475] on div "File 2024.08.26 (11:39:09) - Forever Young Wellness, LLC - Mail from MCKESSON M…" at bounding box center [655, 340] width 845 height 309
click at [474, 474] on button "2025.08.22 (13:15:54) - Forever Young Wellness, LLC - Mail.pdf" at bounding box center [432, 477] width 297 height 10
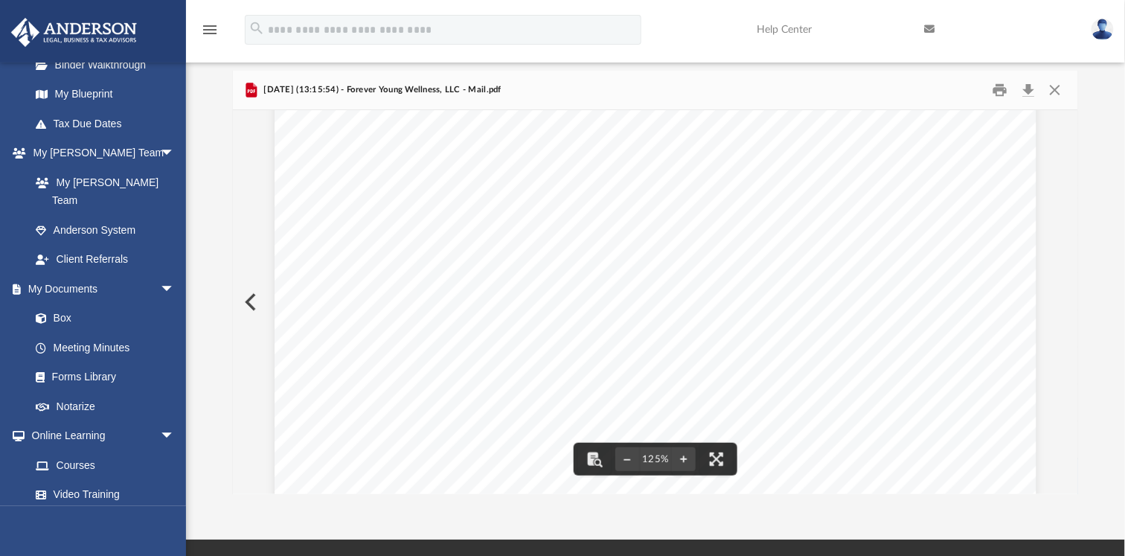
scroll to position [269, 0]
click at [622, 458] on button "File preview" at bounding box center [627, 459] width 24 height 33
click at [622, 458] on div "Page 1" at bounding box center [655, 327] width 701 height 927
click at [622, 458] on div "115%" at bounding box center [655, 302] width 845 height 384
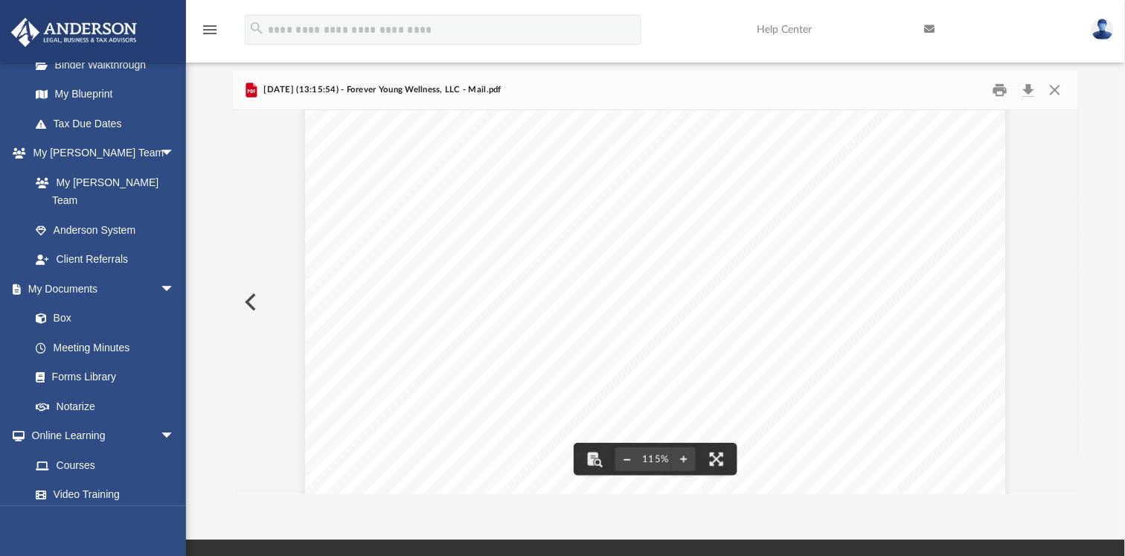
click at [622, 458] on button "File preview" at bounding box center [627, 459] width 24 height 33
click at [629, 463] on button "File preview" at bounding box center [627, 459] width 24 height 33
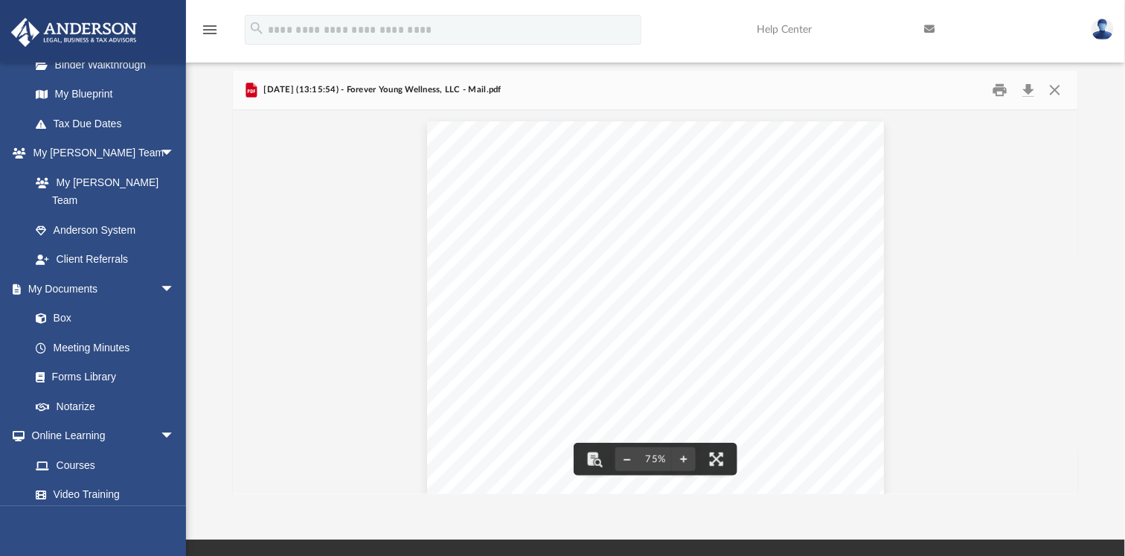
click at [629, 463] on button "File preview" at bounding box center [627, 459] width 24 height 33
